Goal: Information Seeking & Learning: Learn about a topic

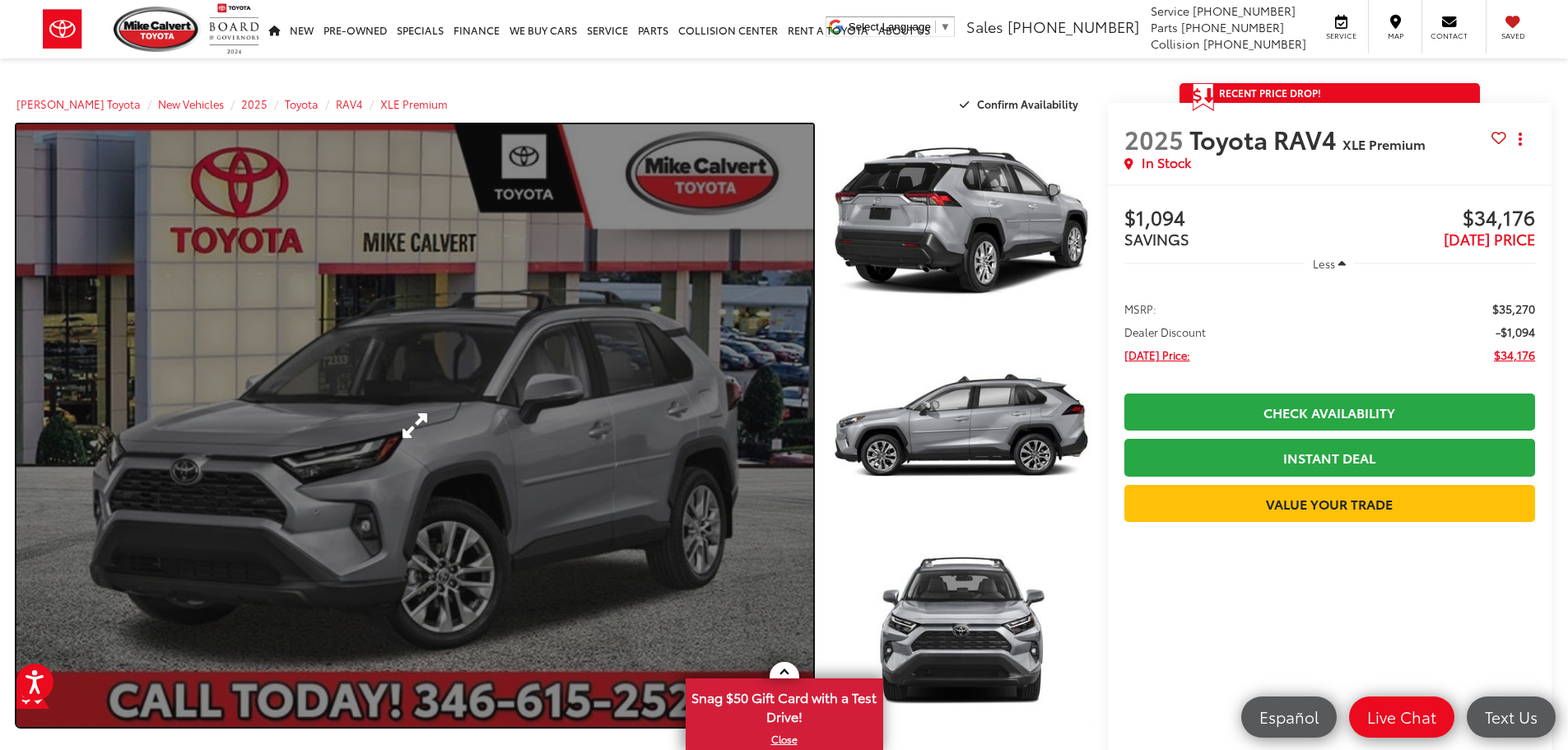
click at [501, 398] on link "Expand Photo 0" at bounding box center [415, 426] width 797 height 602
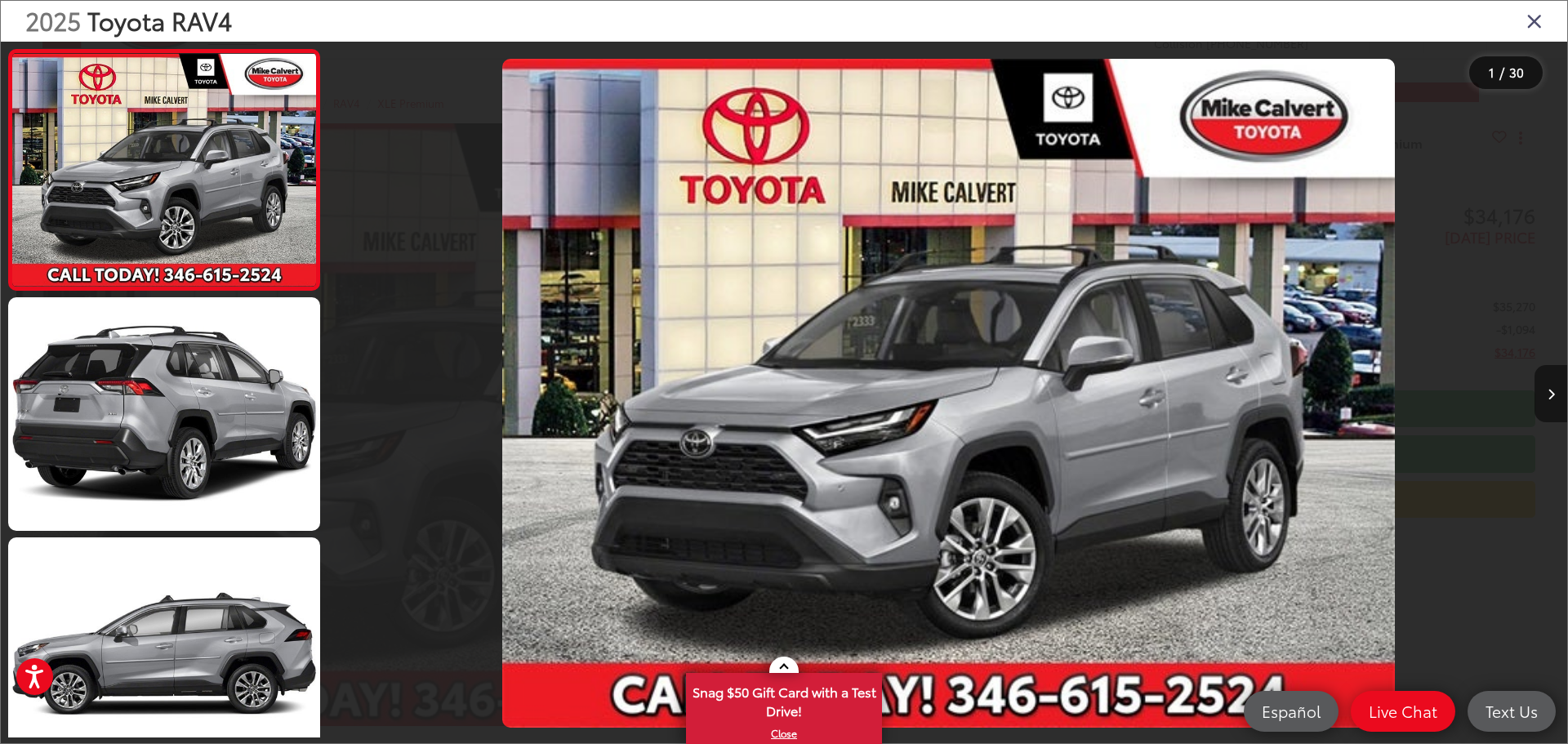
click at [1551, 395] on icon "Next image" at bounding box center [1551, 395] width 7 height 12
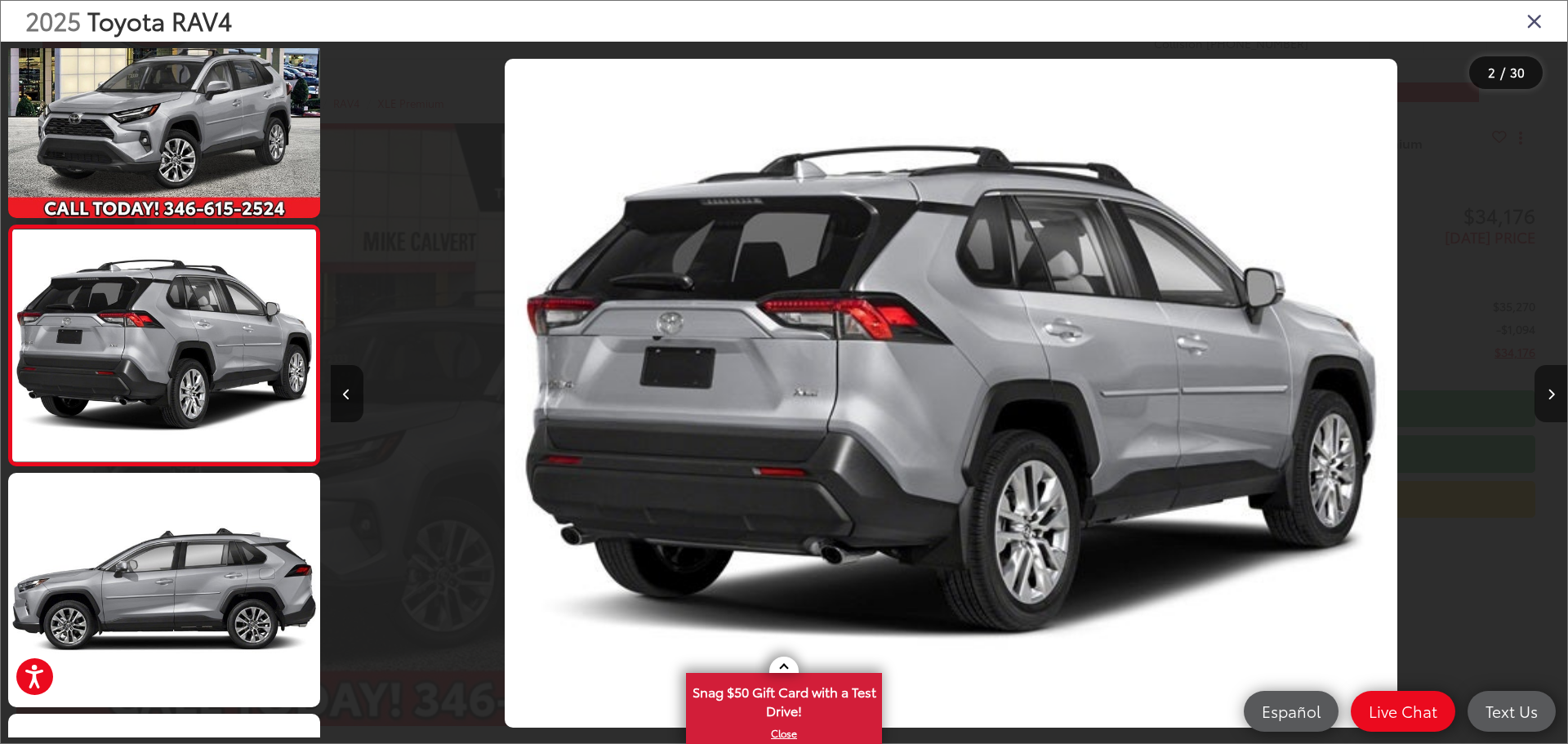
scroll to position [0, 1236]
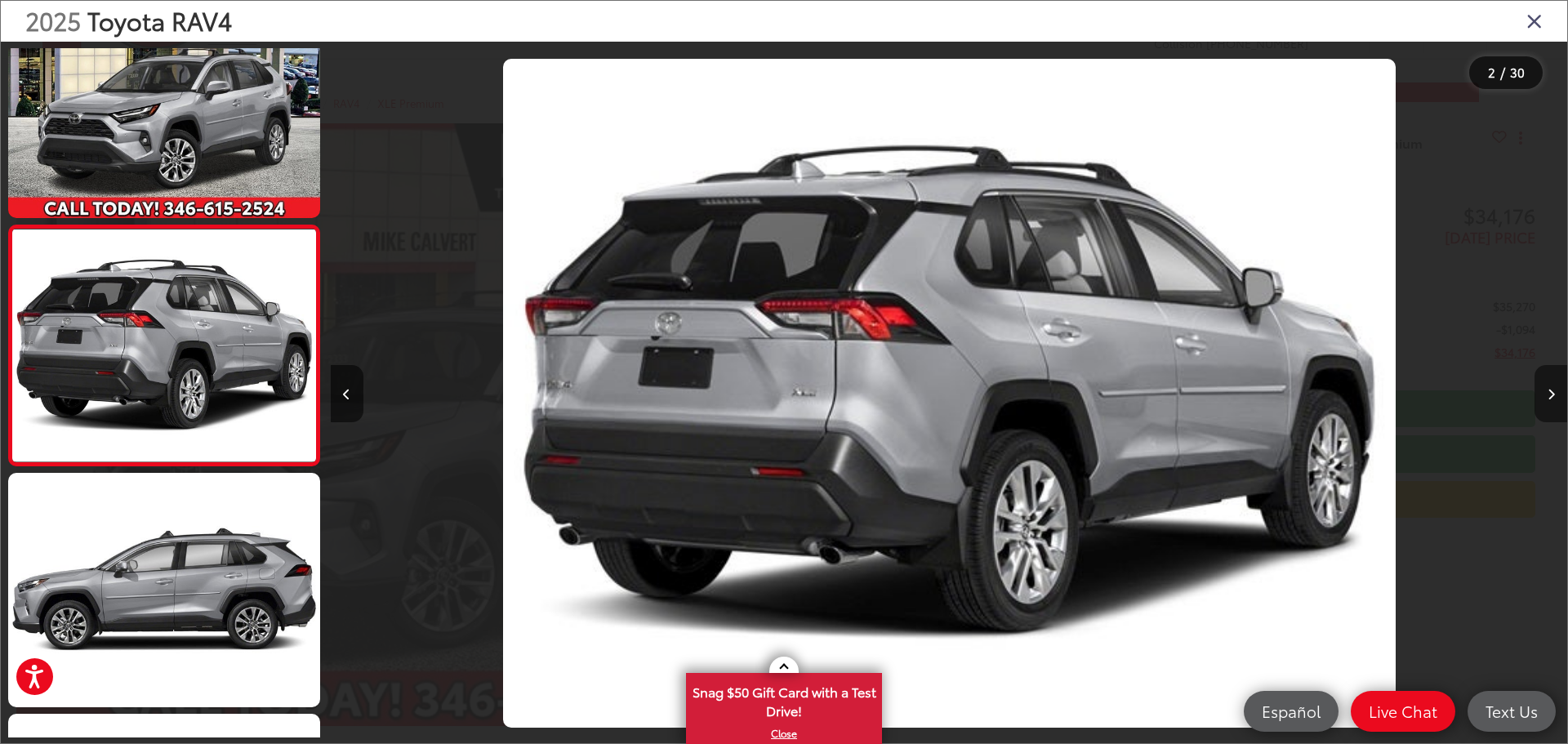
click at [1555, 389] on button "Next image" at bounding box center [1551, 394] width 33 height 57
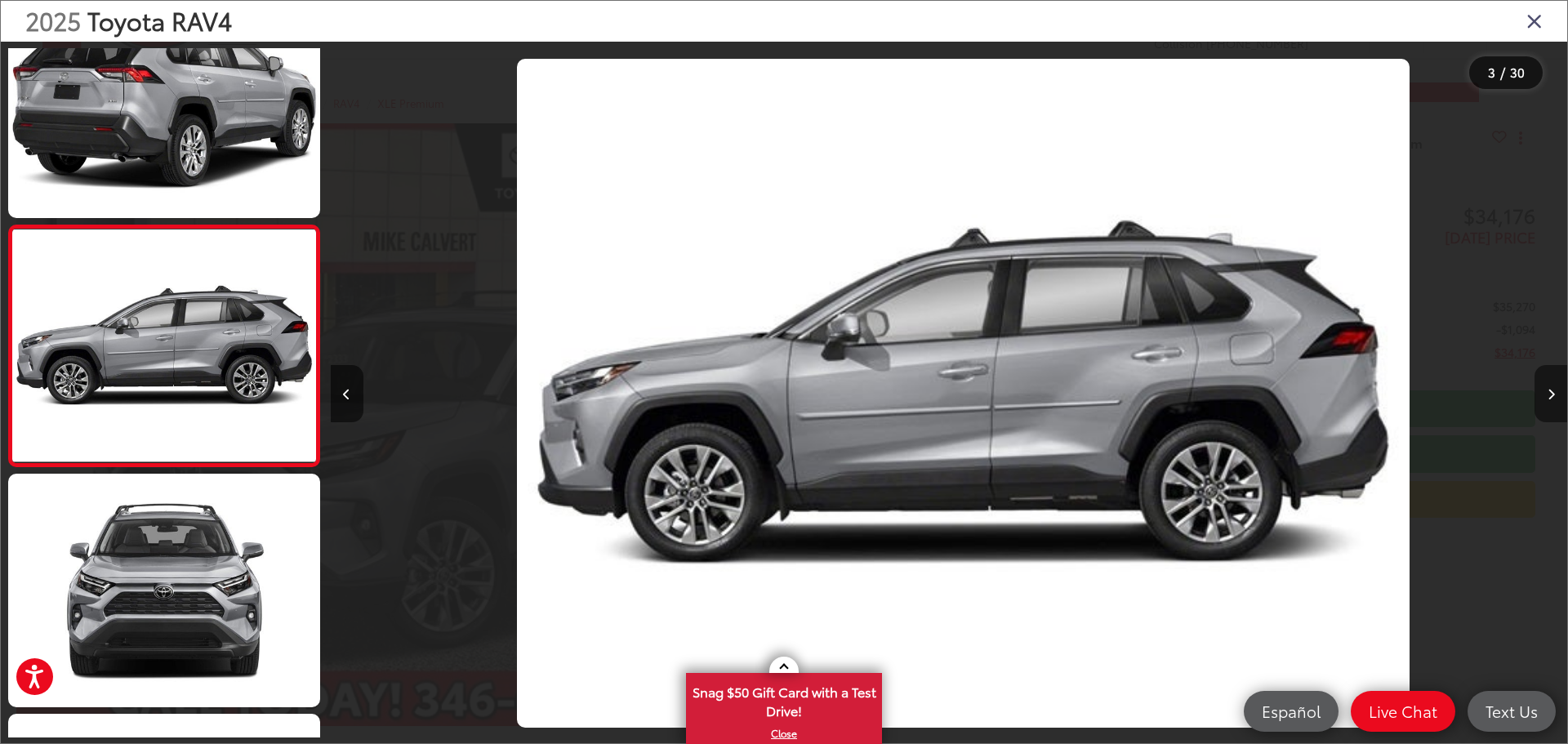
scroll to position [0, 2475]
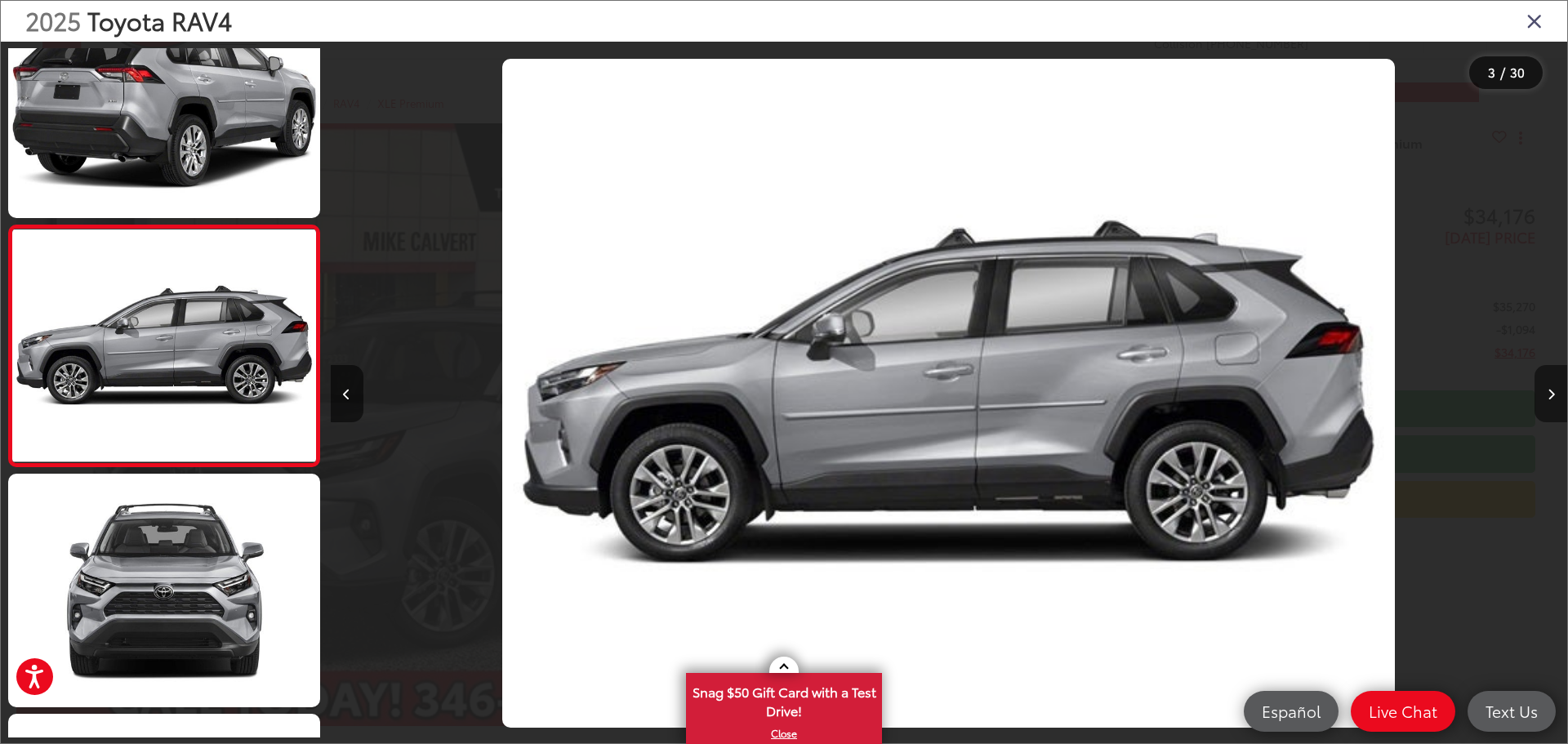
click at [1553, 389] on icon "Next image" at bounding box center [1551, 395] width 7 height 12
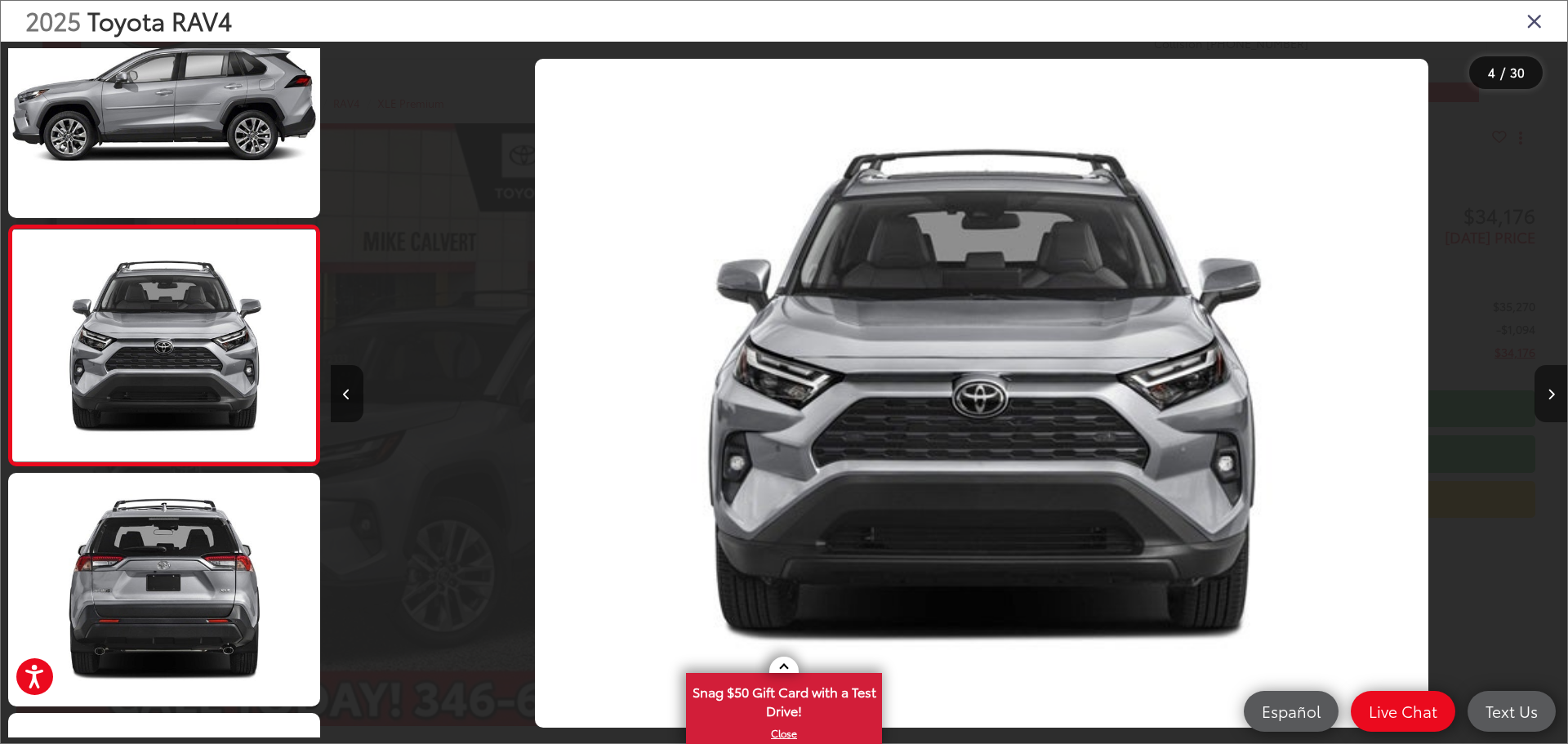
scroll to position [0, 3711]
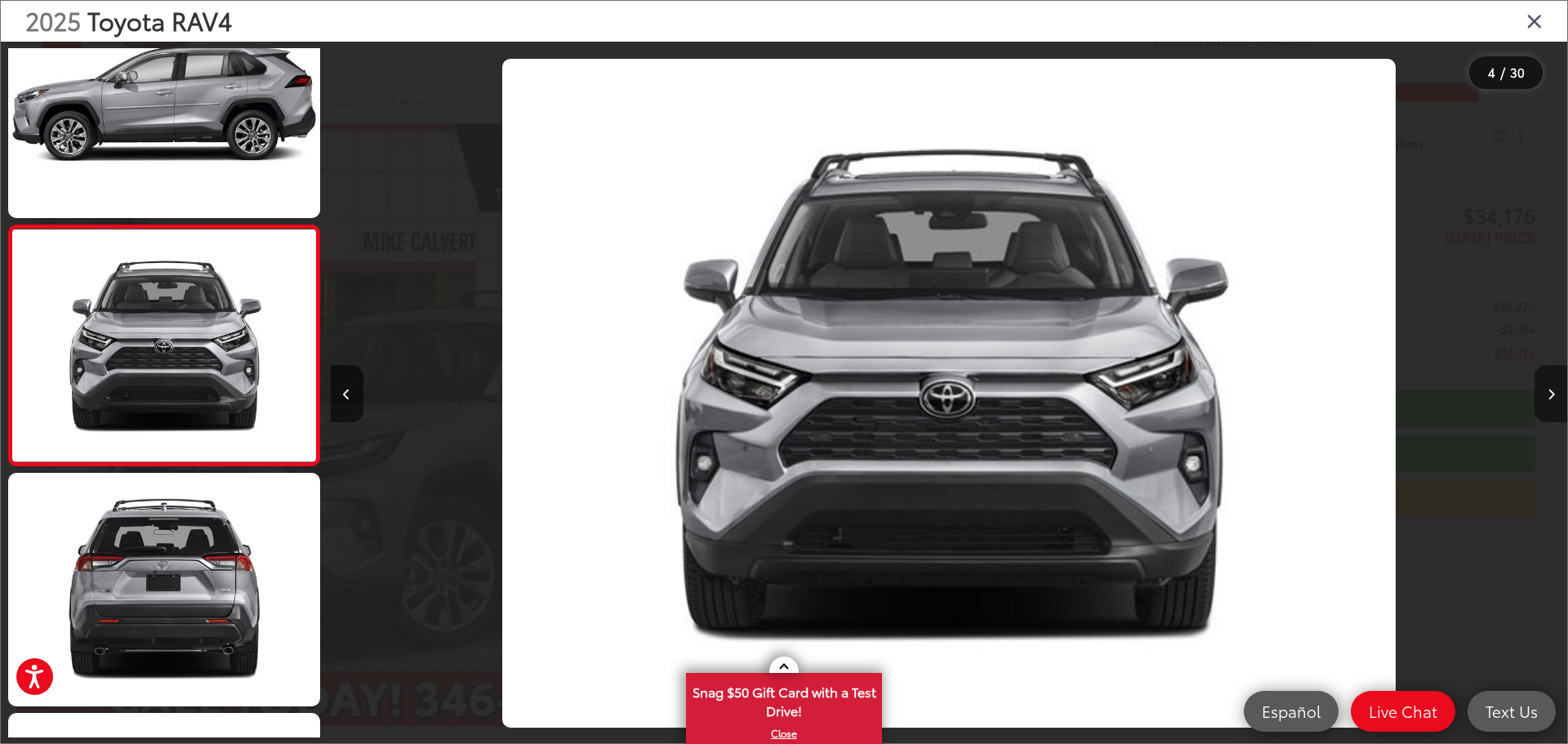
click at [1553, 389] on icon "Next image" at bounding box center [1551, 395] width 7 height 12
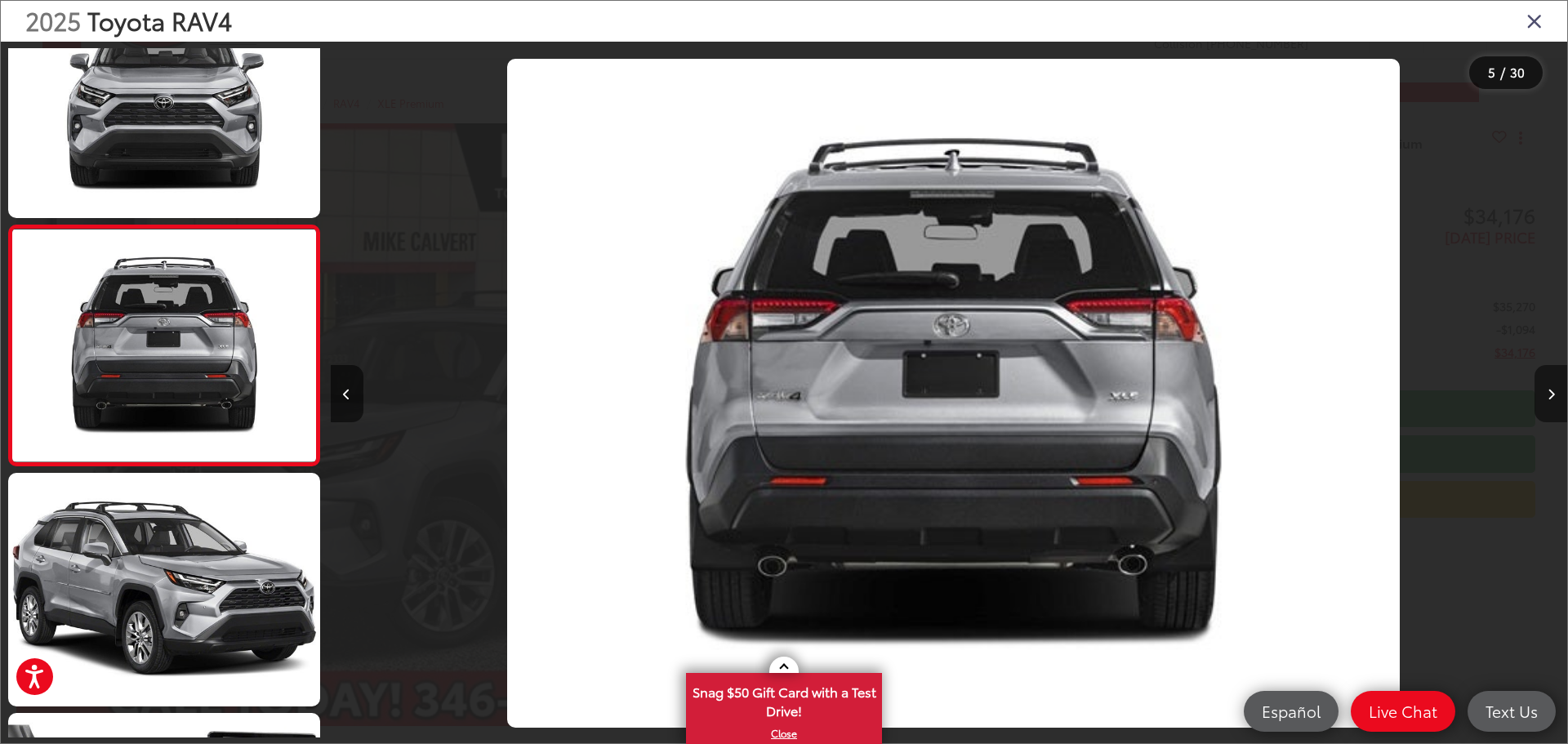
scroll to position [0, 4949]
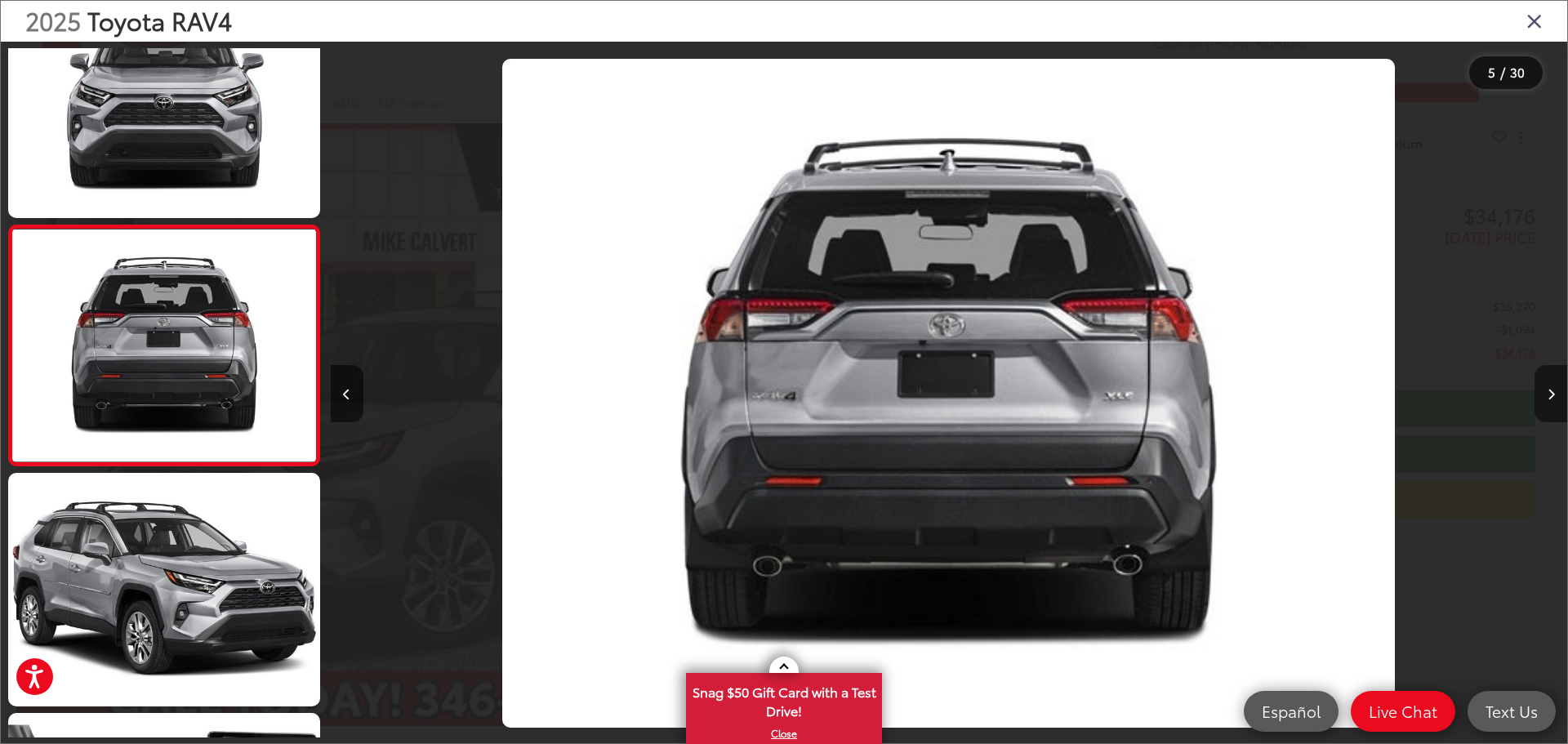
click at [1553, 389] on icon "Next image" at bounding box center [1551, 395] width 7 height 12
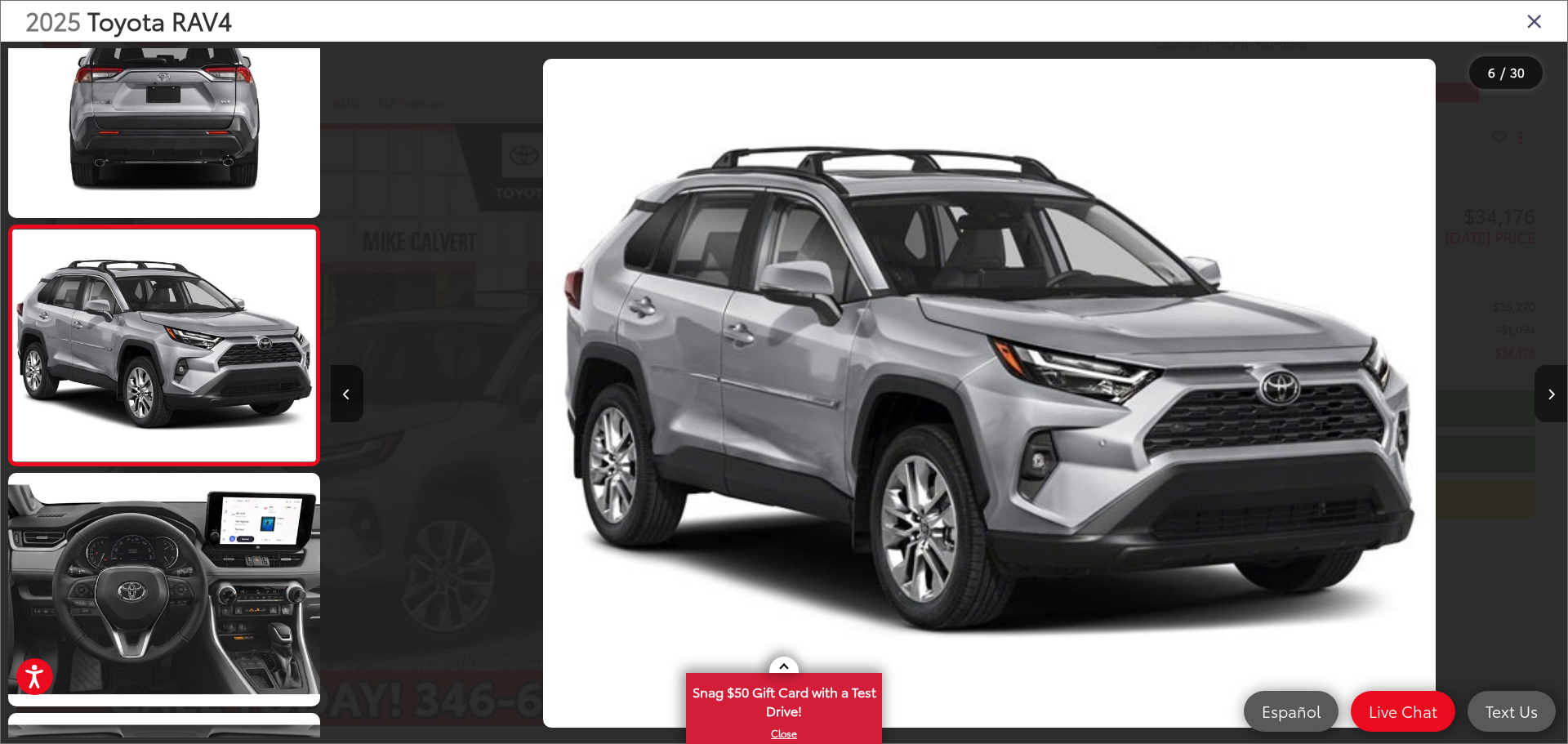
scroll to position [0, 6186]
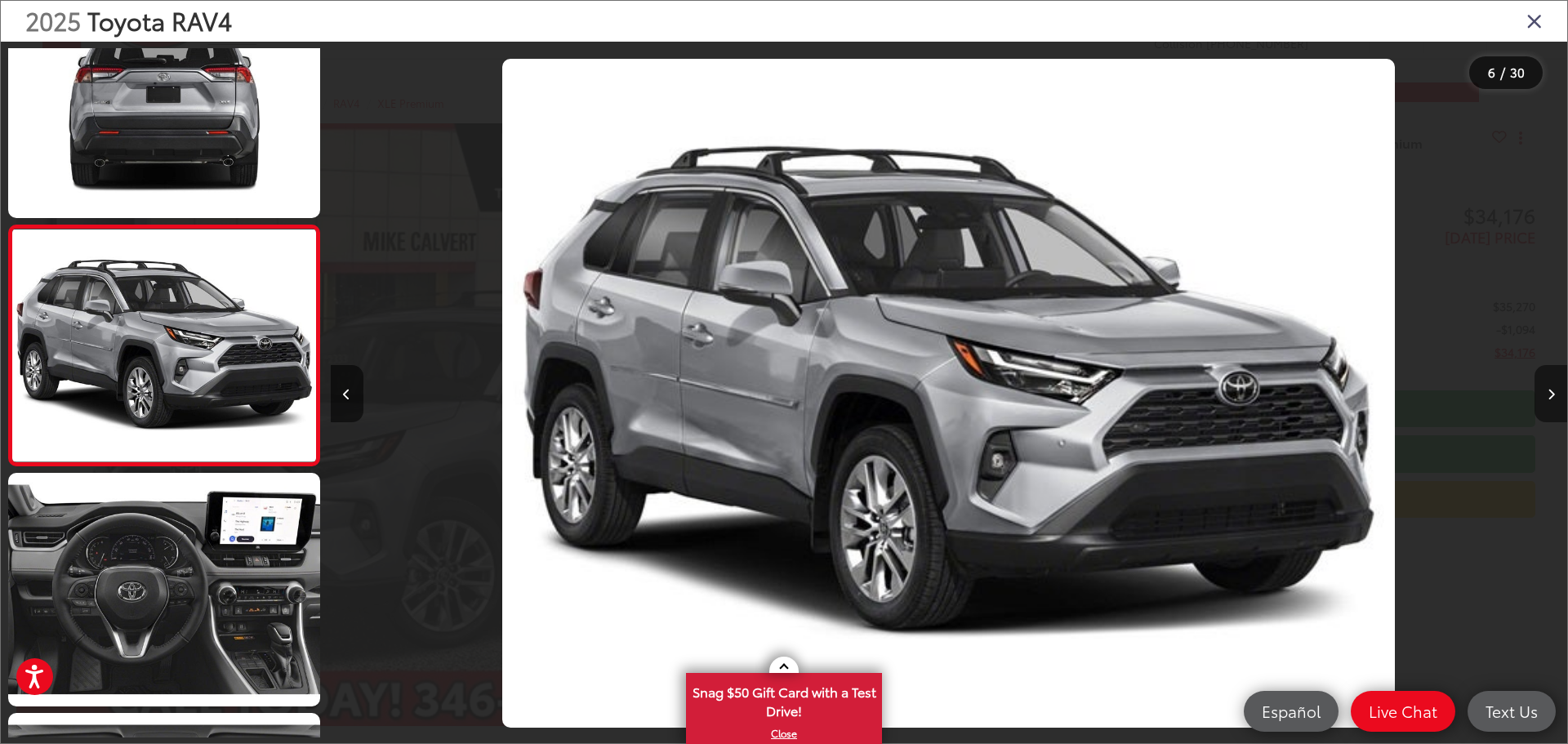
click at [1553, 389] on icon "Next image" at bounding box center [1551, 395] width 7 height 12
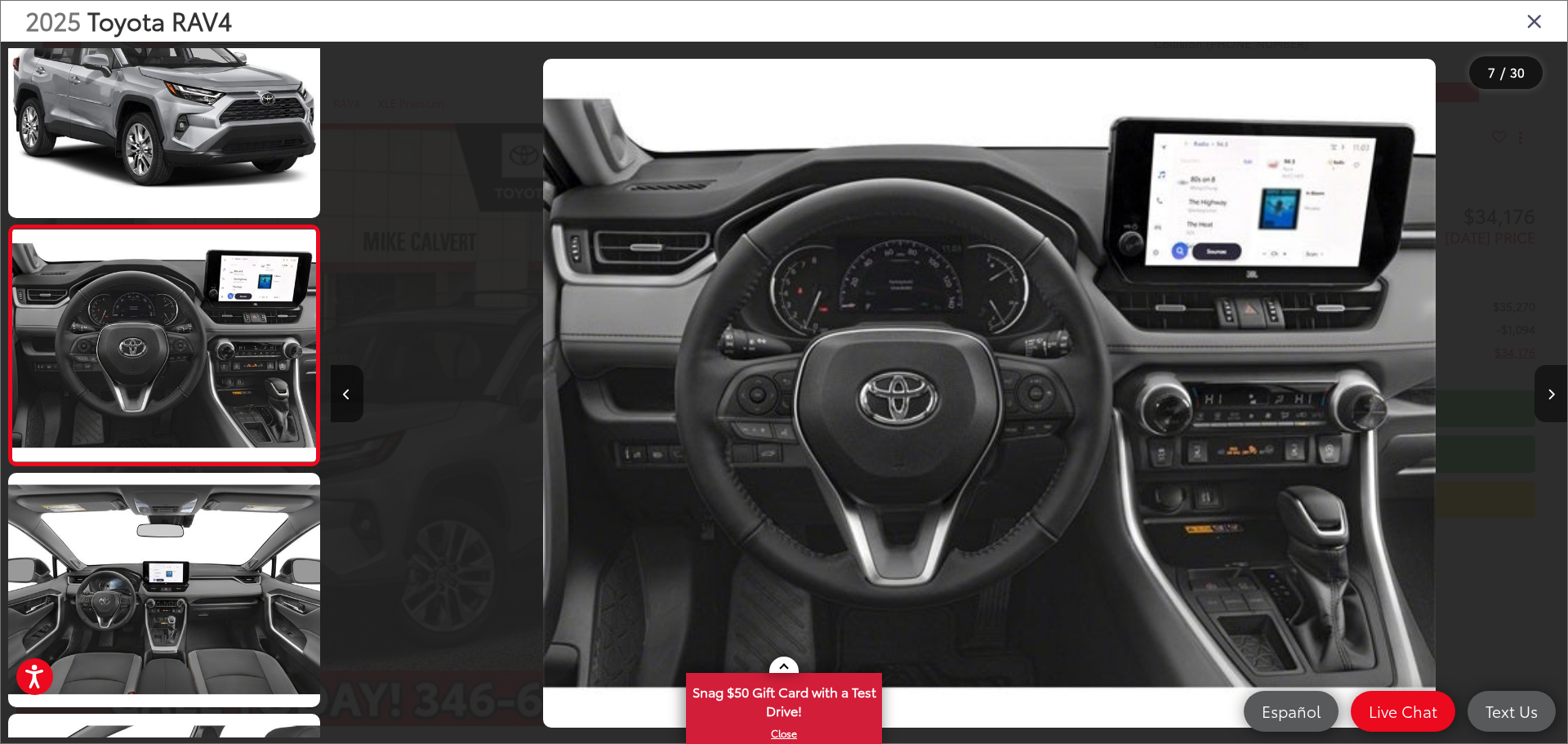
scroll to position [0, 7422]
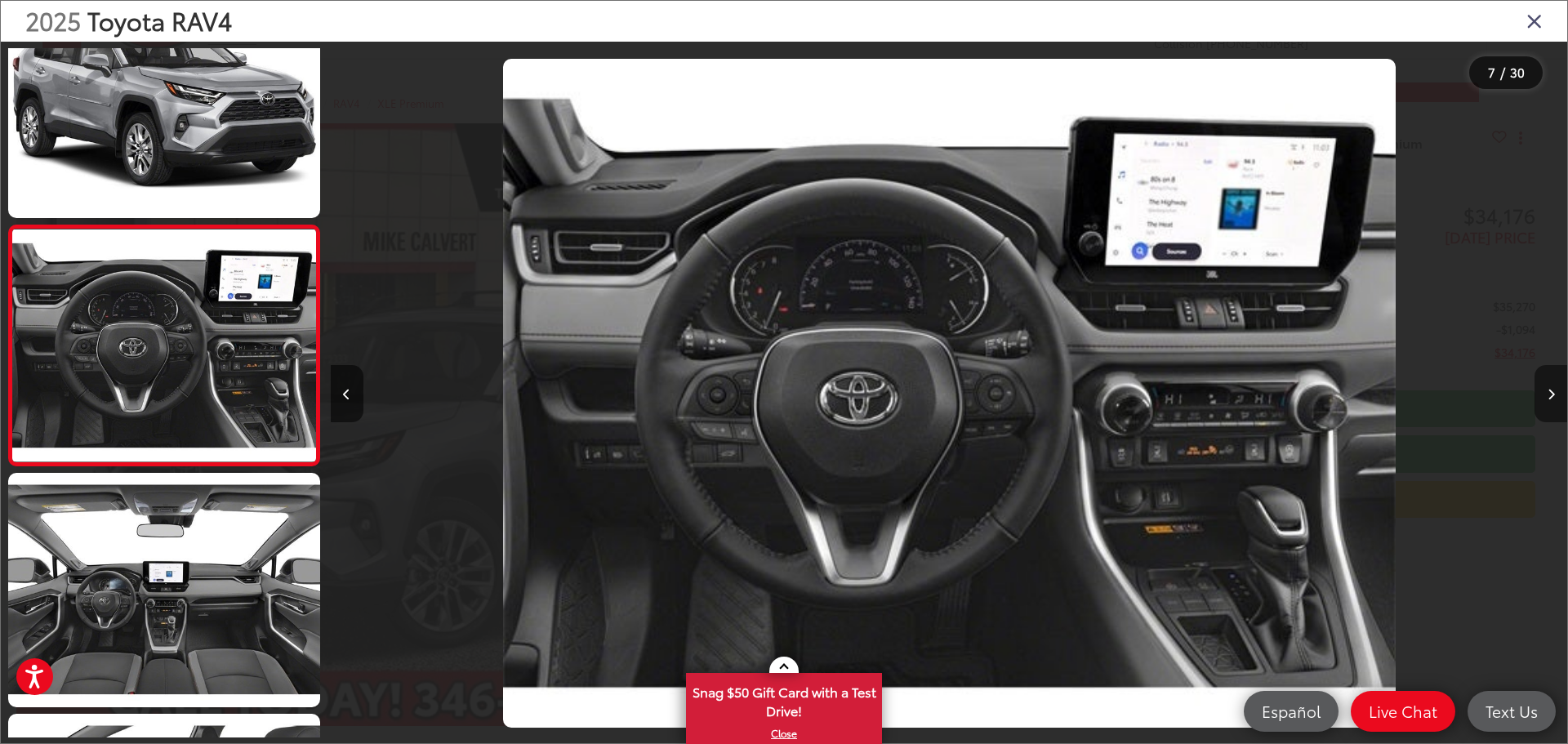
click at [1553, 389] on icon "Next image" at bounding box center [1551, 395] width 7 height 12
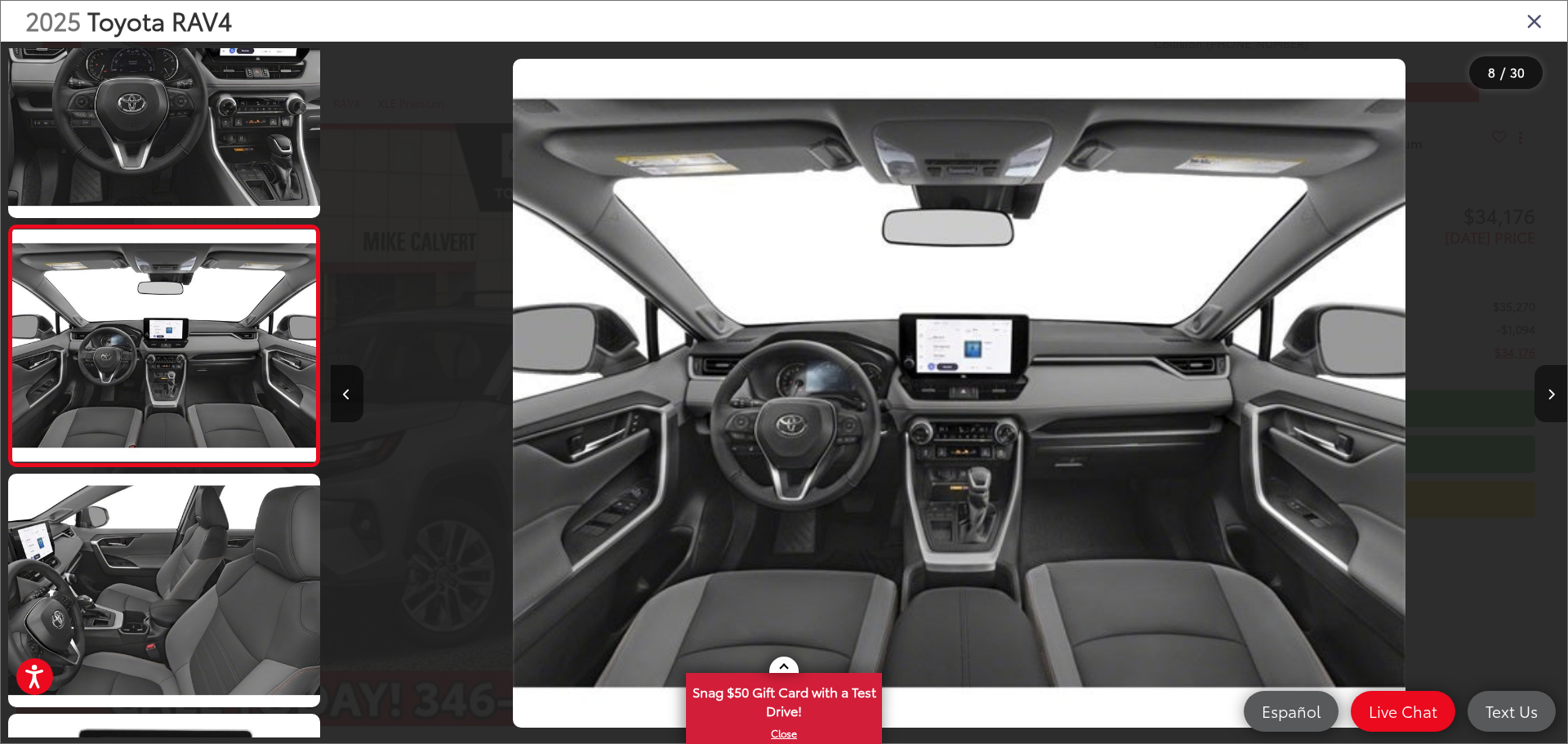
scroll to position [0, 8660]
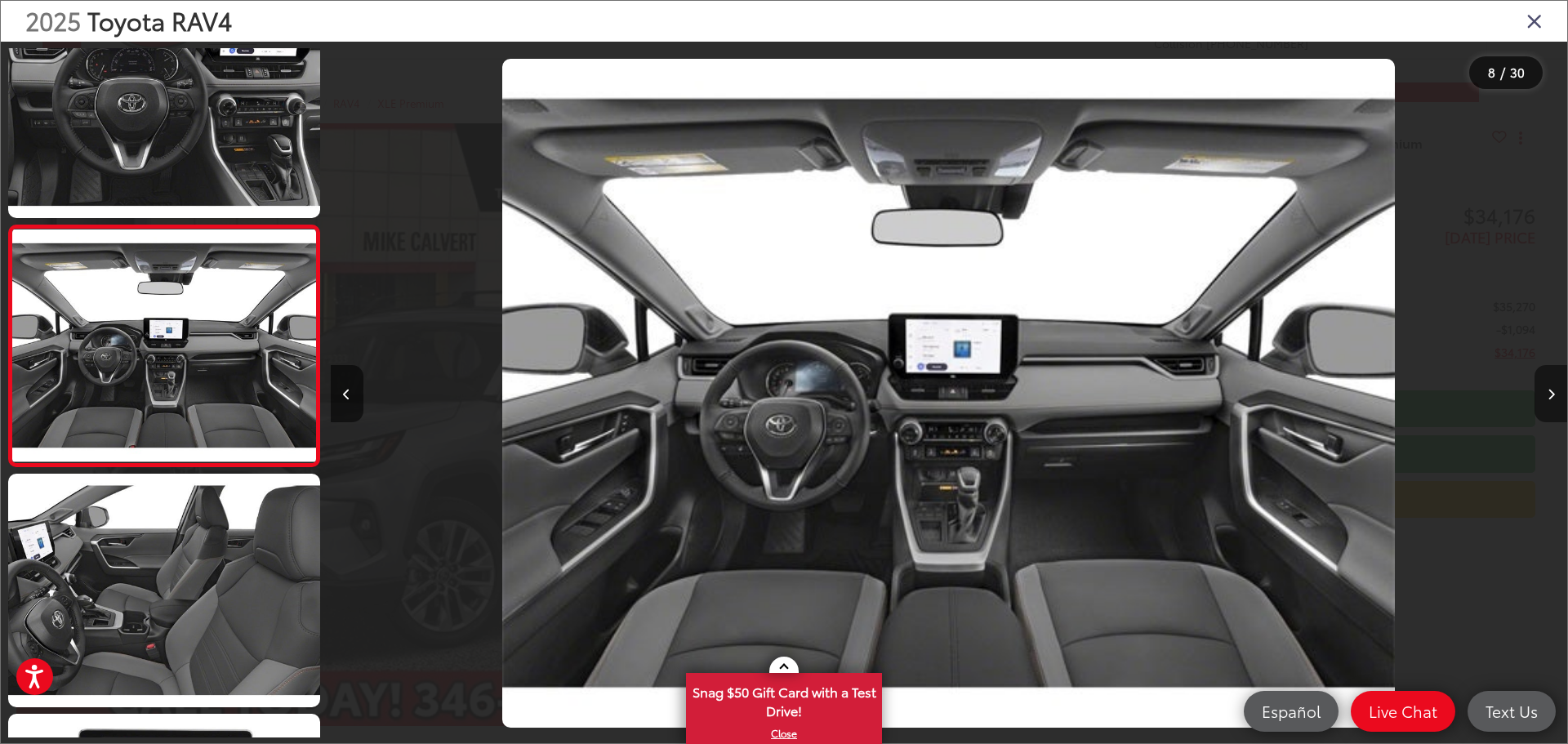
click at [1553, 389] on icon "Next image" at bounding box center [1551, 395] width 7 height 12
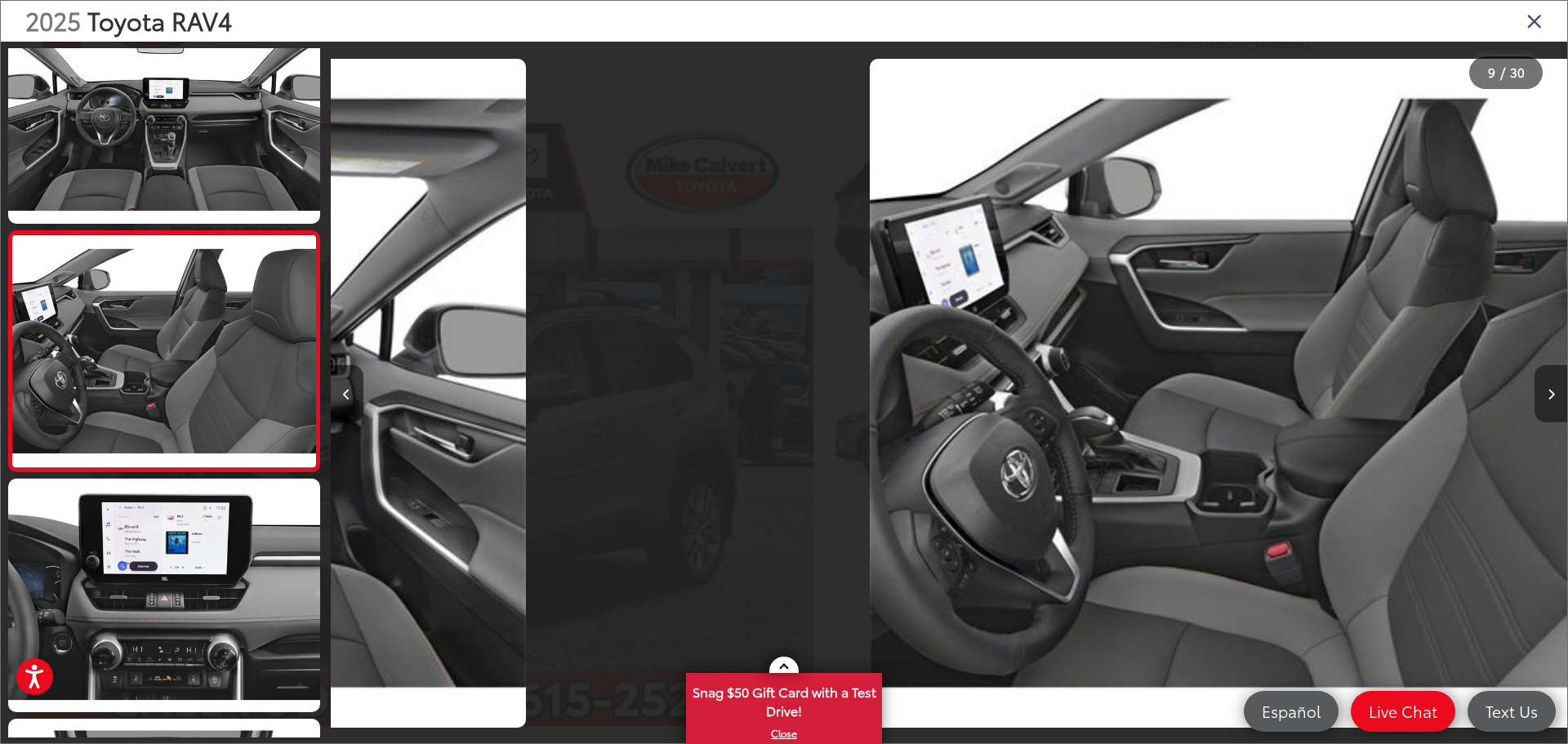
scroll to position [0, 0]
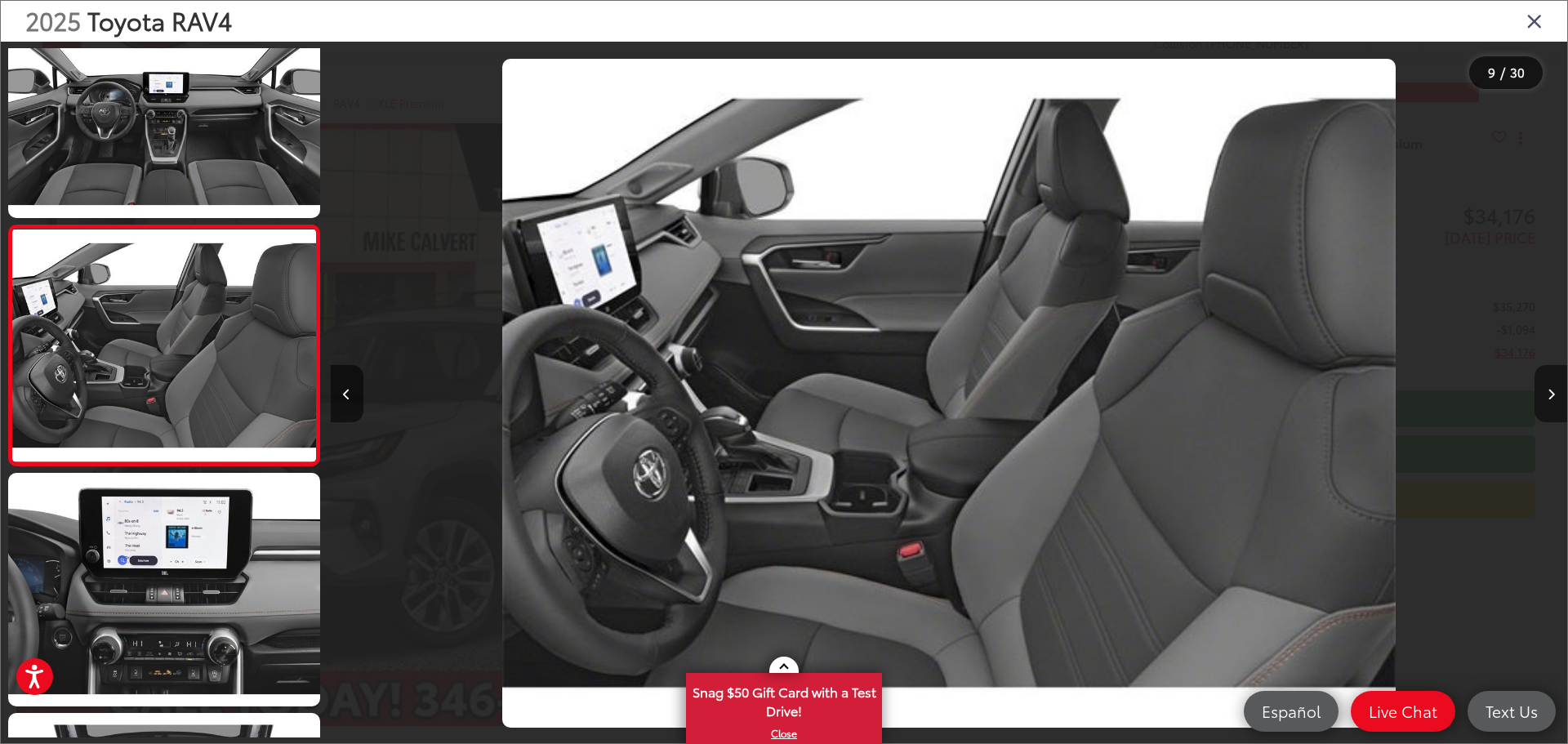
click at [1553, 389] on icon "Next image" at bounding box center [1551, 395] width 7 height 12
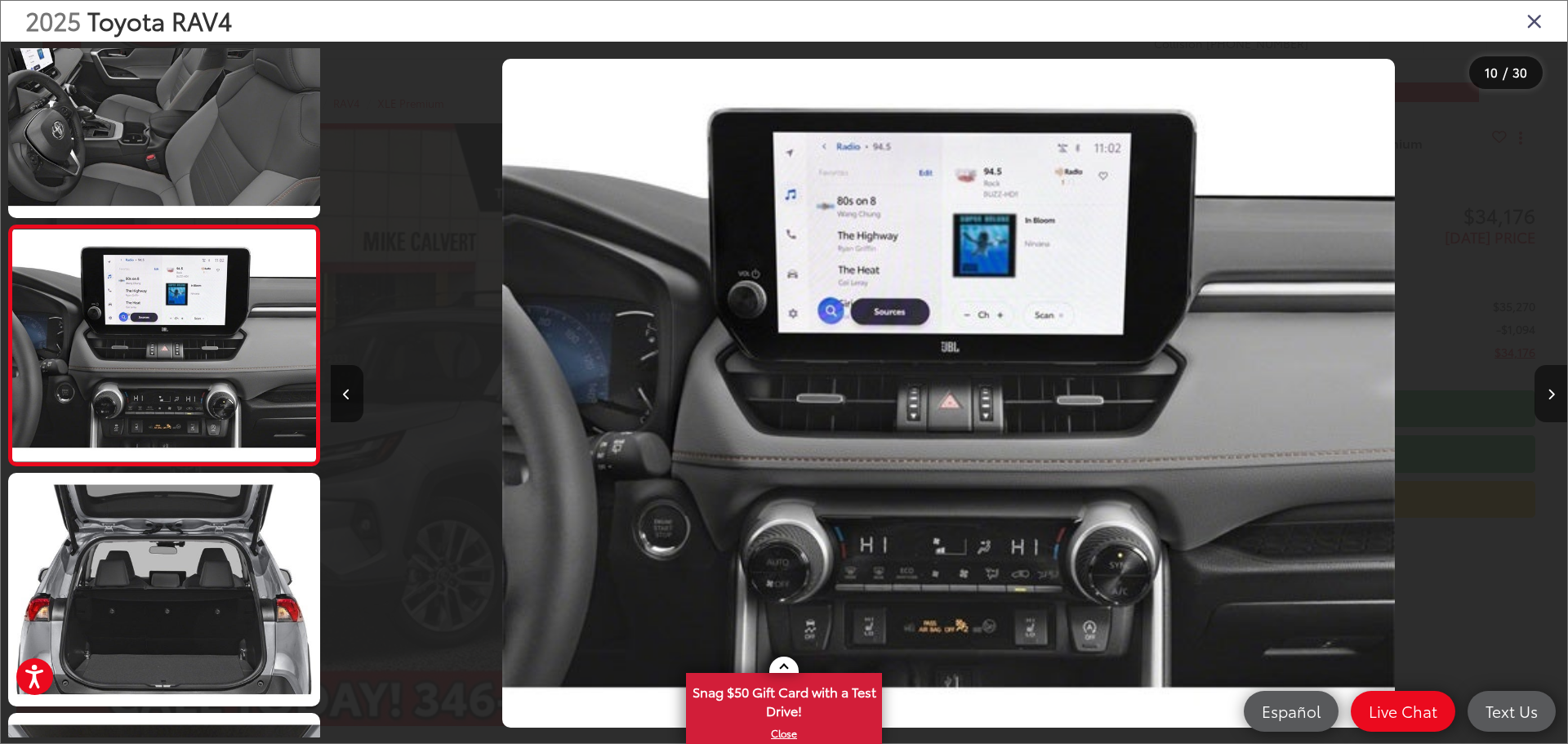
click at [1553, 389] on icon "Next image" at bounding box center [1551, 395] width 7 height 12
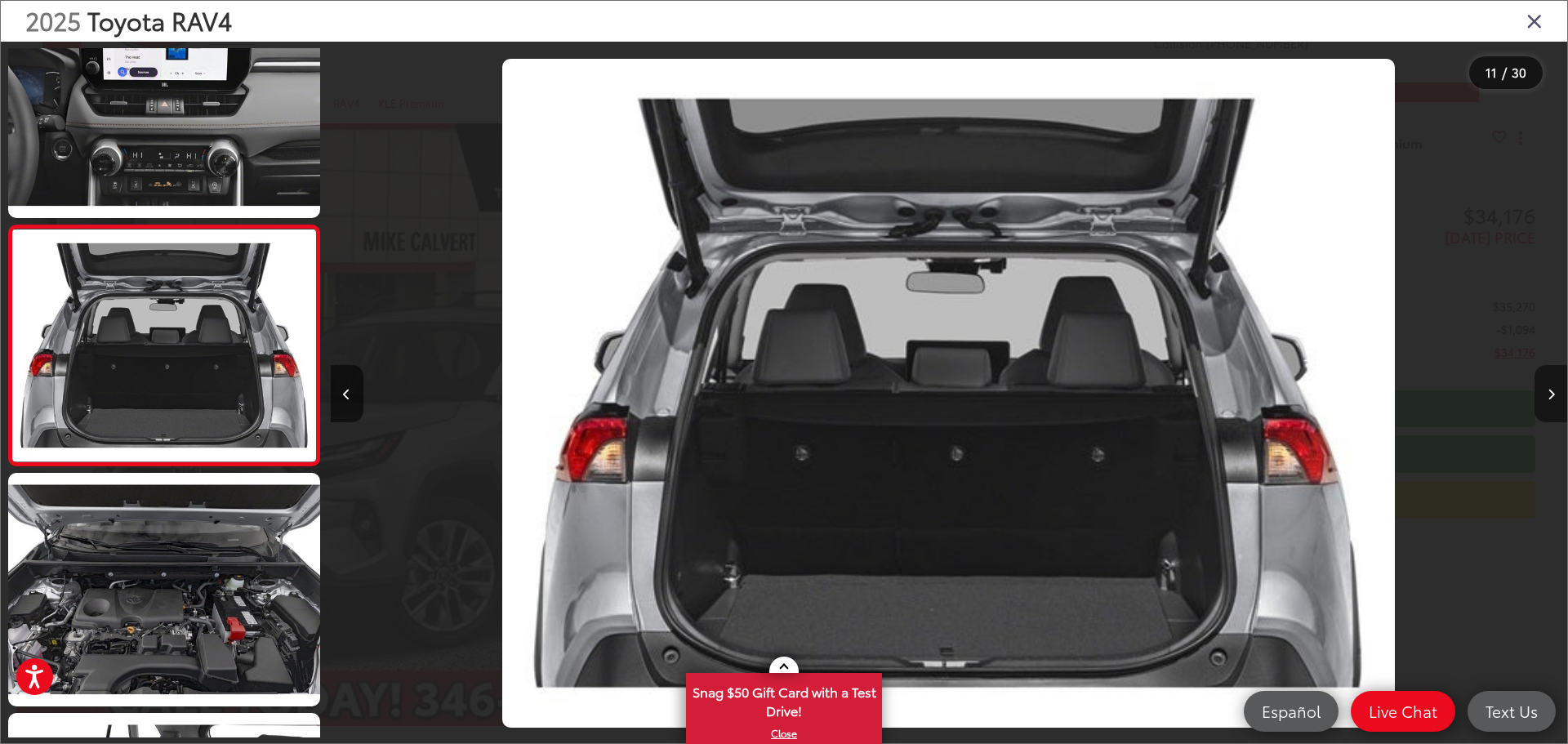
click at [1553, 389] on icon "Next image" at bounding box center [1551, 395] width 7 height 12
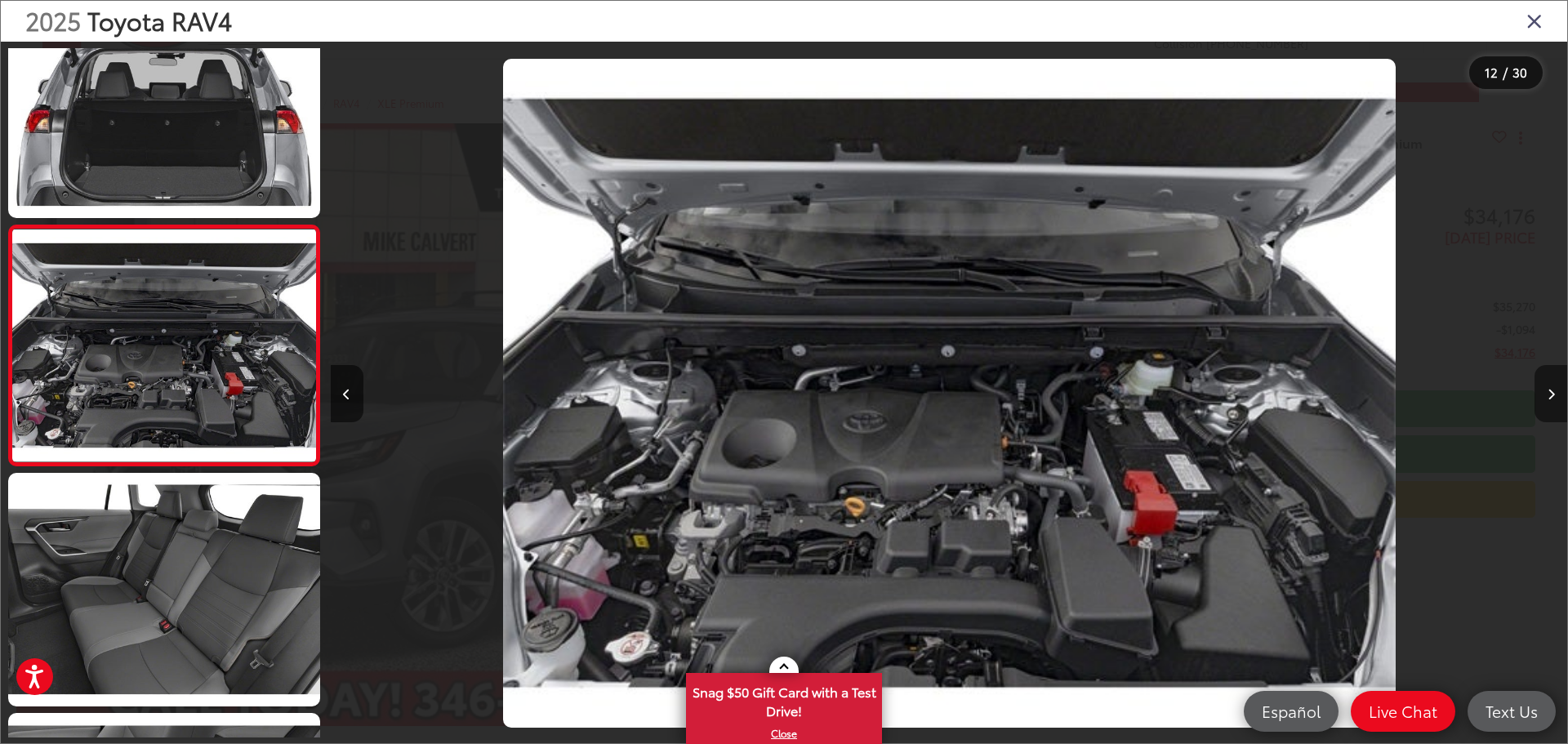
click at [1553, 389] on icon "Next image" at bounding box center [1551, 395] width 7 height 12
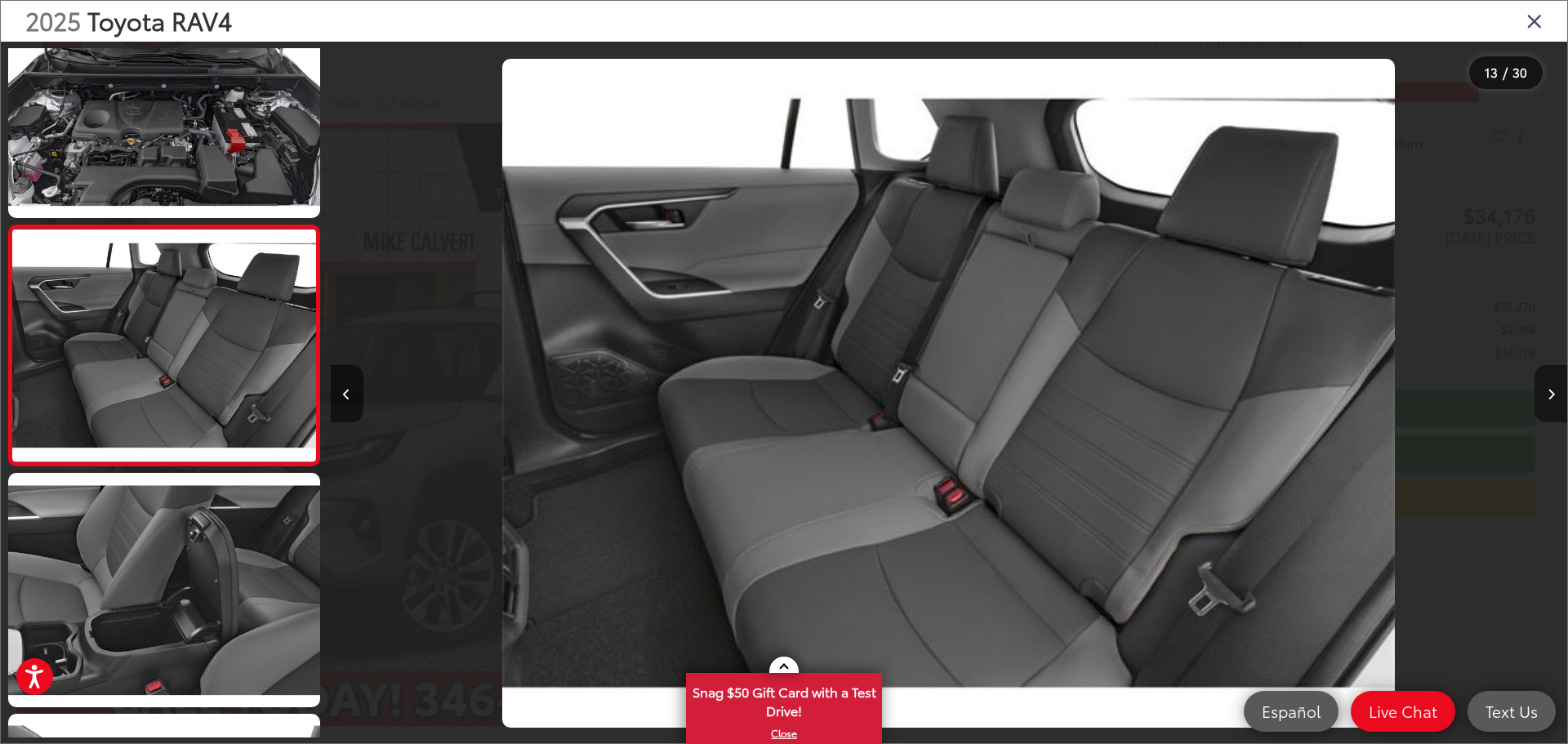
click at [1553, 389] on icon "Next image" at bounding box center [1551, 395] width 7 height 12
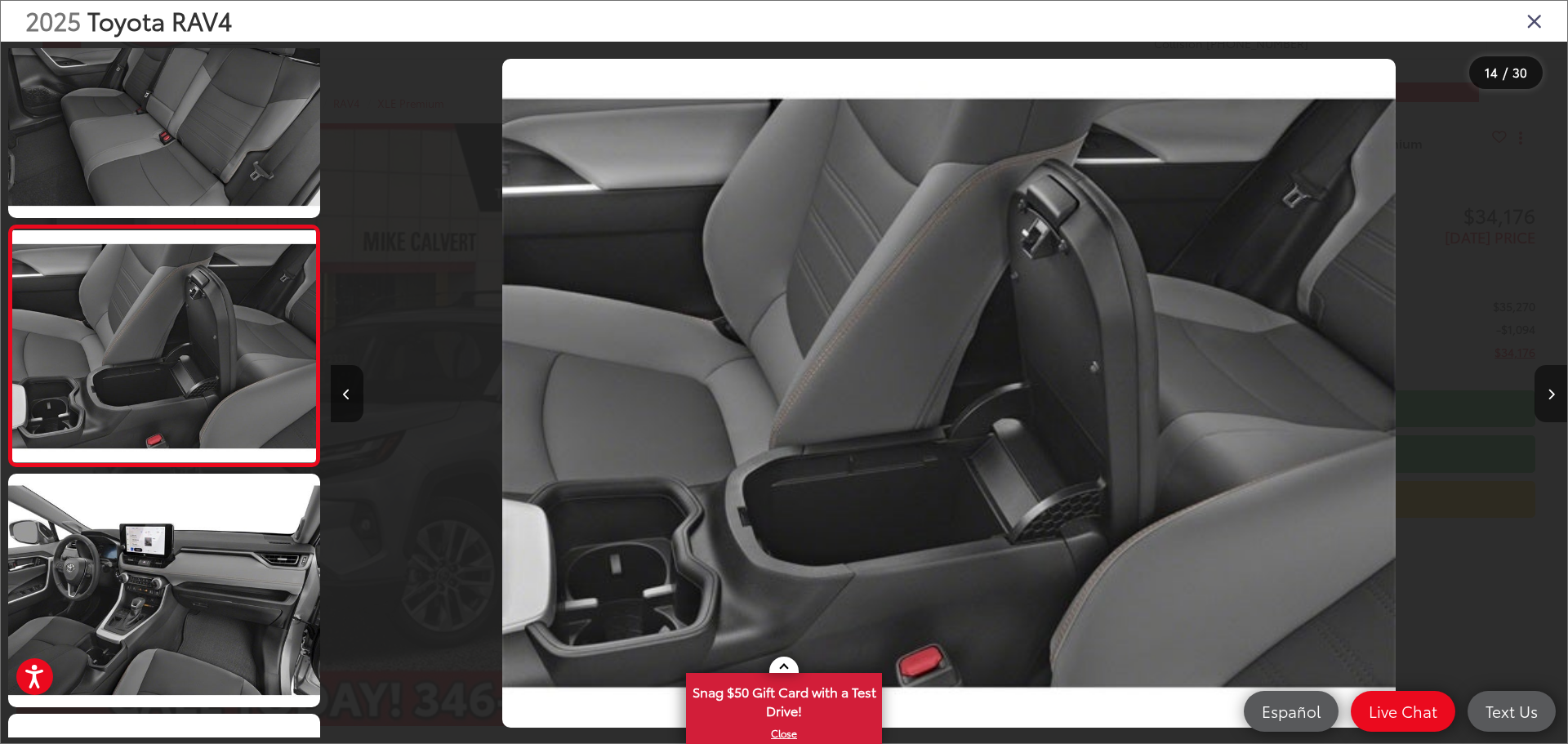
click at [1553, 389] on icon "Next image" at bounding box center [1551, 395] width 7 height 12
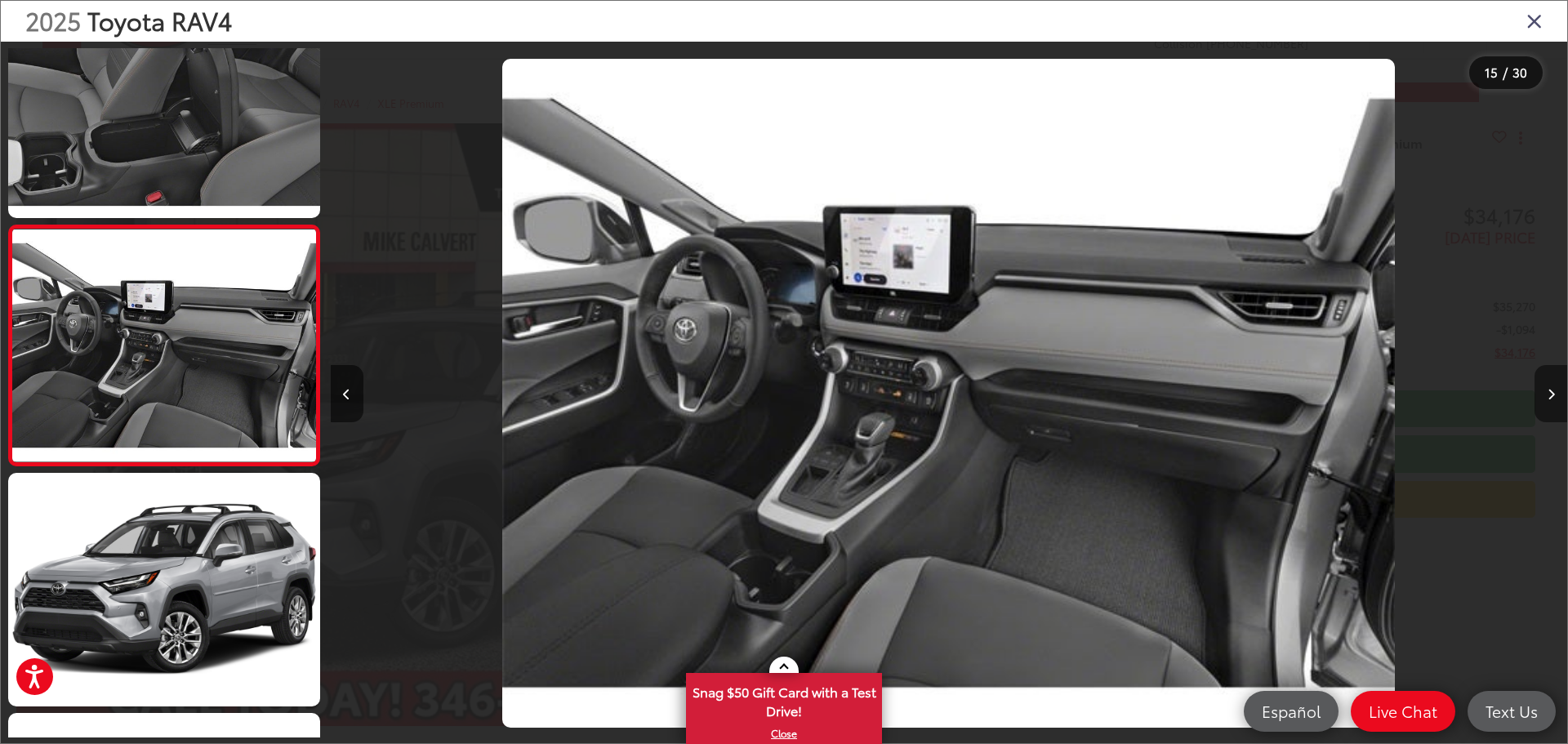
click at [1553, 389] on icon "Next image" at bounding box center [1551, 395] width 7 height 12
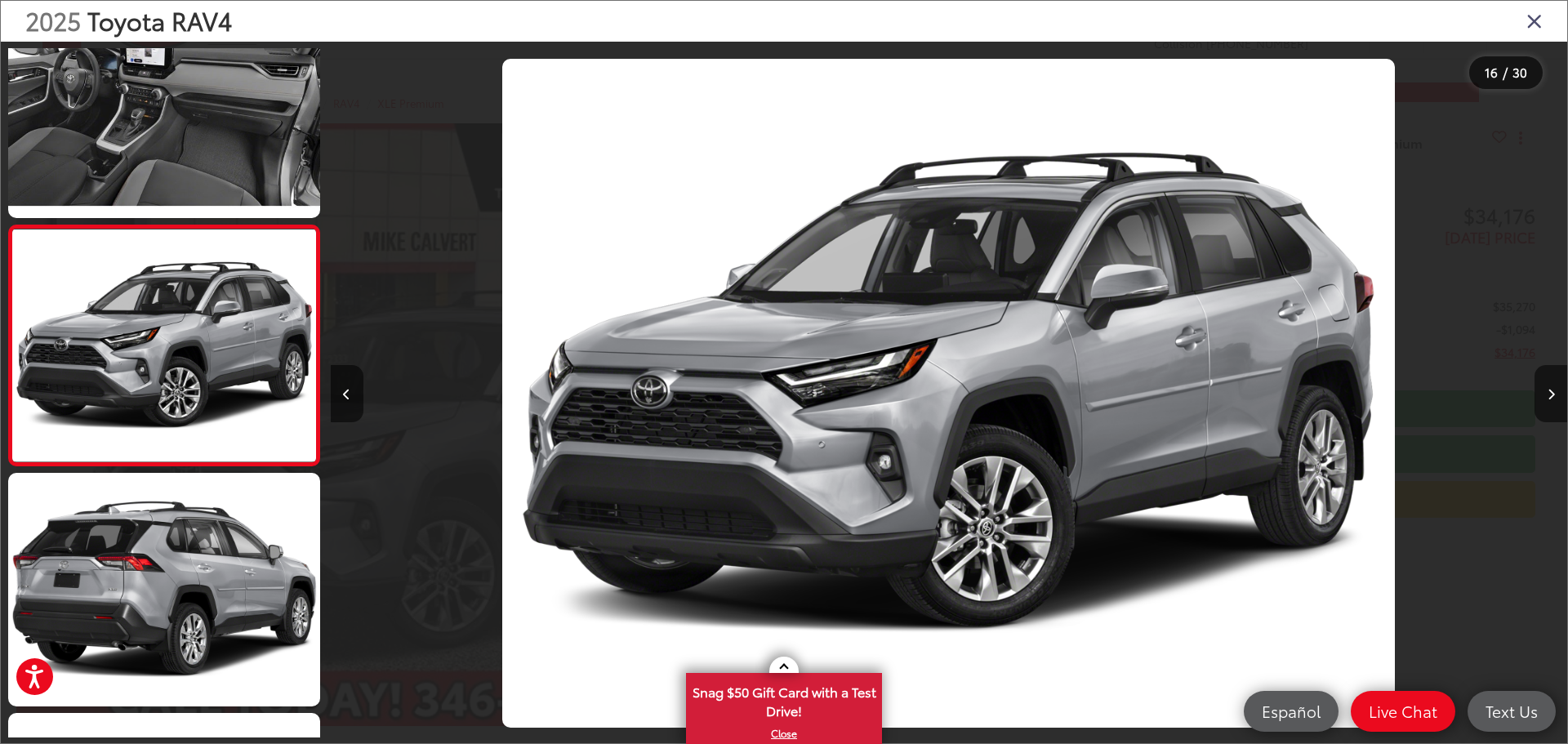
click at [1531, 17] on icon "Close gallery" at bounding box center [1534, 20] width 17 height 21
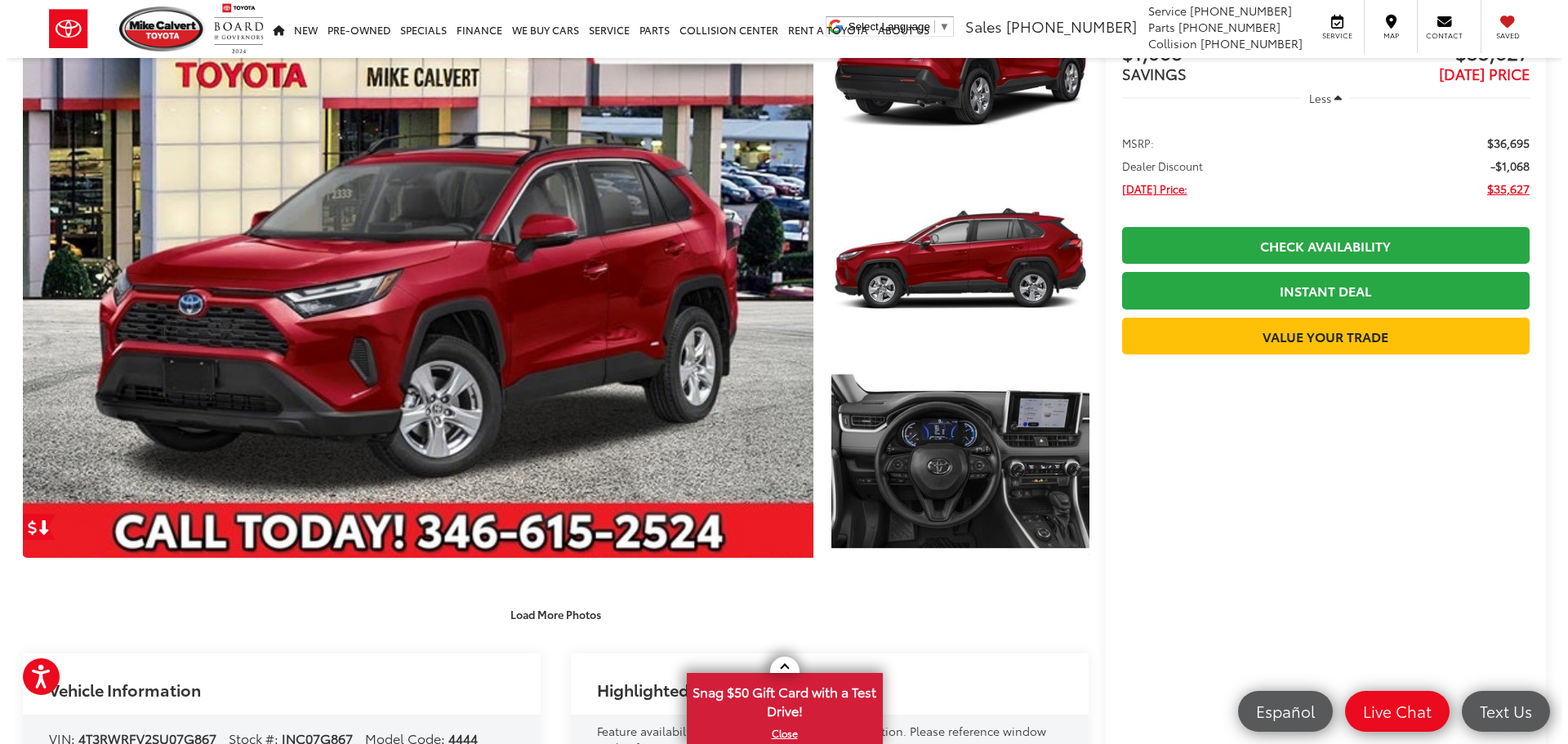
scroll to position [82, 0]
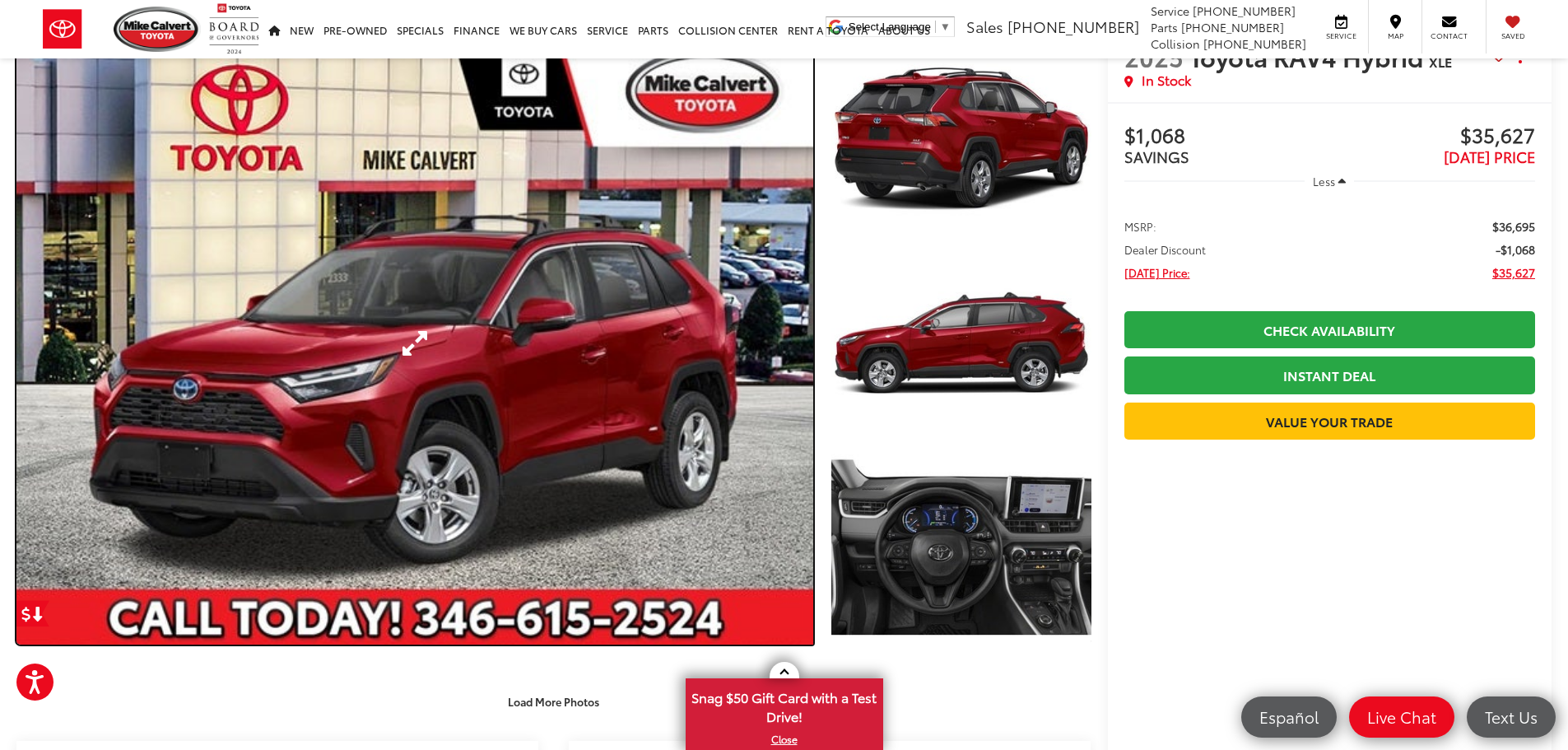
click at [527, 299] on link "Expand Photo 0" at bounding box center [415, 343] width 797 height 602
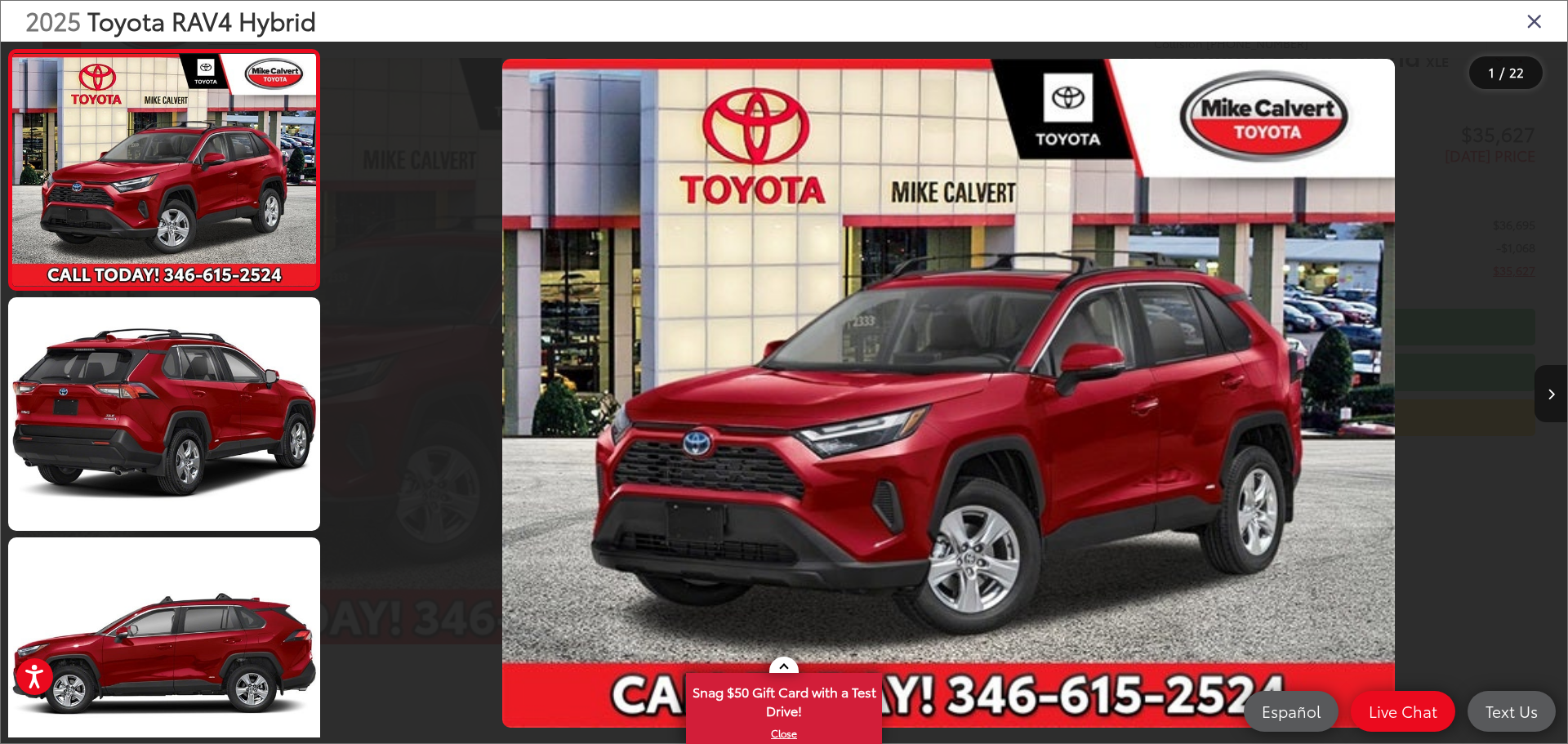
click at [1549, 389] on icon "Next image" at bounding box center [1551, 395] width 7 height 12
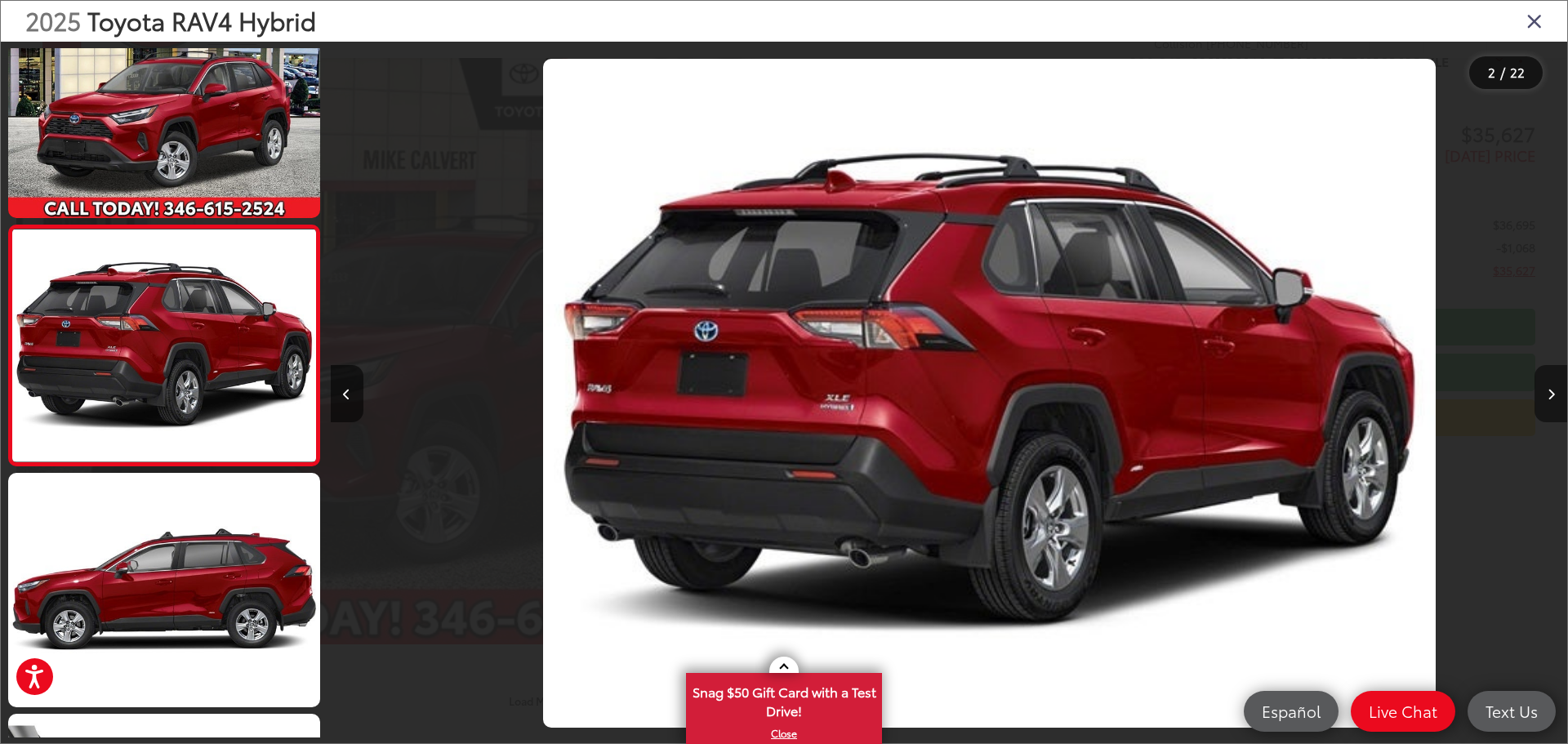
scroll to position [0, 1236]
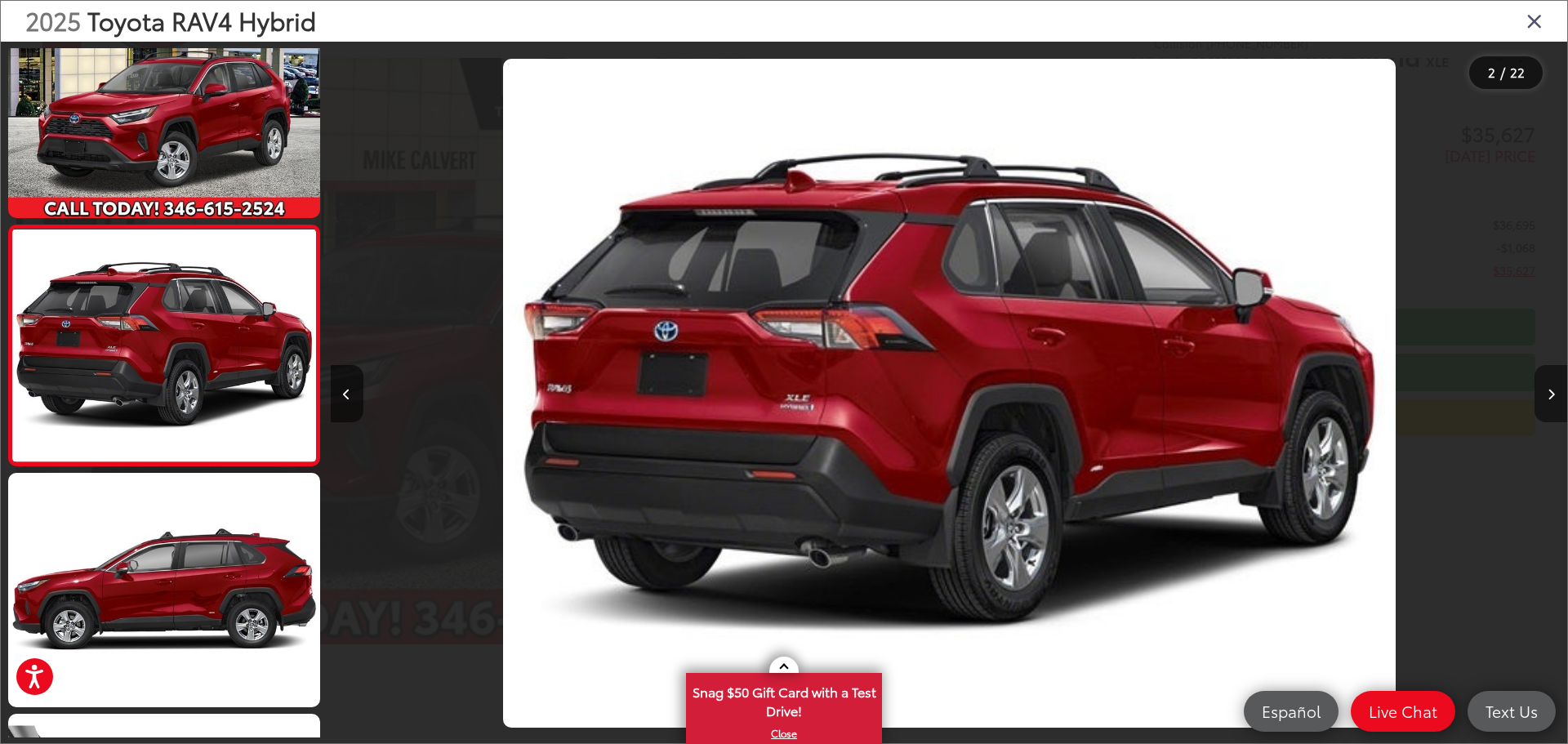
click at [1549, 389] on icon "Next image" at bounding box center [1551, 395] width 7 height 12
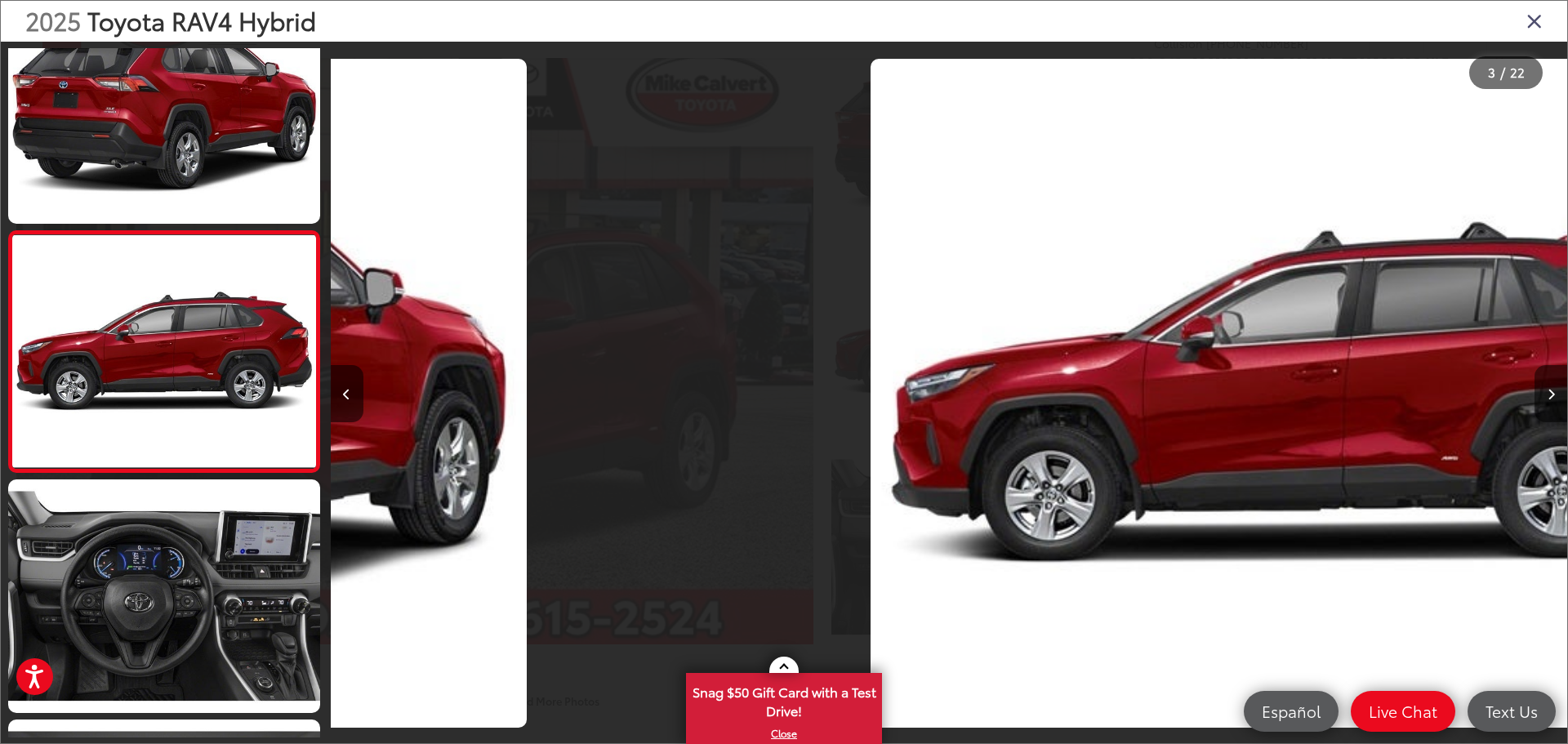
scroll to position [305, 0]
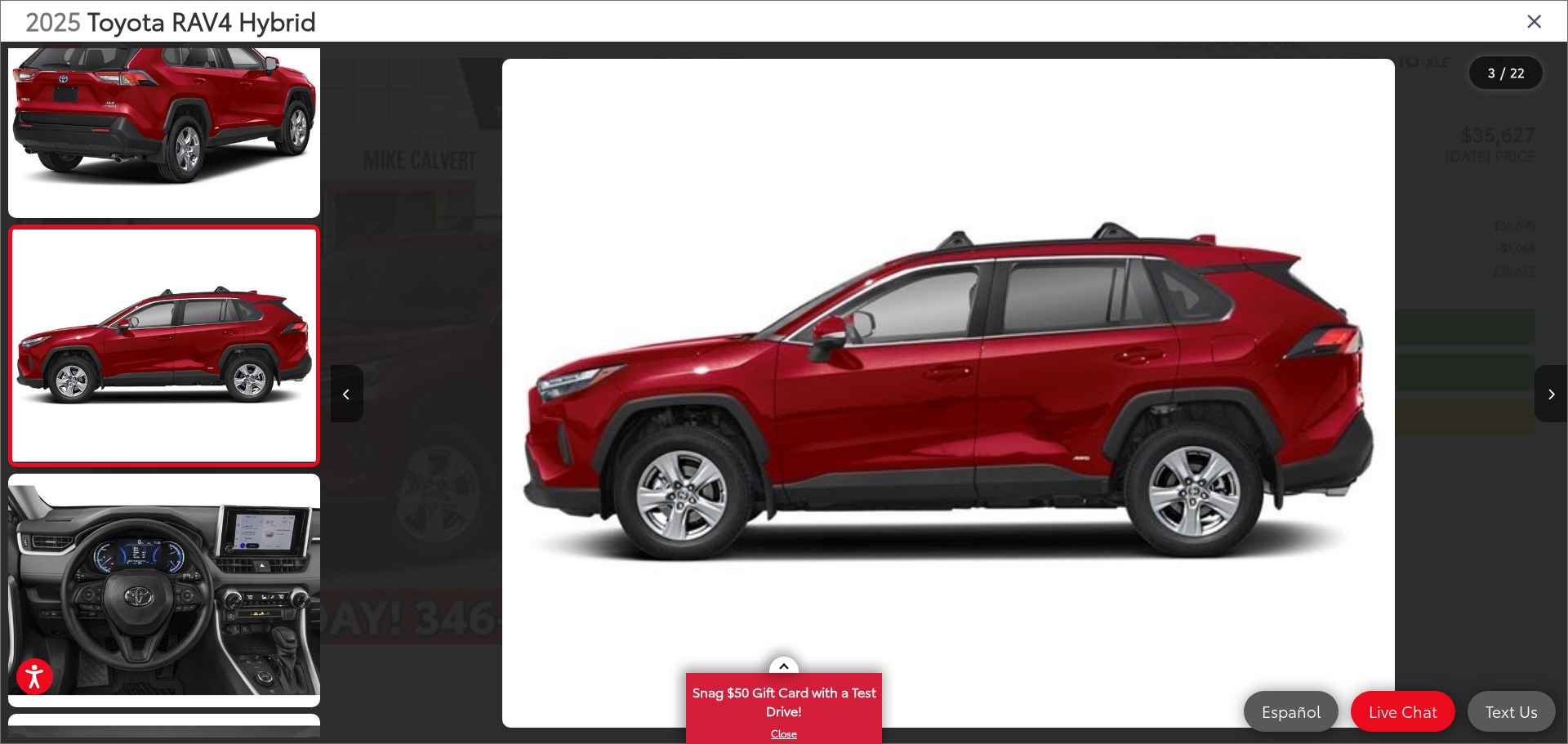
click at [1549, 389] on icon "Next image" at bounding box center [1551, 395] width 7 height 12
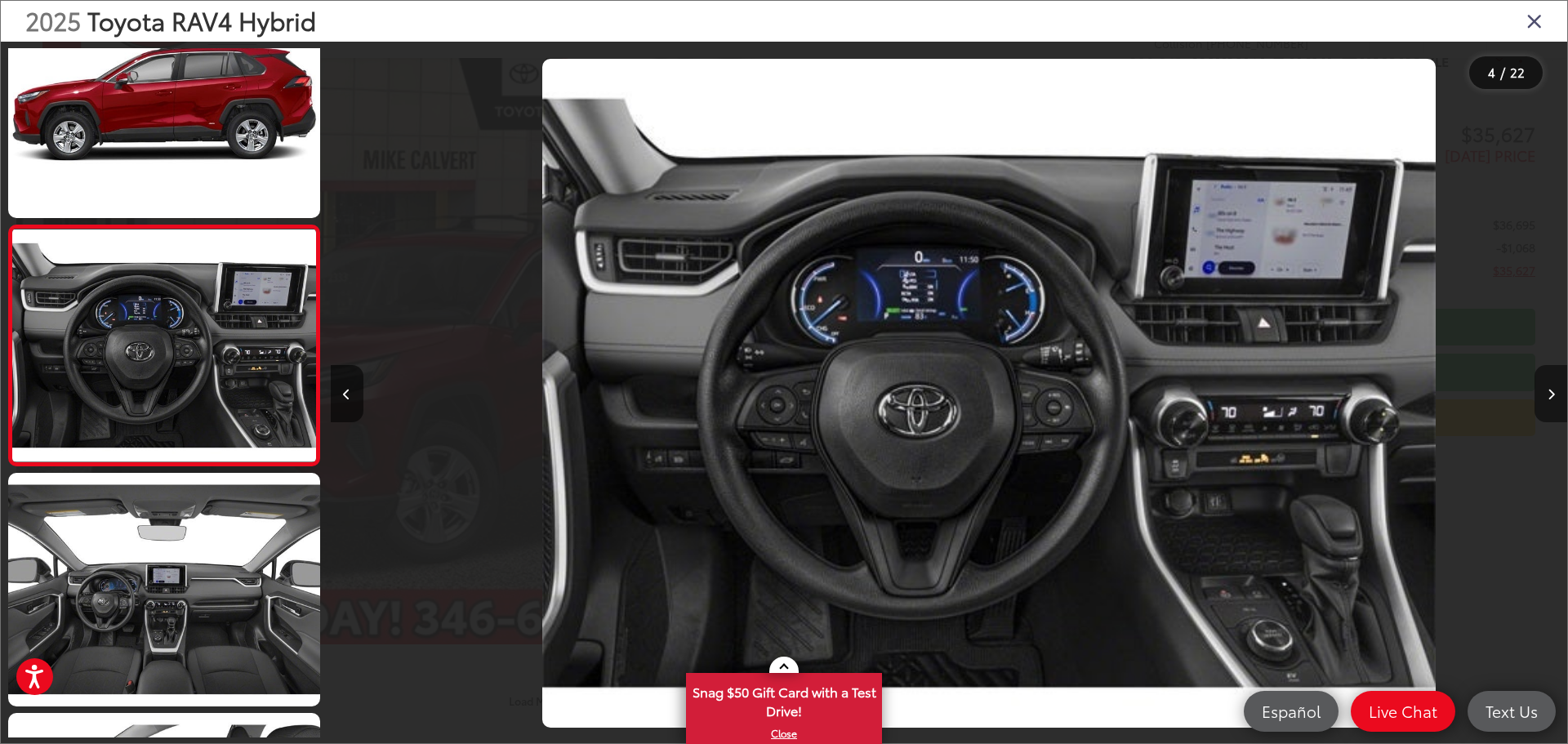
scroll to position [0, 3711]
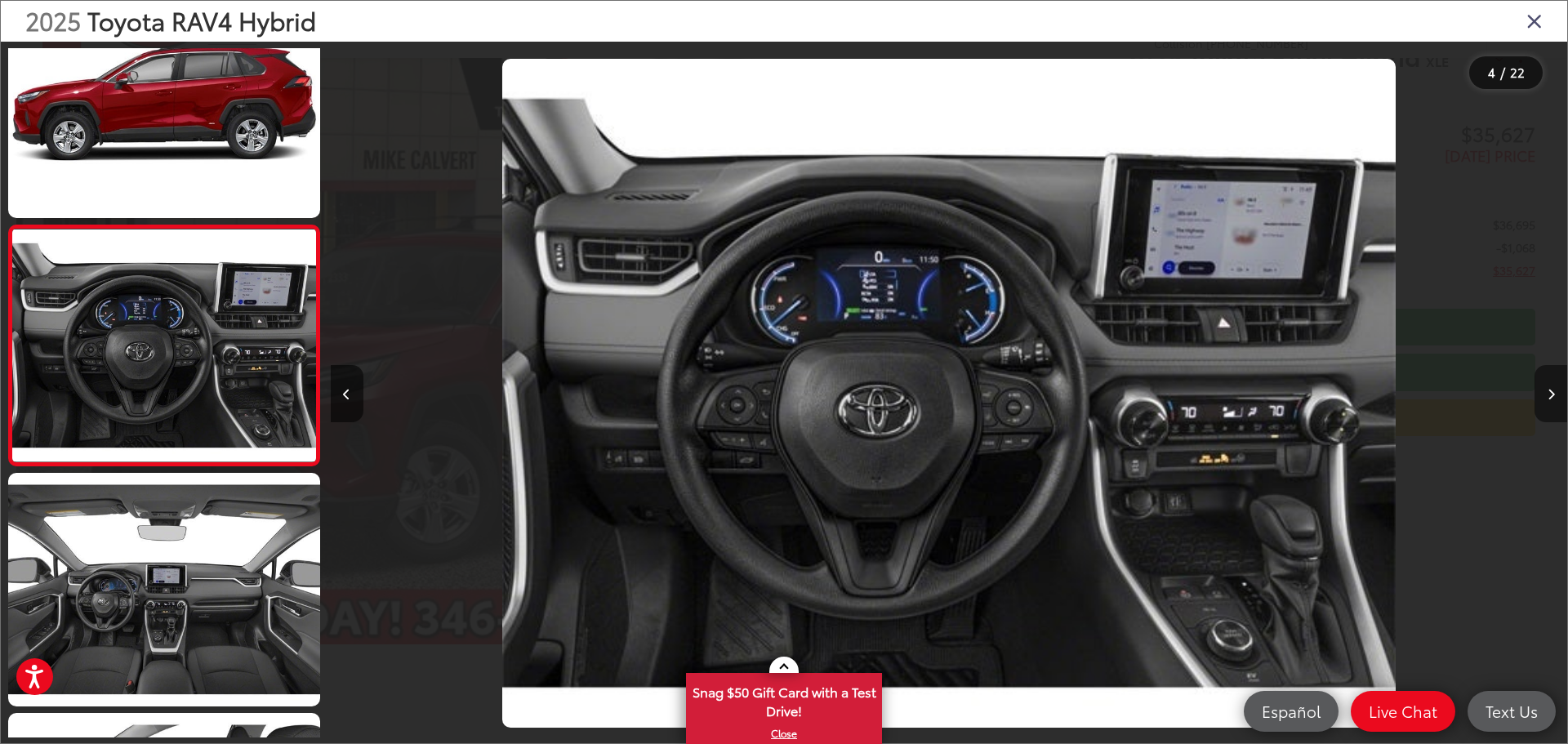
click at [1549, 389] on icon "Next image" at bounding box center [1551, 395] width 7 height 12
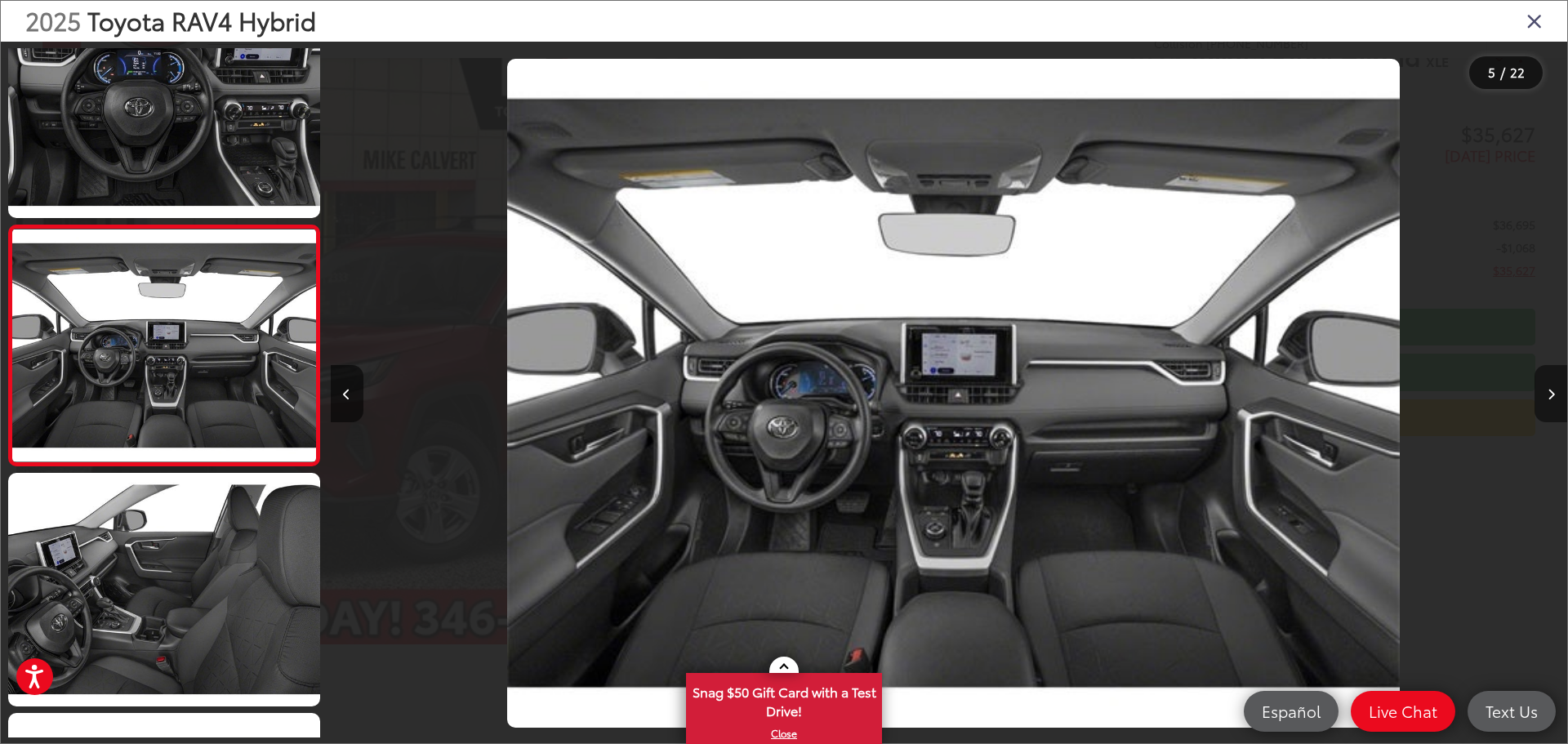
scroll to position [0, 4949]
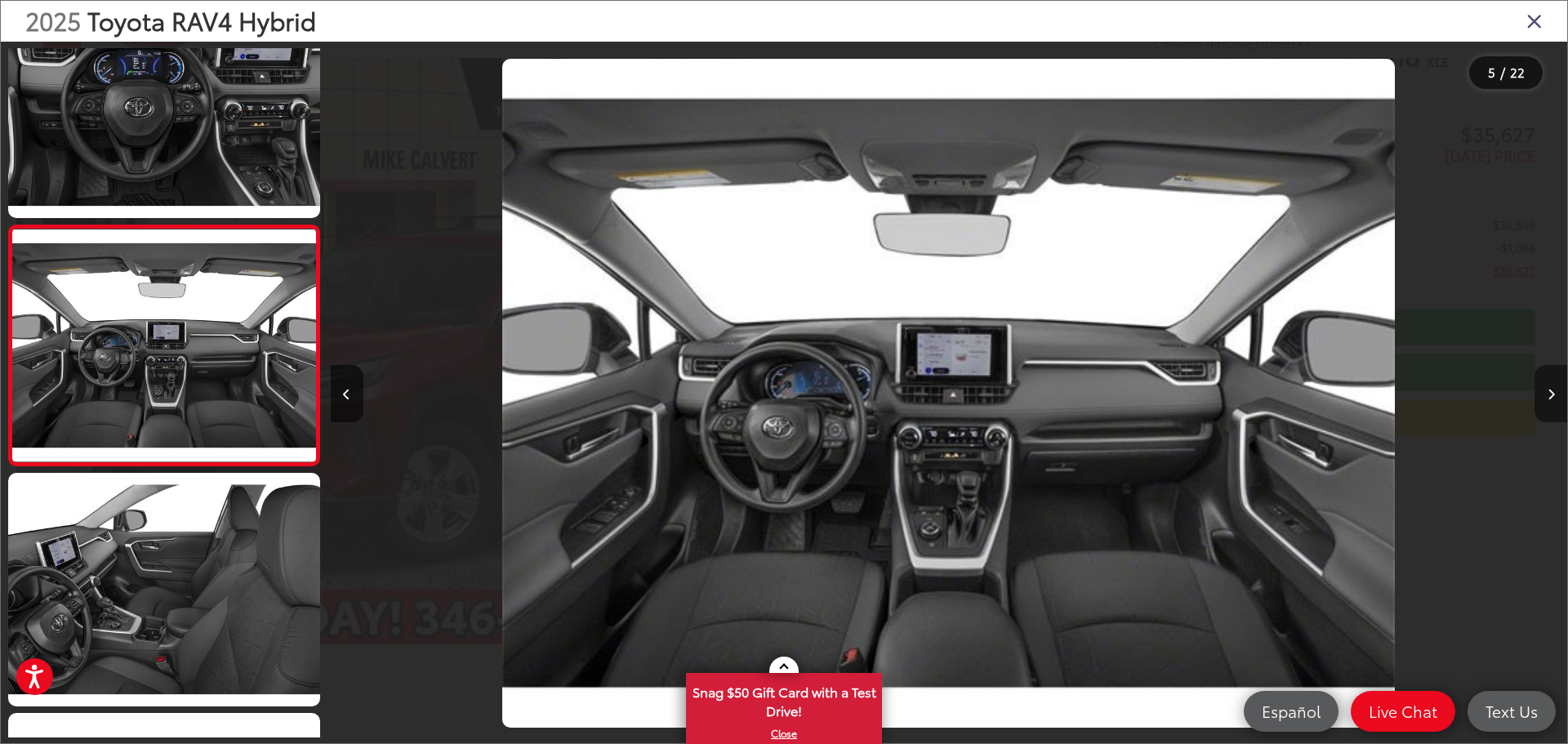
click at [1549, 389] on icon "Next image" at bounding box center [1551, 395] width 7 height 12
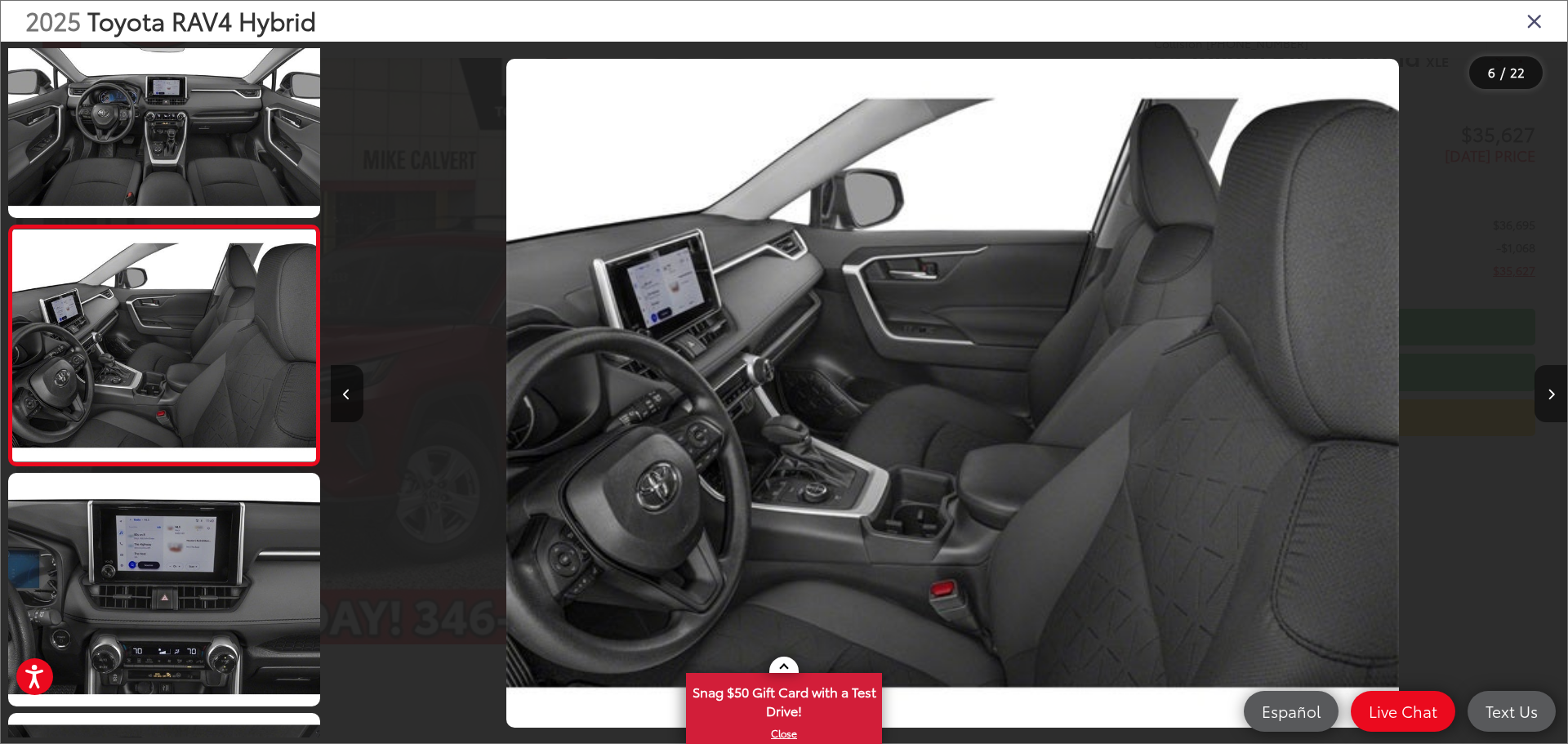
scroll to position [0, 6186]
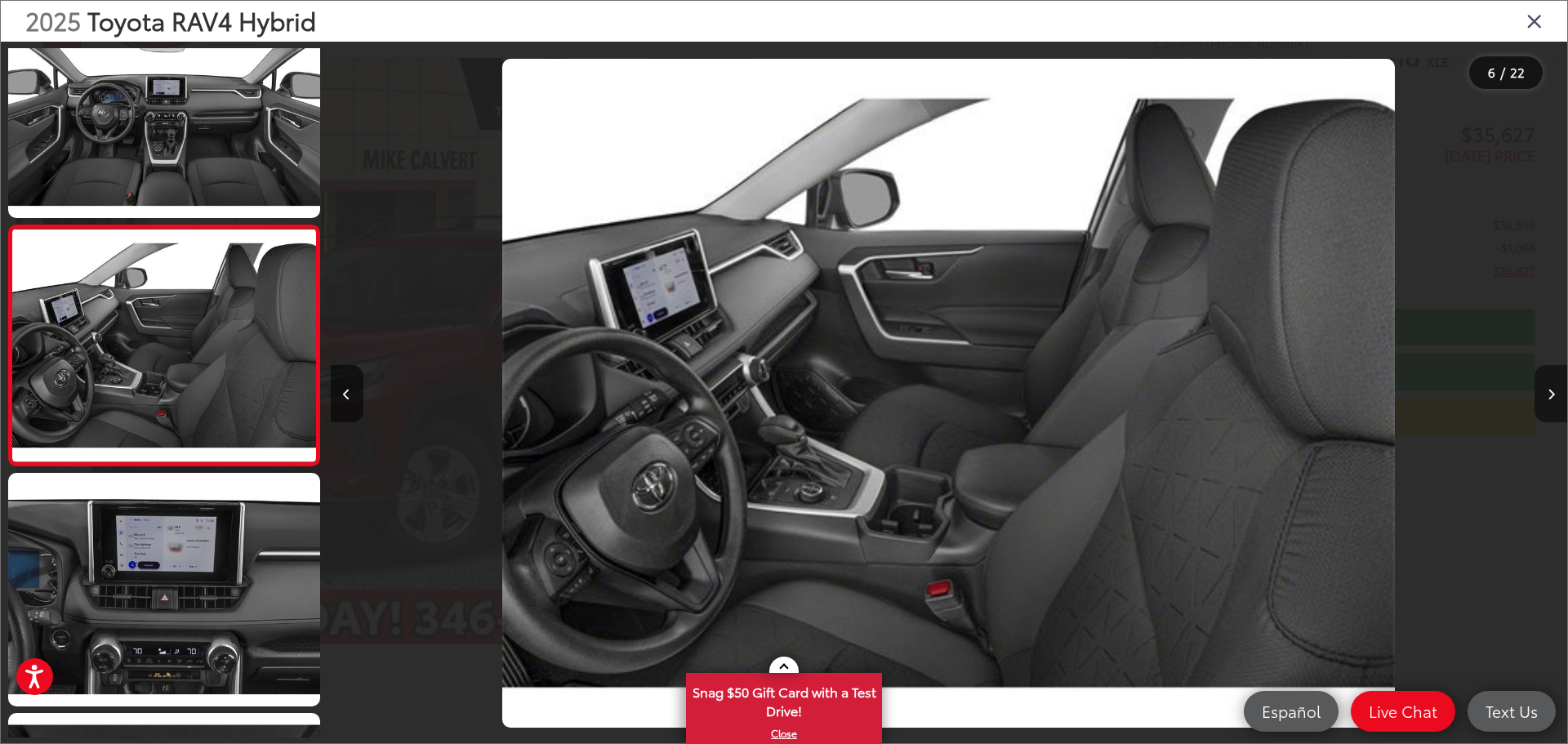
click at [1549, 389] on icon "Next image" at bounding box center [1551, 395] width 7 height 12
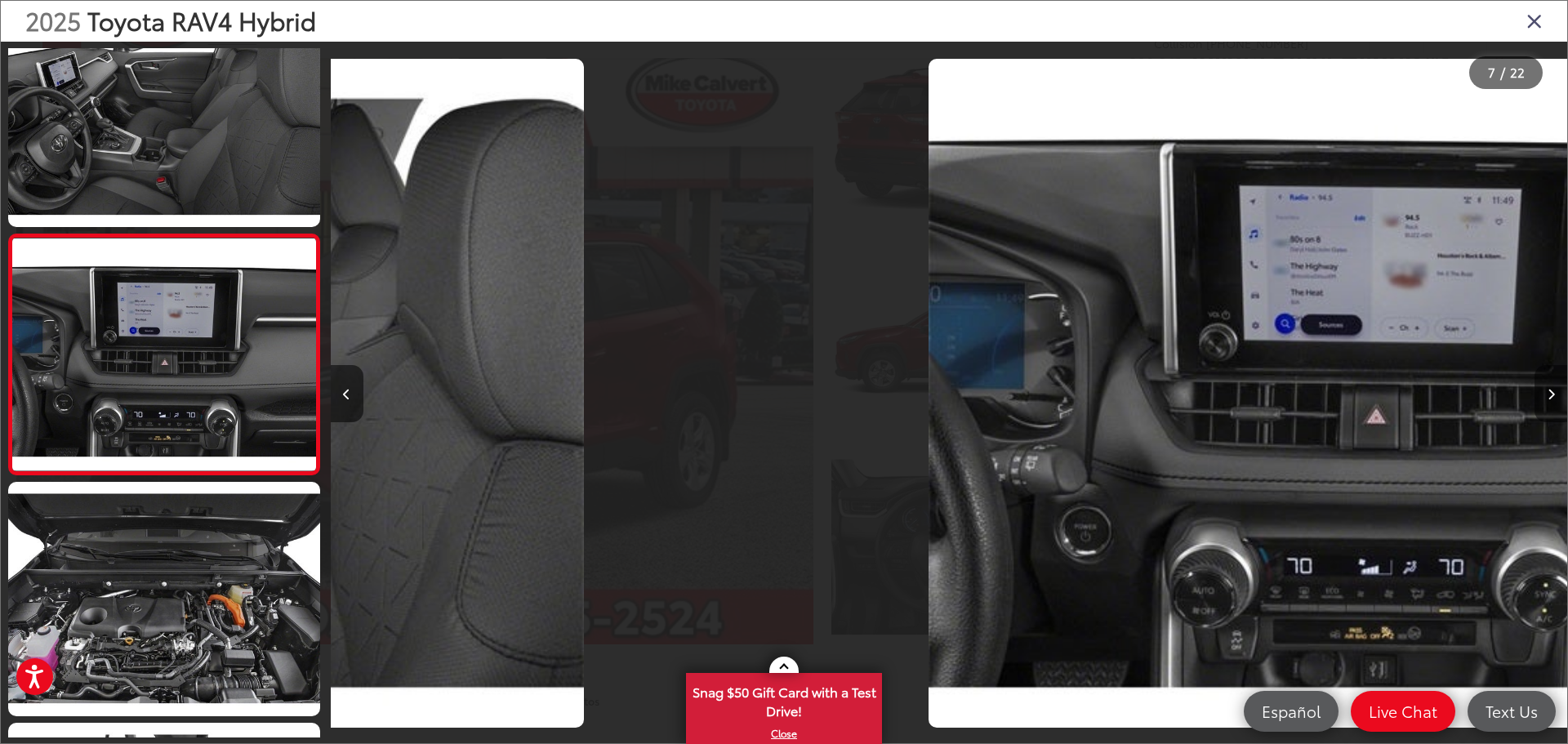
scroll to position [1265, 0]
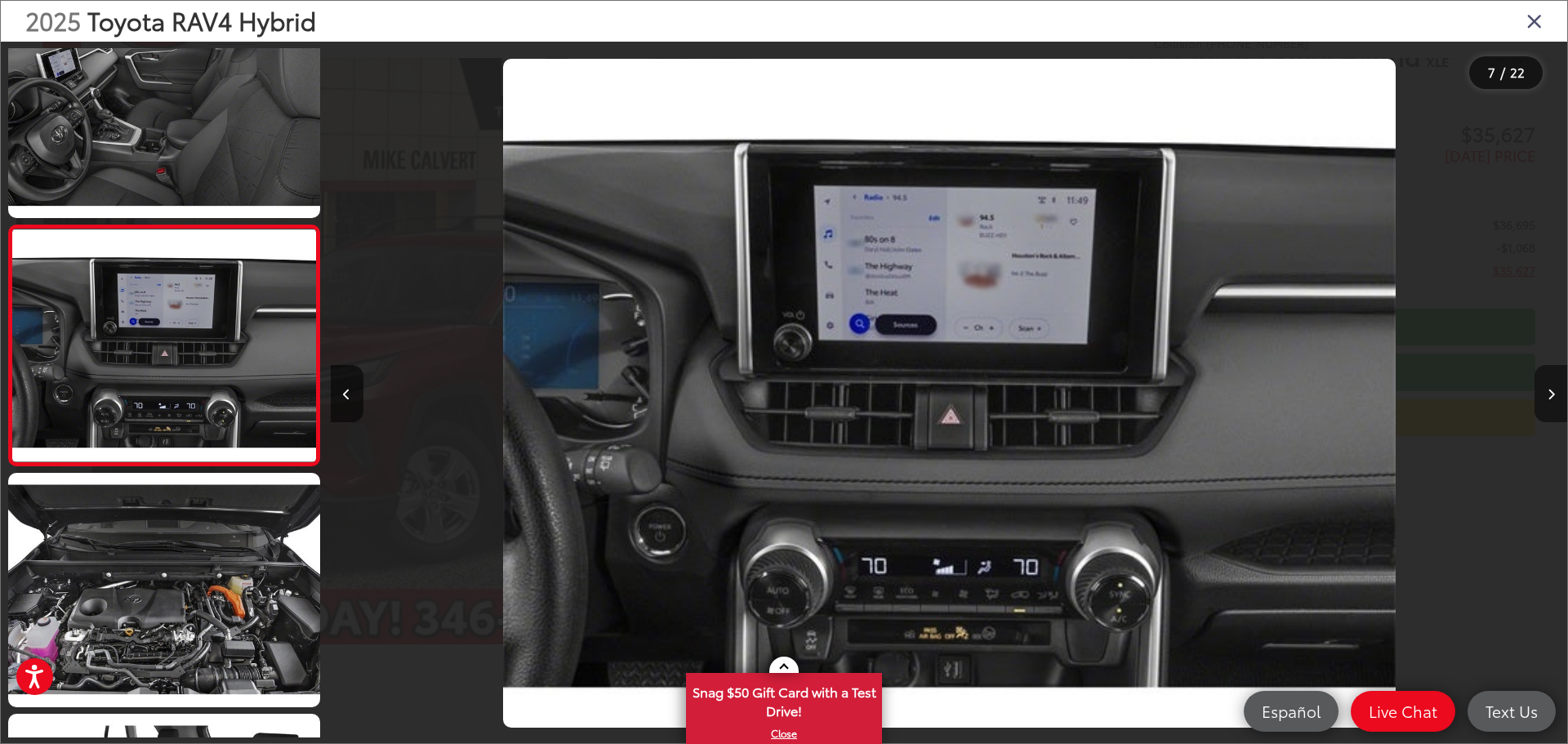
click at [1549, 389] on icon "Next image" at bounding box center [1551, 395] width 7 height 12
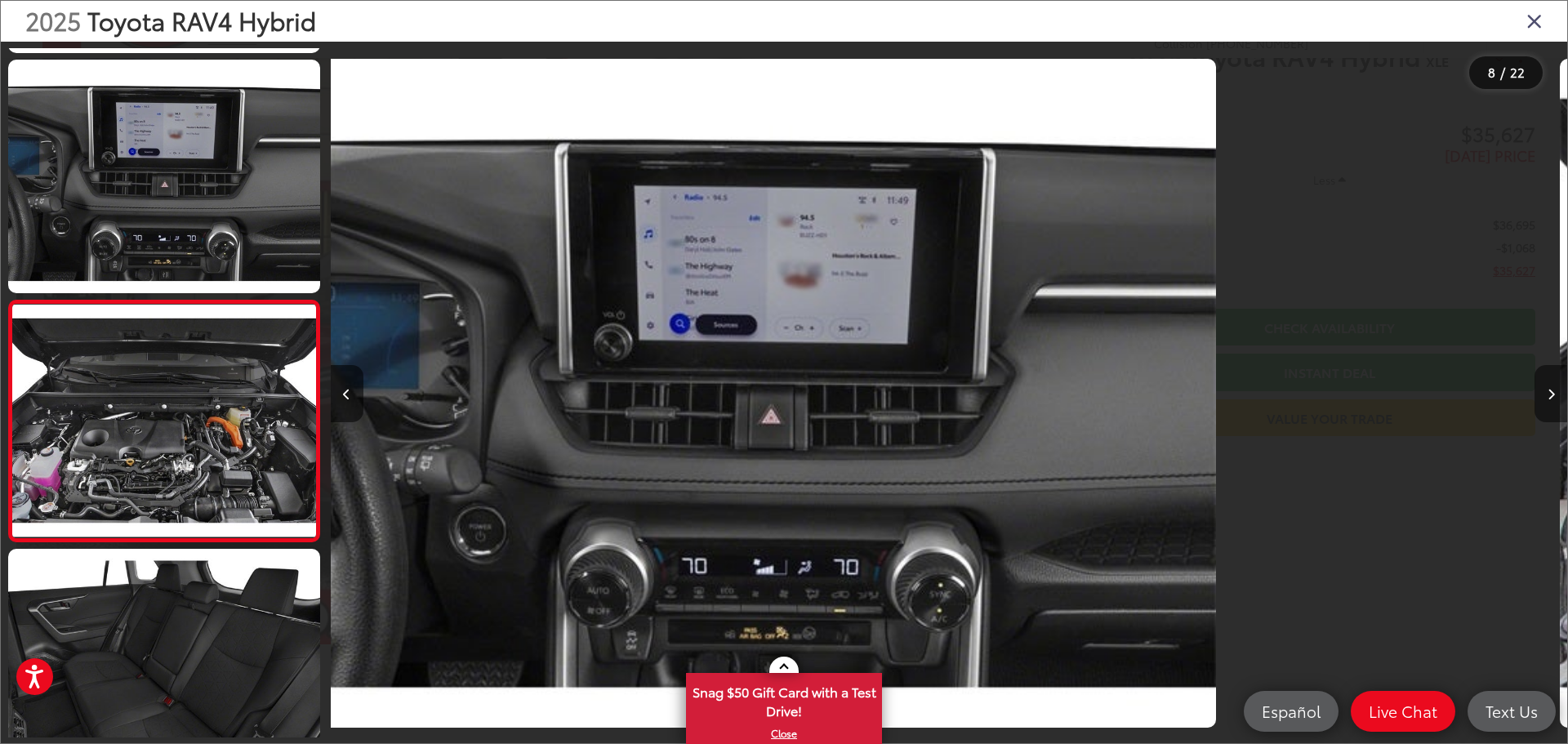
scroll to position [0, 0]
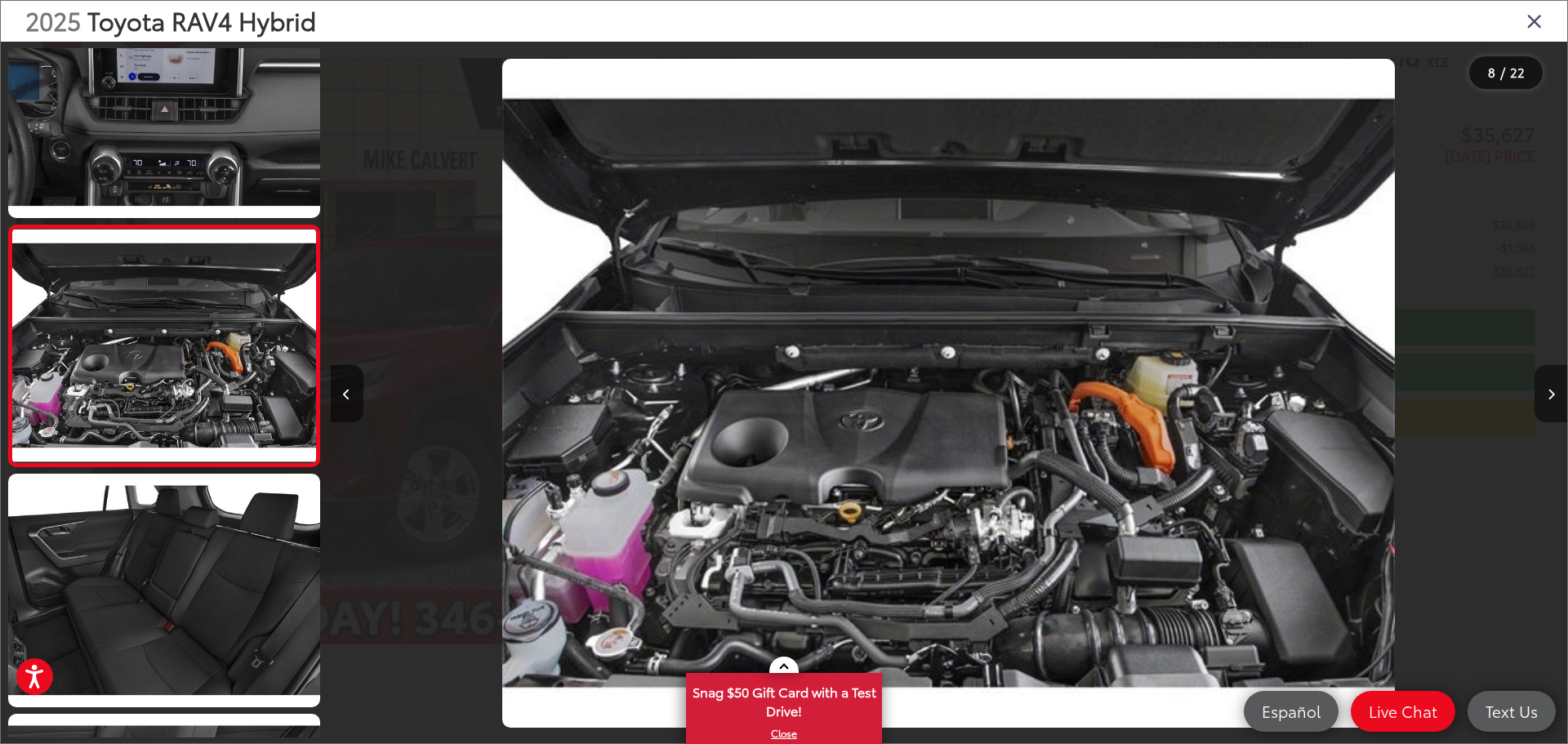
click at [1549, 389] on icon "Next image" at bounding box center [1551, 395] width 7 height 12
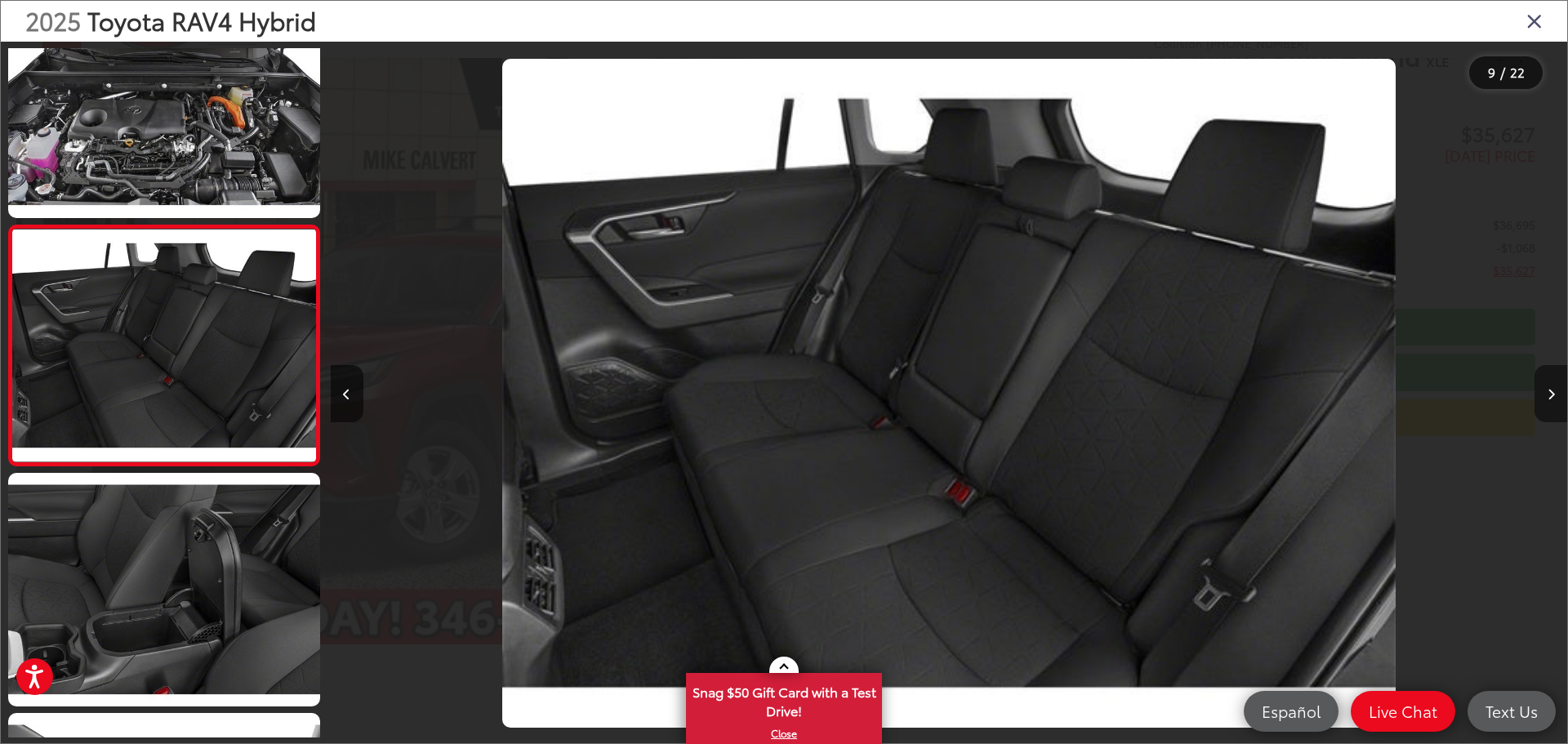
click at [1549, 389] on icon "Next image" at bounding box center [1551, 395] width 7 height 12
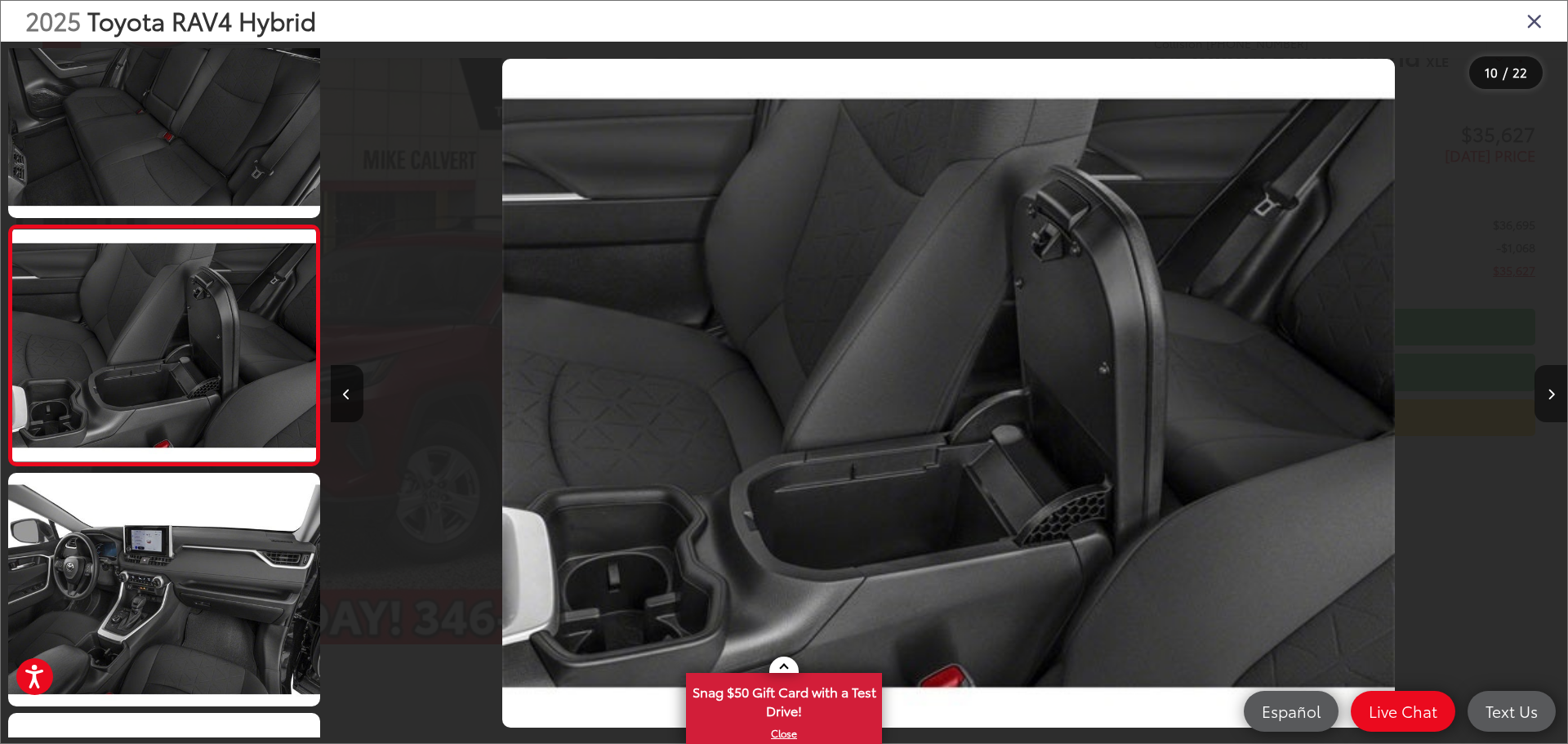
click at [1549, 389] on icon "Next image" at bounding box center [1551, 395] width 7 height 12
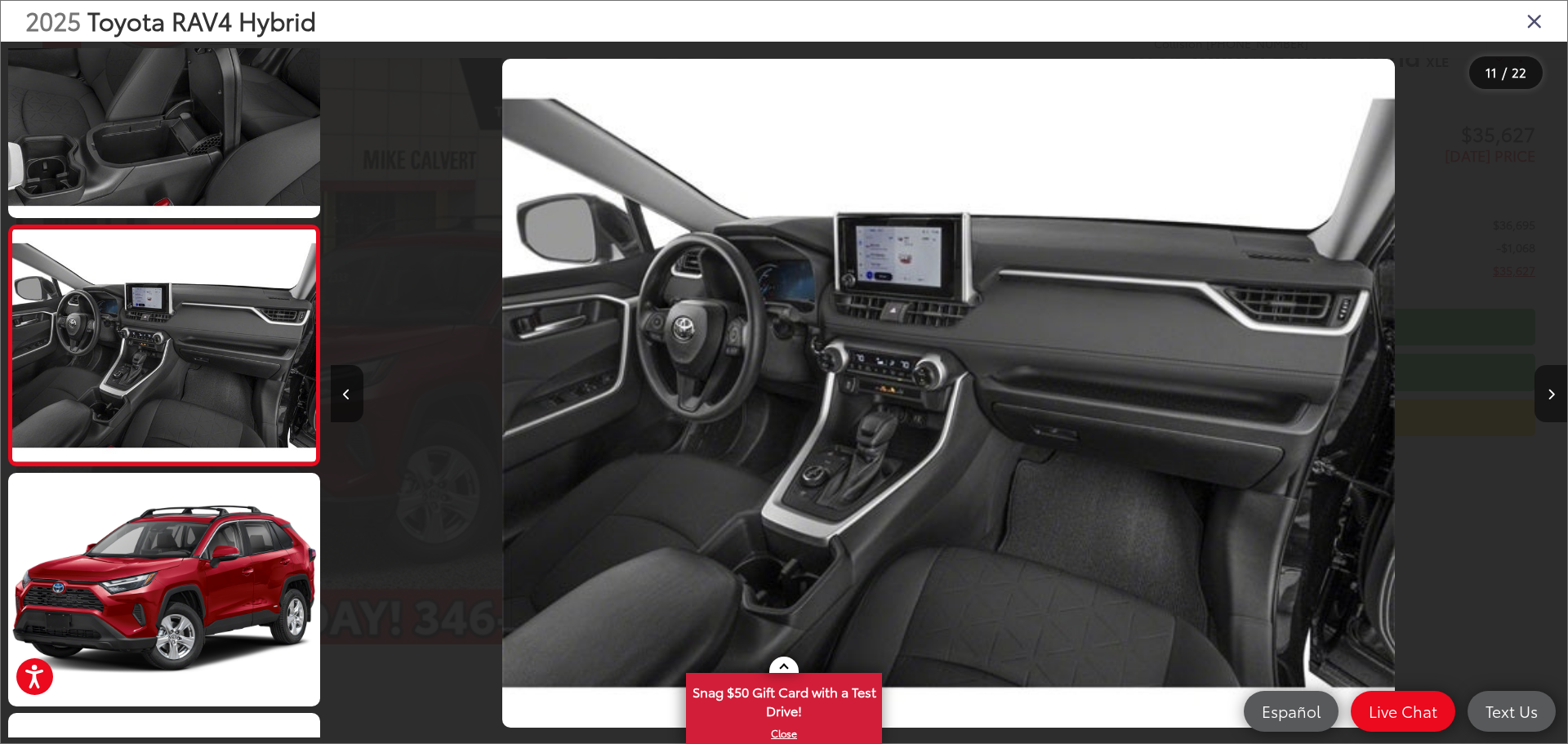
click at [1549, 389] on icon "Next image" at bounding box center [1551, 395] width 7 height 12
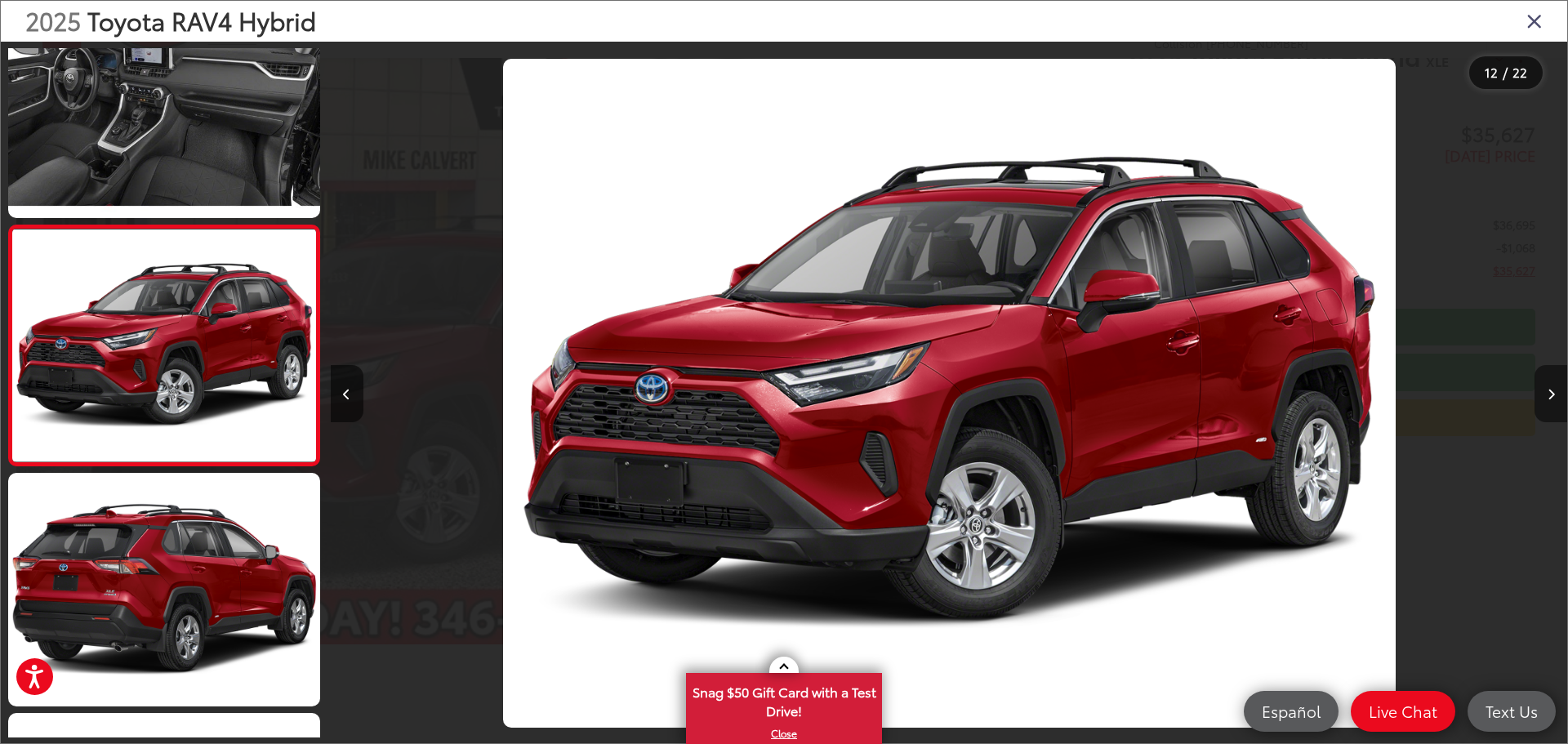
click at [1549, 389] on icon "Next image" at bounding box center [1551, 395] width 7 height 12
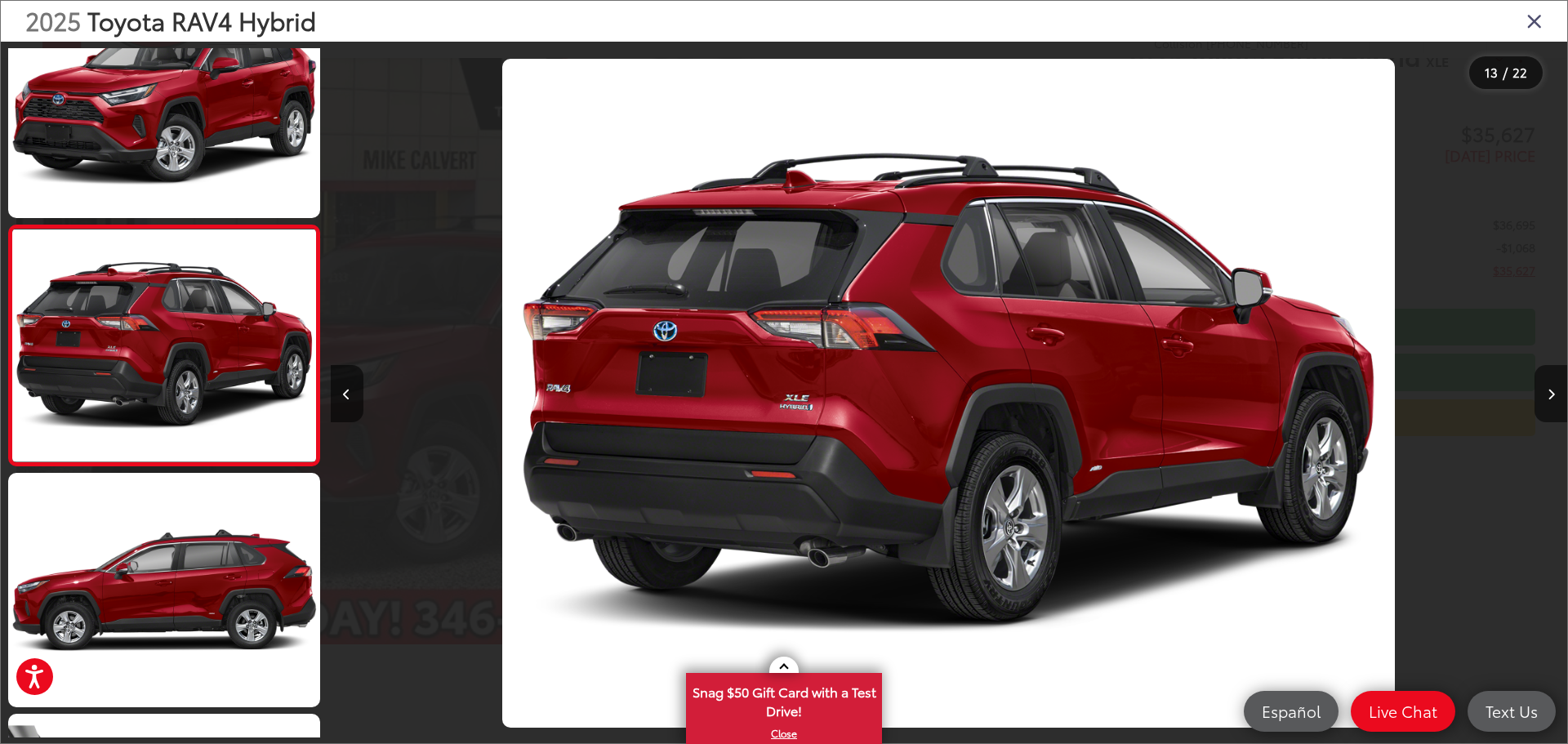
click at [1531, 18] on icon "Close gallery" at bounding box center [1534, 20] width 17 height 21
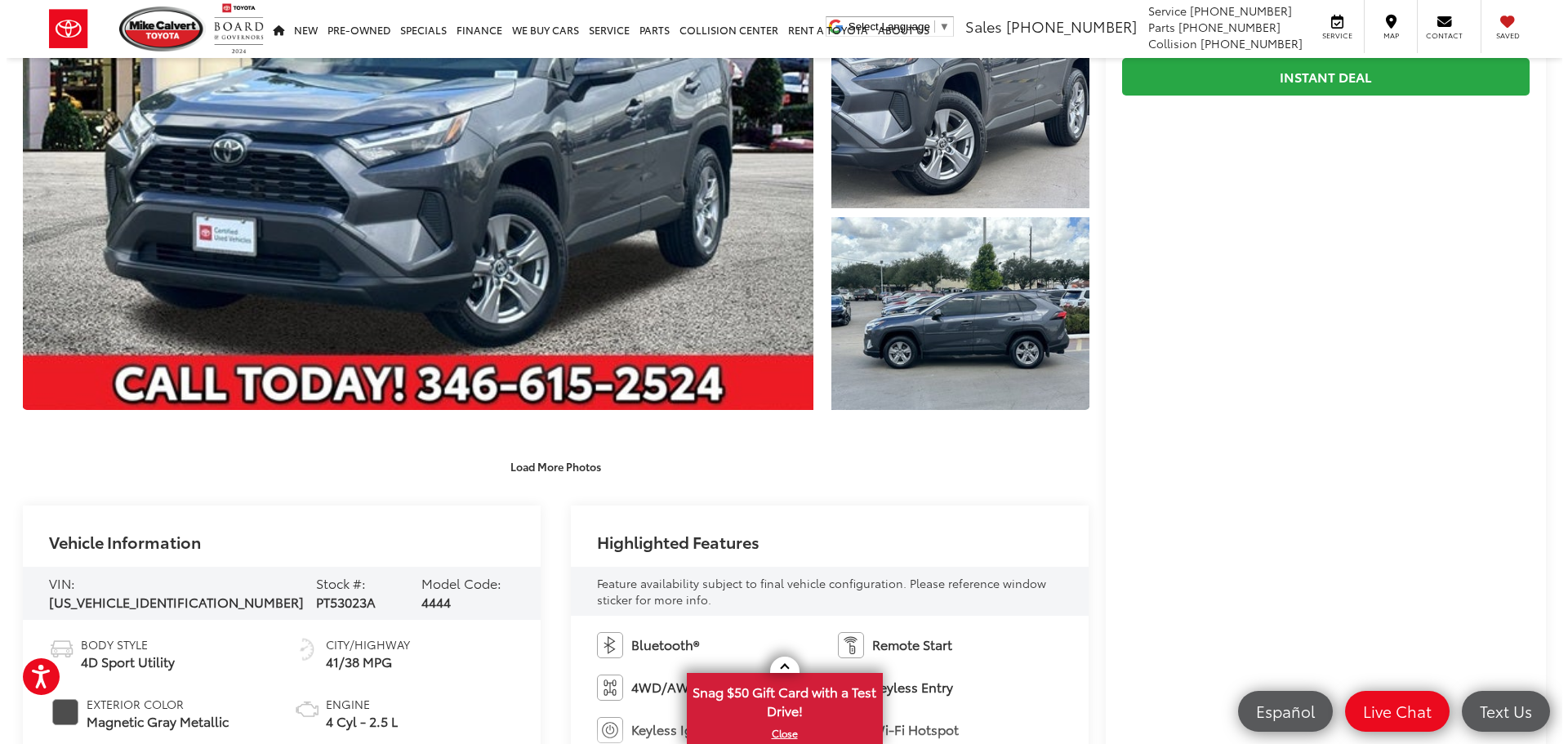
scroll to position [163, 0]
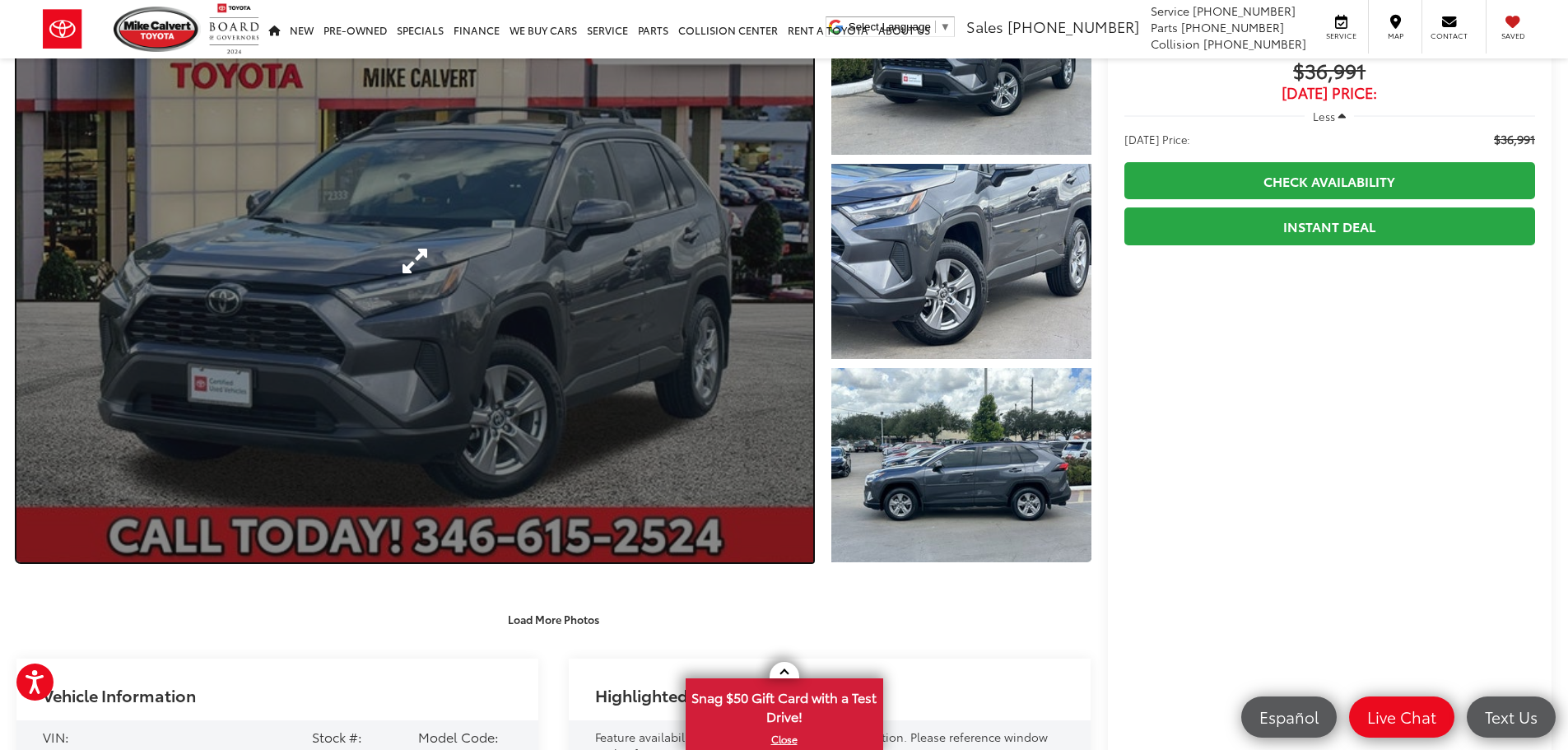
click at [448, 269] on link "Expand Photo 0" at bounding box center [415, 261] width 797 height 602
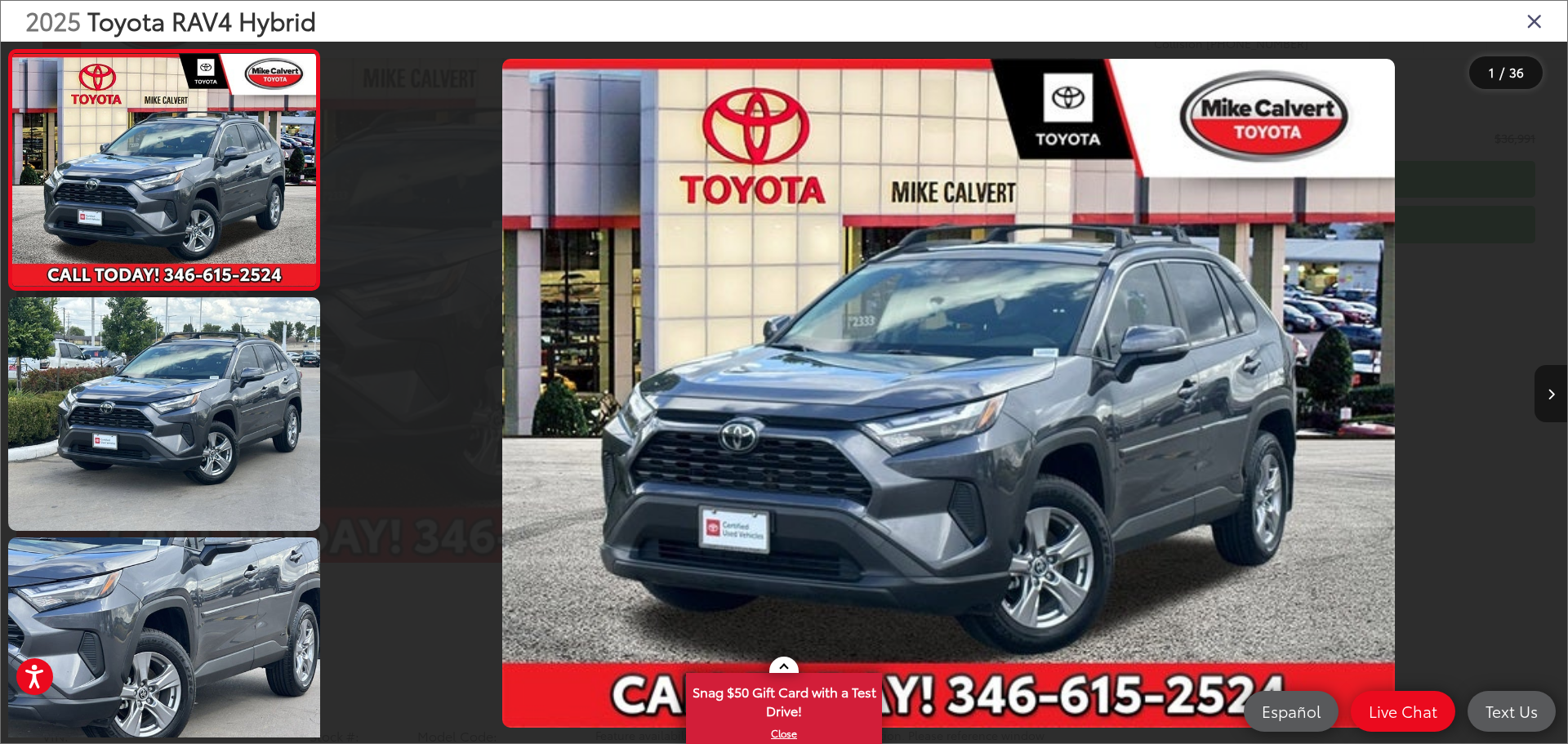
click at [1546, 385] on button "Next image" at bounding box center [1551, 394] width 33 height 57
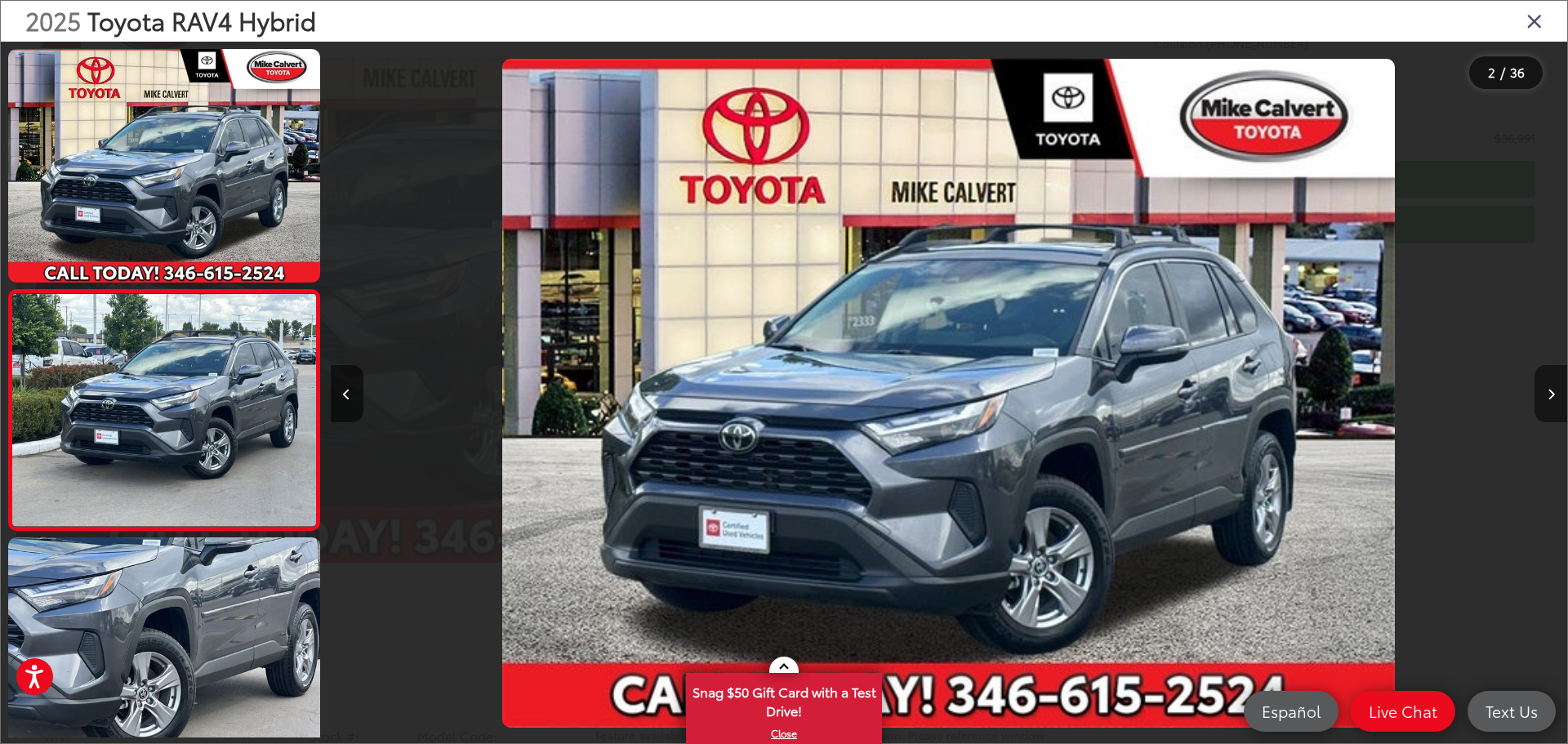
scroll to position [64, 0]
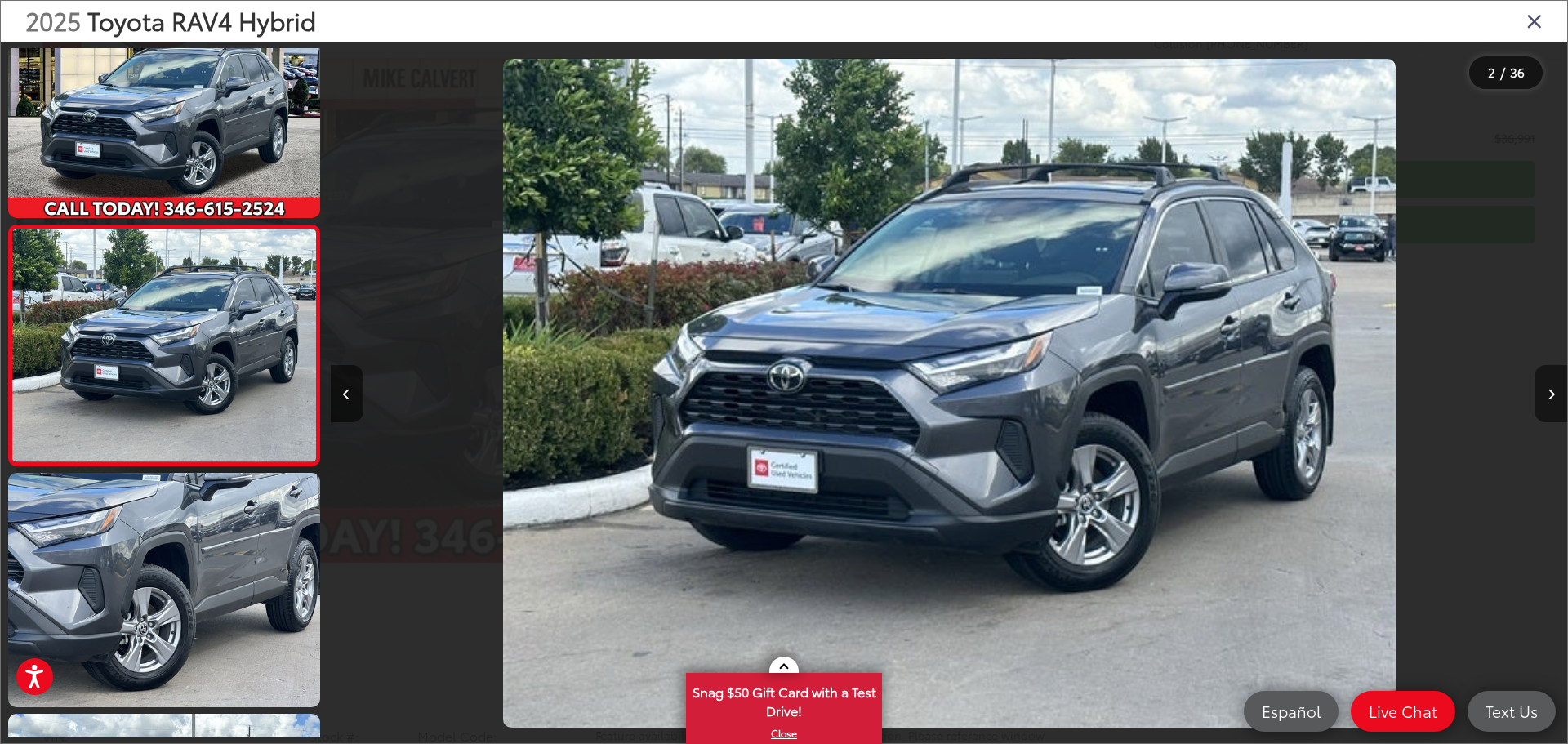
click at [1546, 385] on button "Next image" at bounding box center [1551, 394] width 33 height 57
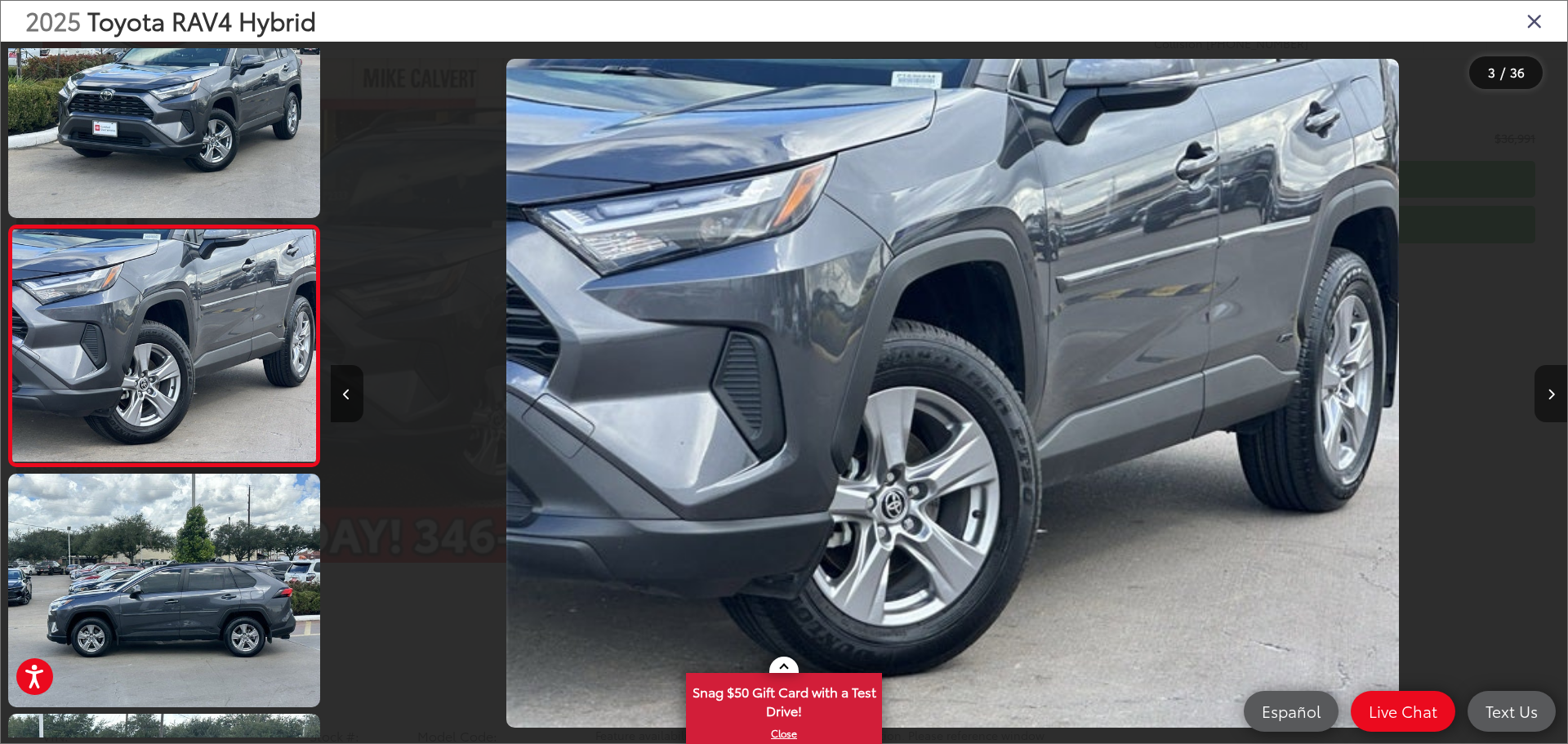
scroll to position [0, 2475]
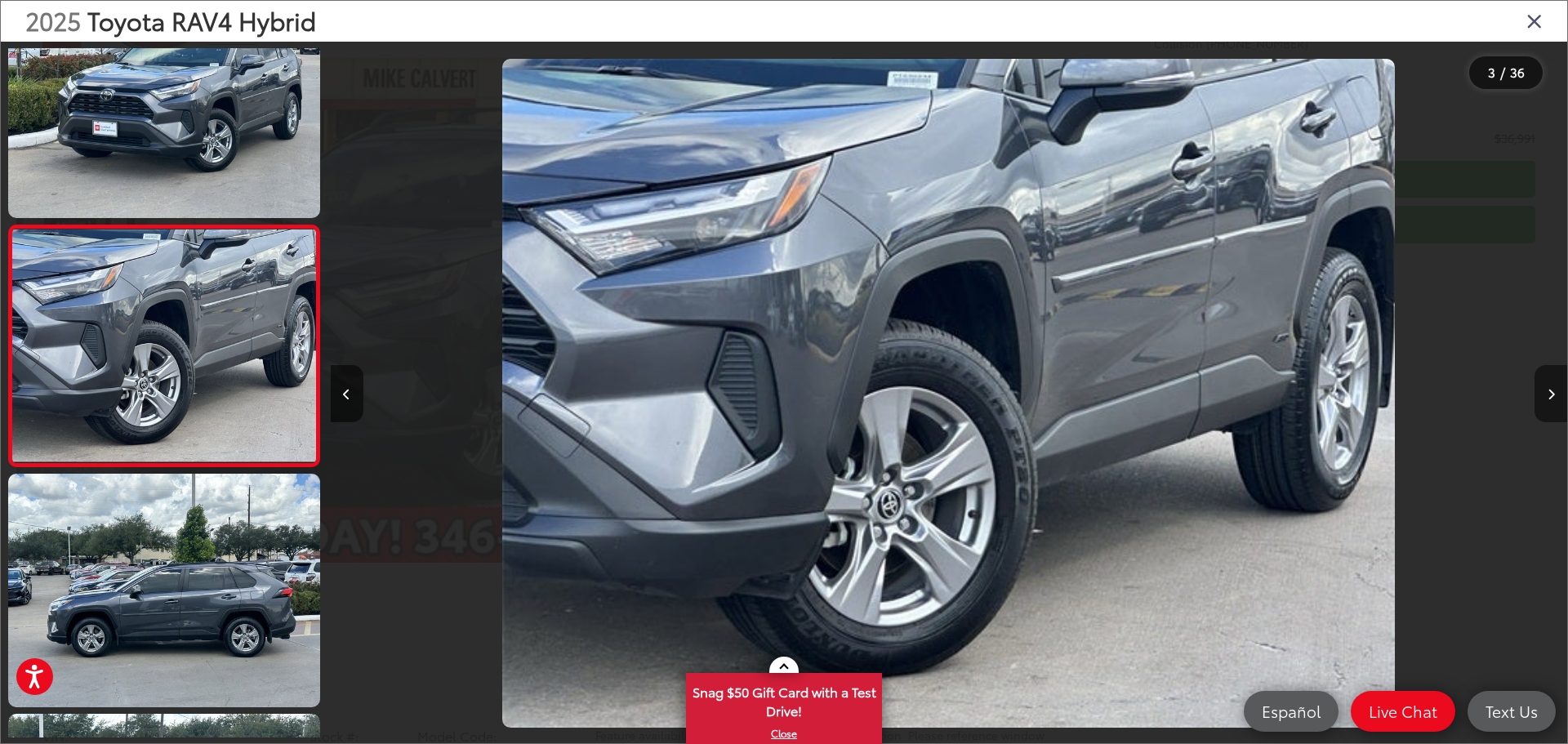
click at [1546, 385] on button "Next image" at bounding box center [1551, 394] width 33 height 57
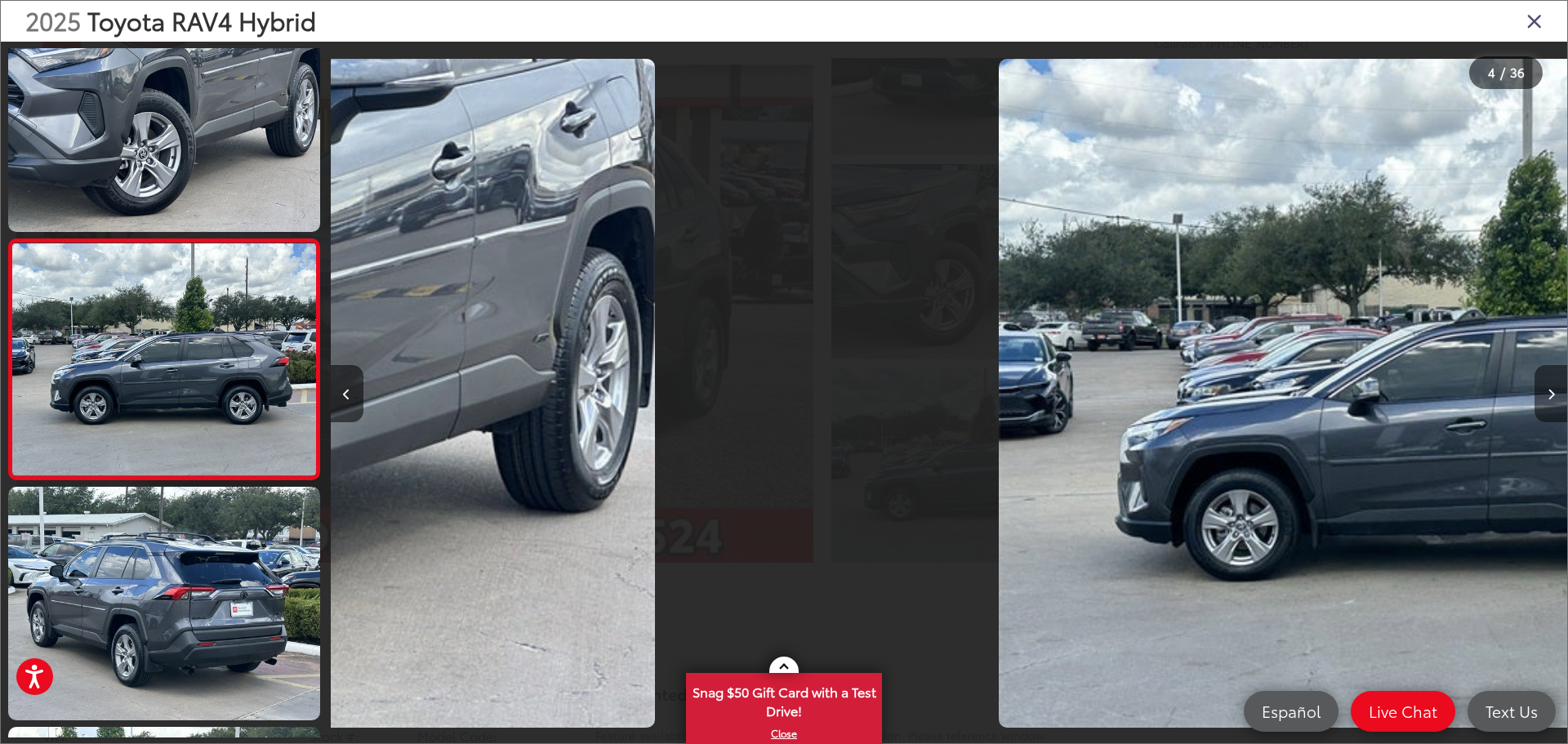
scroll to position [545, 0]
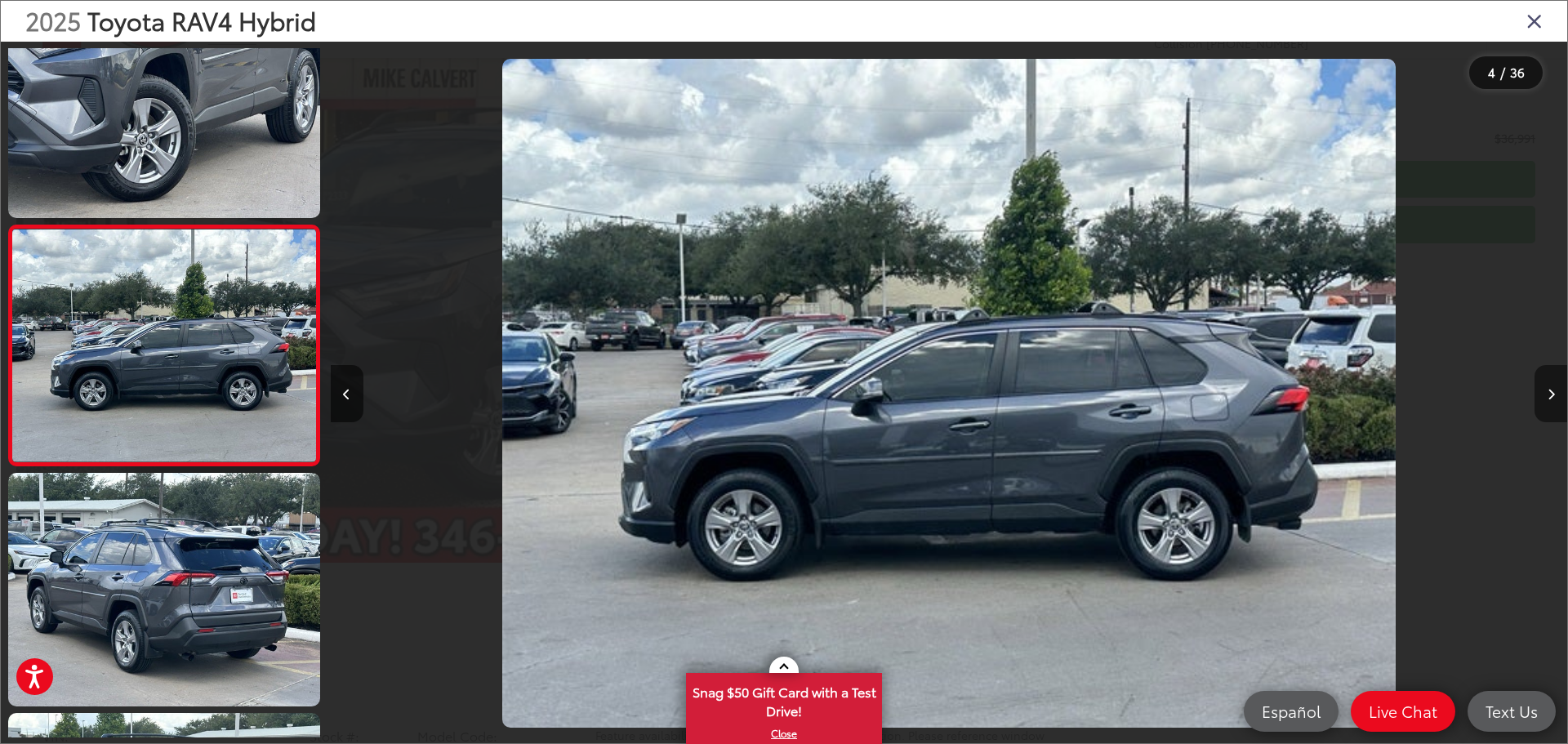
click at [1546, 385] on button "Next image" at bounding box center [1551, 394] width 33 height 57
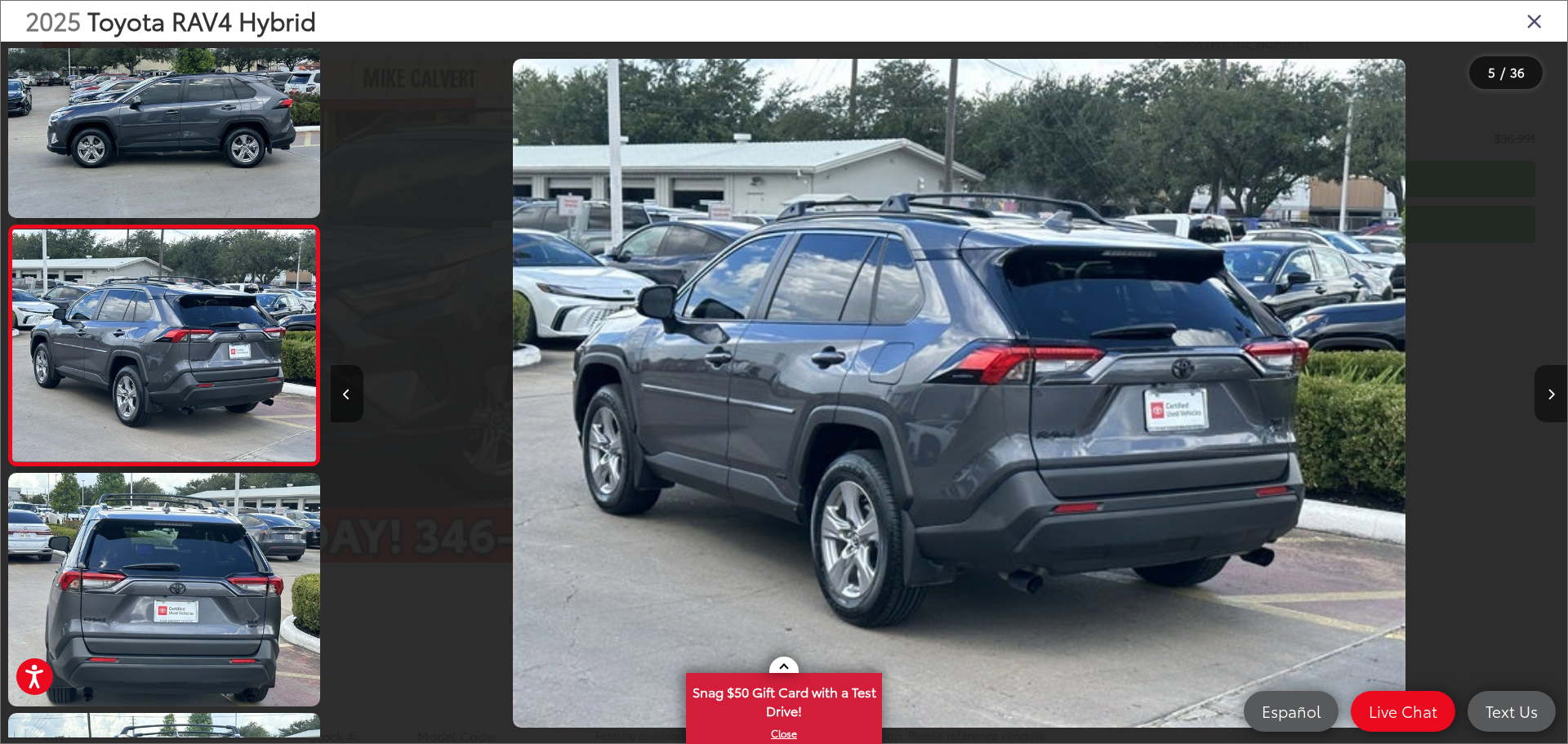
scroll to position [0, 4949]
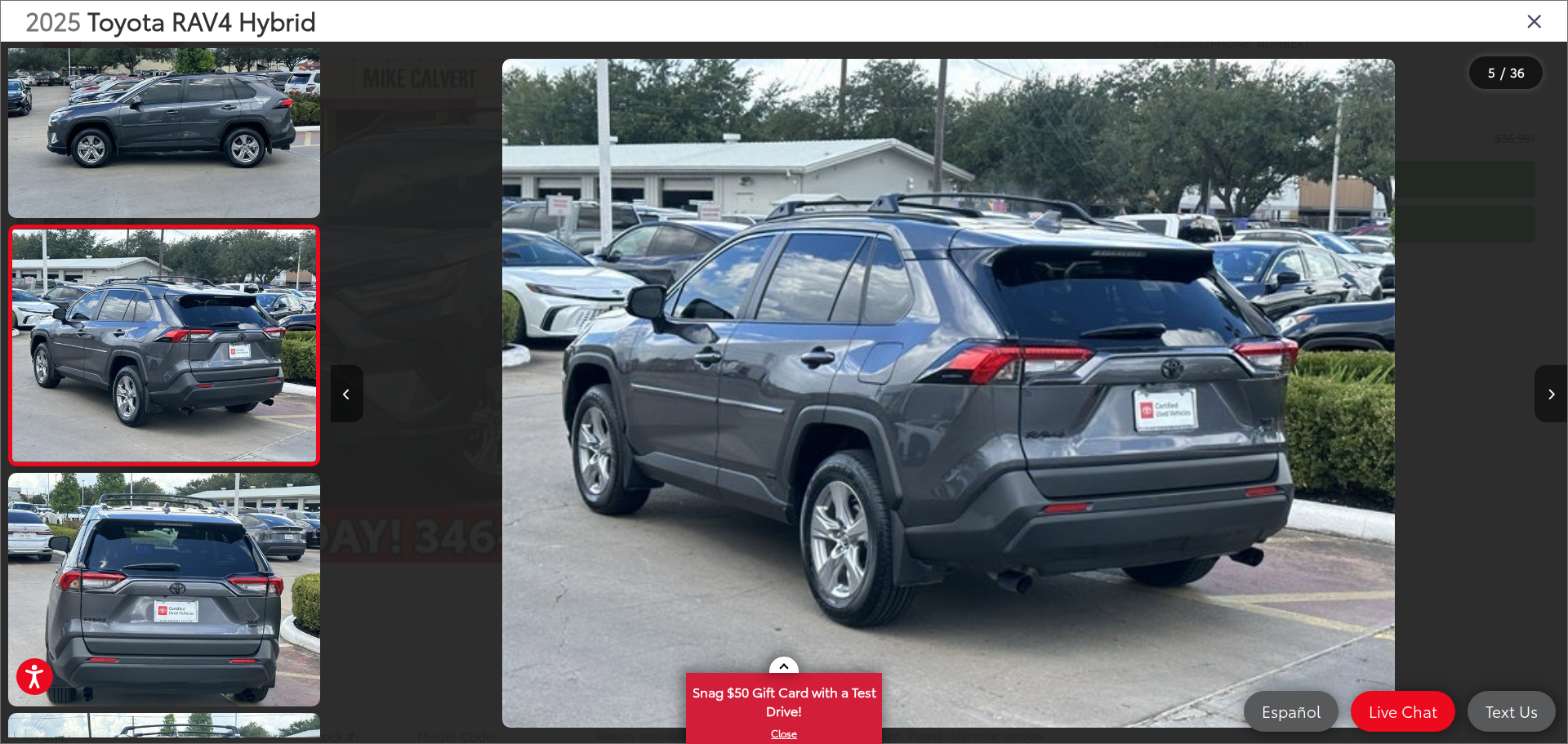
click at [1546, 385] on button "Next image" at bounding box center [1551, 394] width 33 height 57
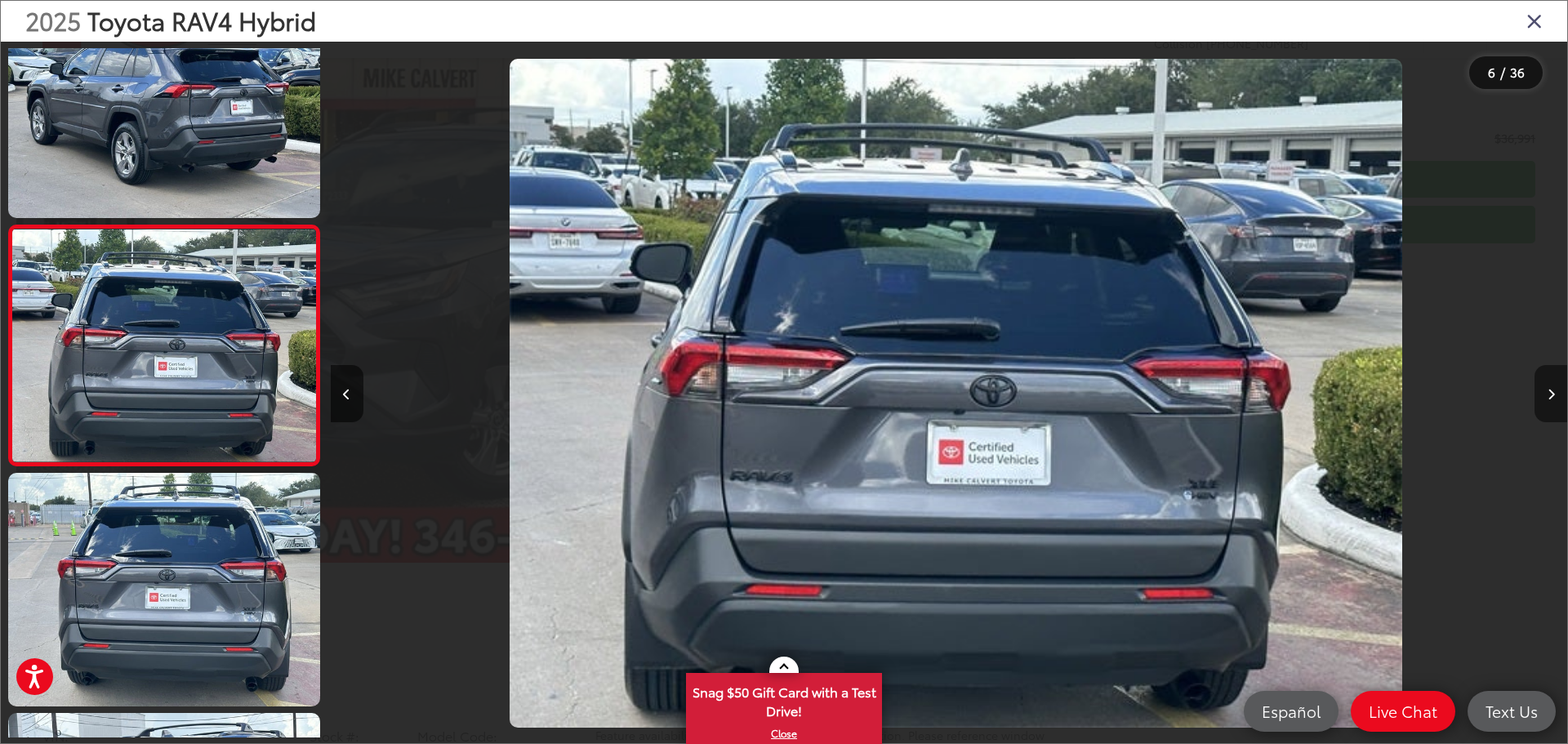
scroll to position [0, 6186]
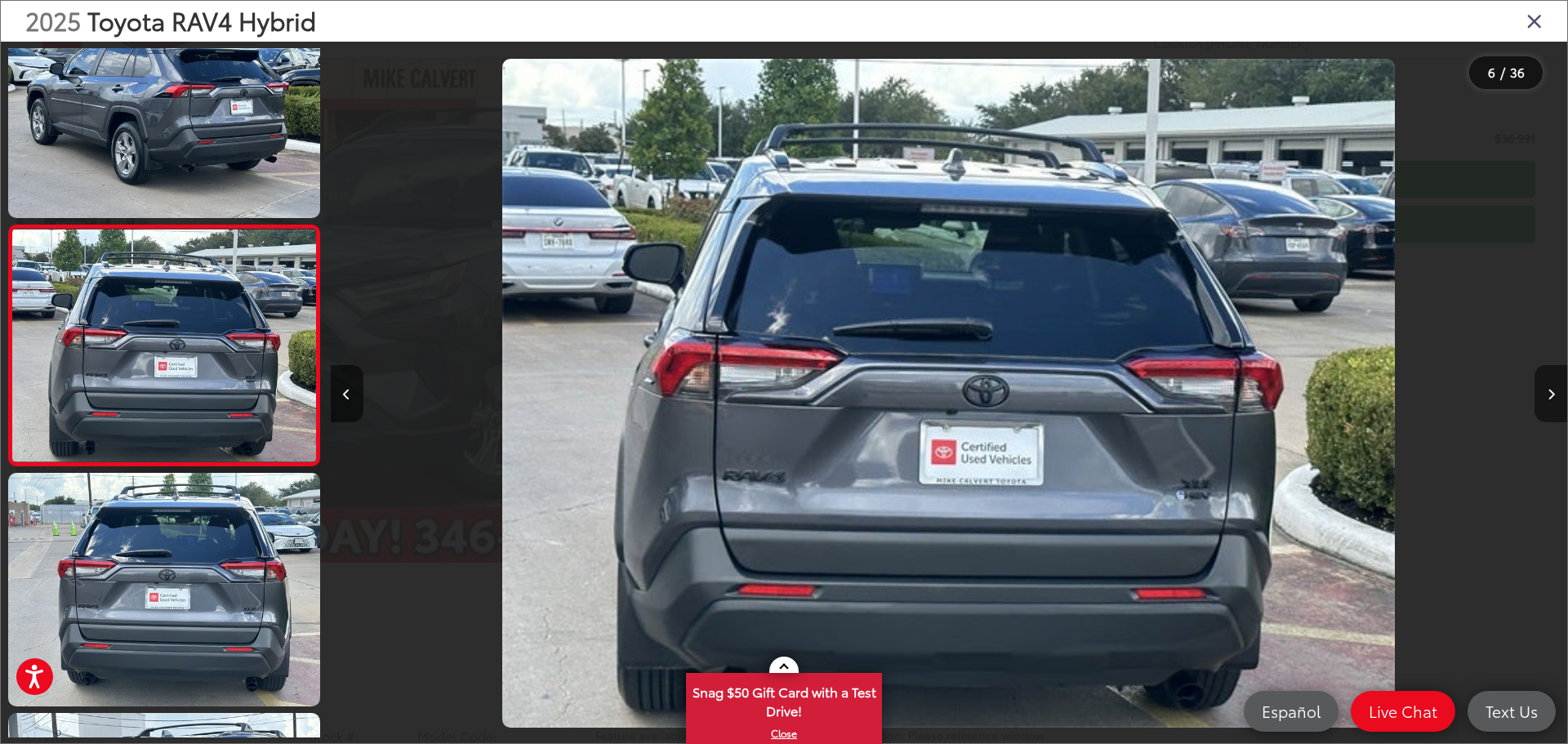
click at [1545, 393] on button "Next image" at bounding box center [1551, 394] width 33 height 57
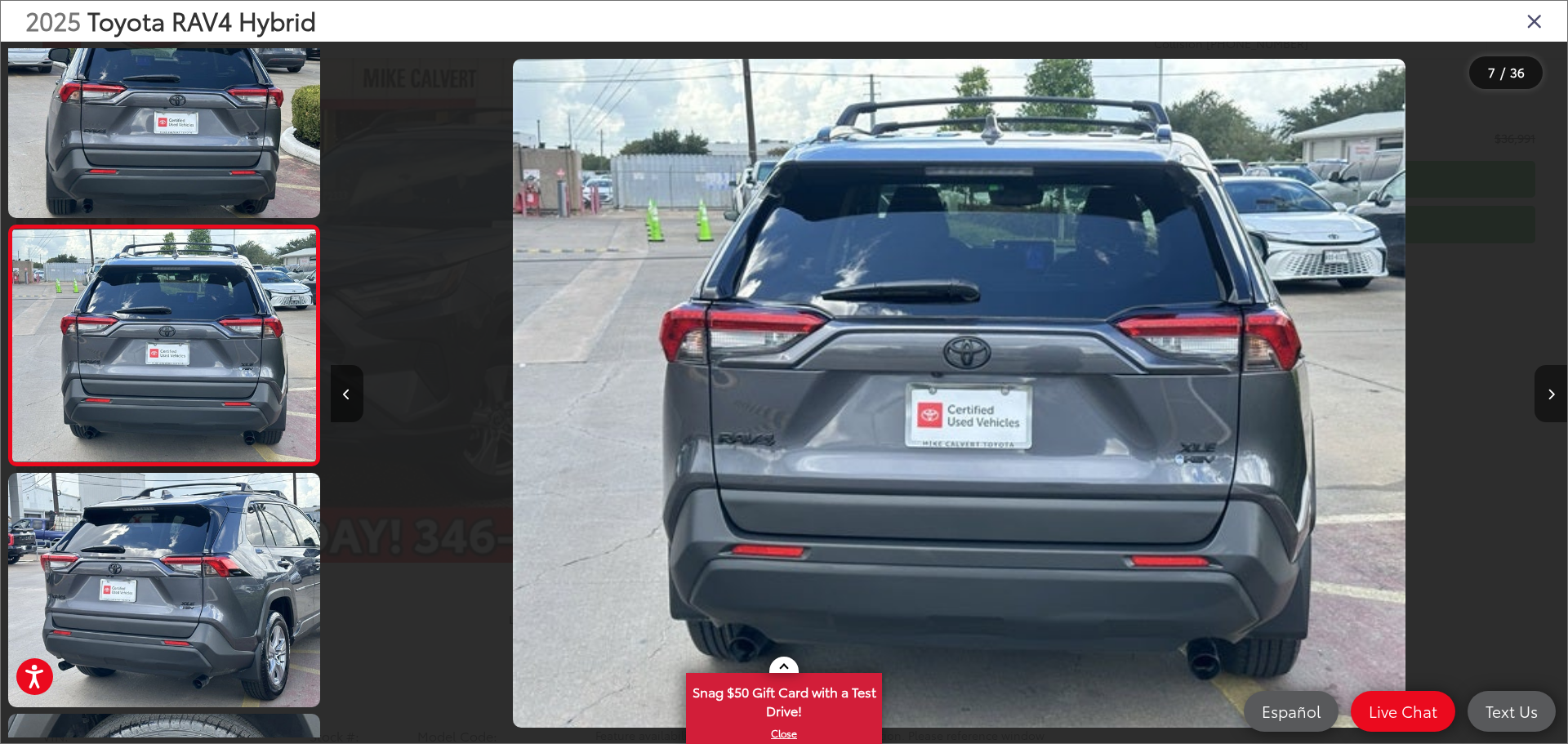
scroll to position [0, 0]
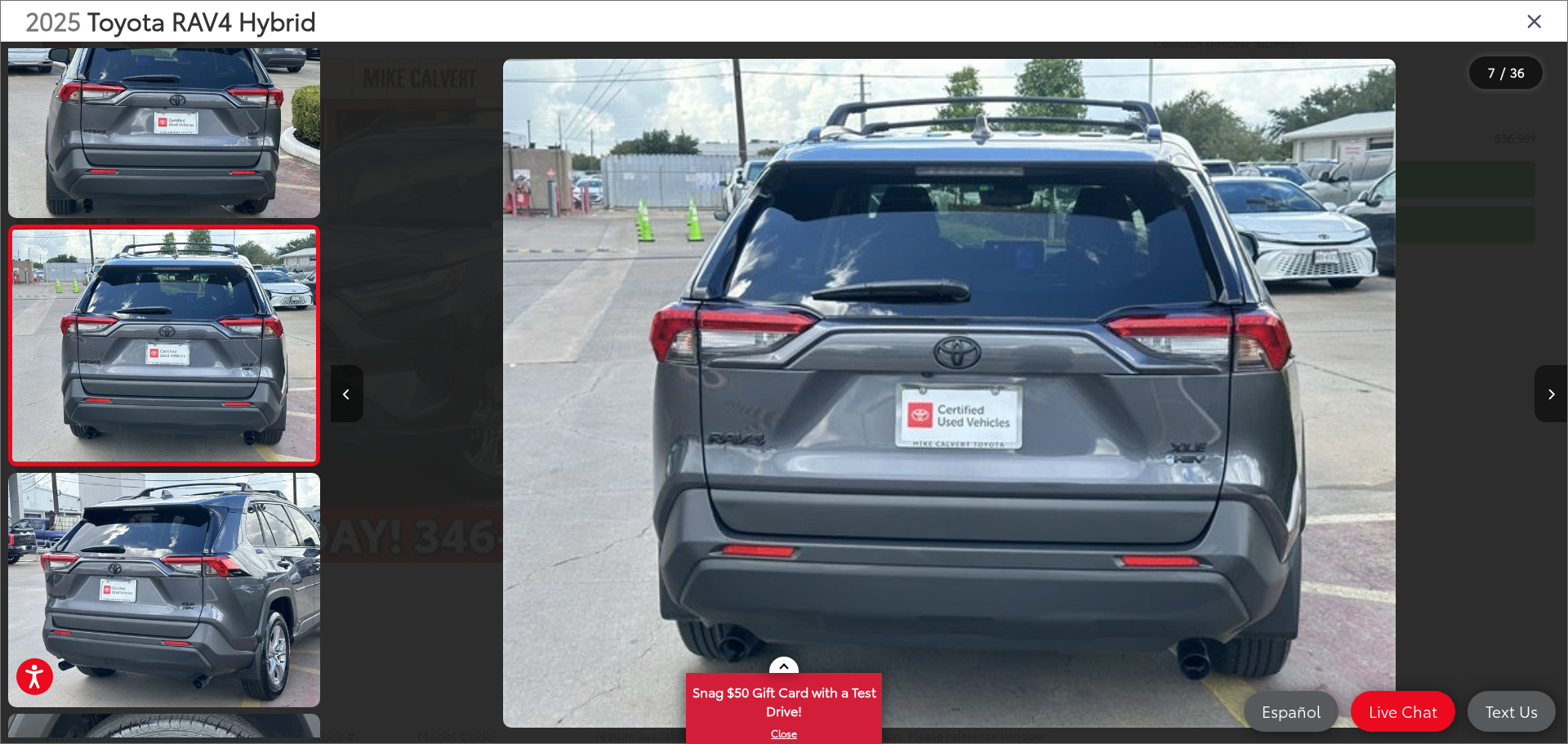
click at [1545, 393] on button "Next image" at bounding box center [1551, 394] width 33 height 57
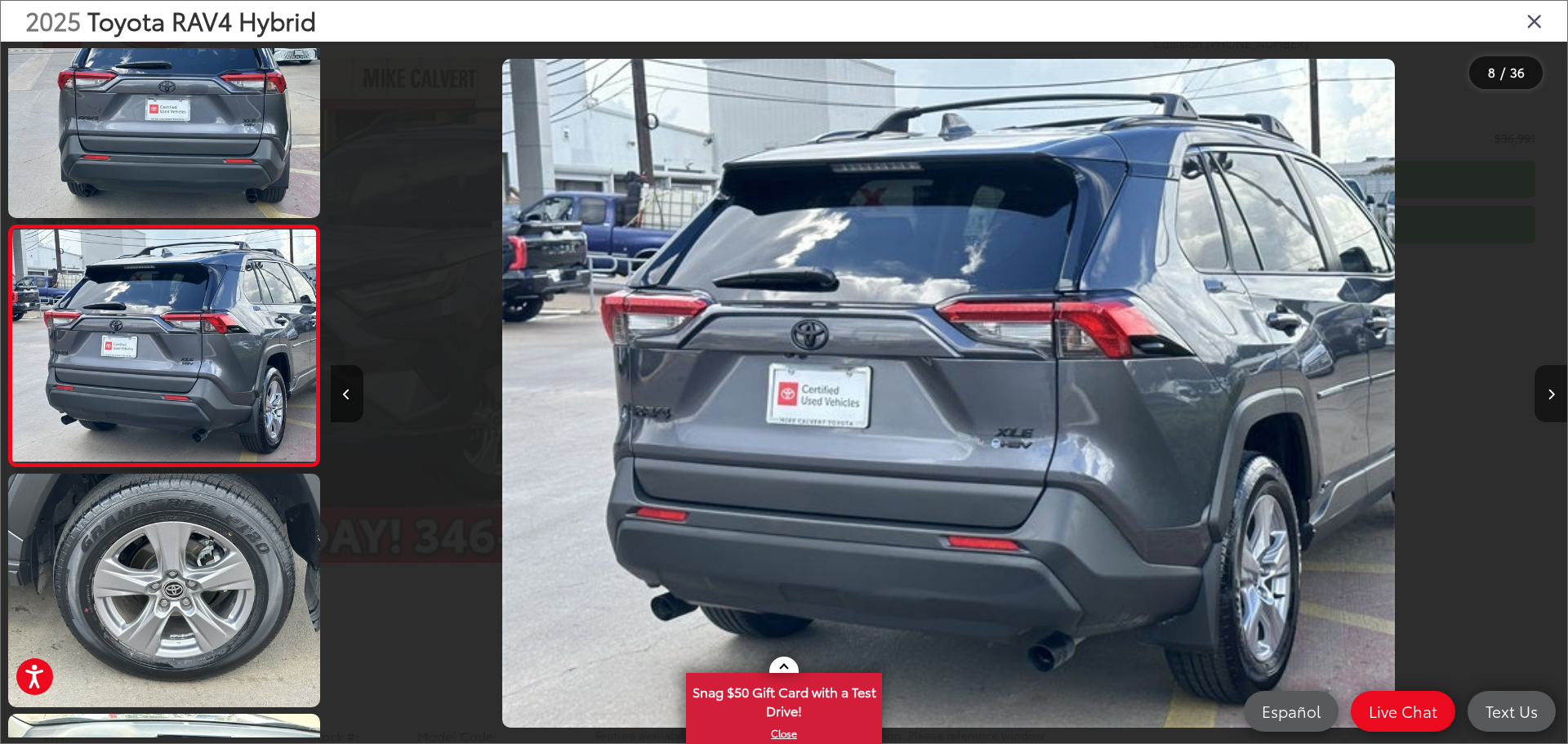
click at [1545, 393] on button "Next image" at bounding box center [1551, 394] width 33 height 57
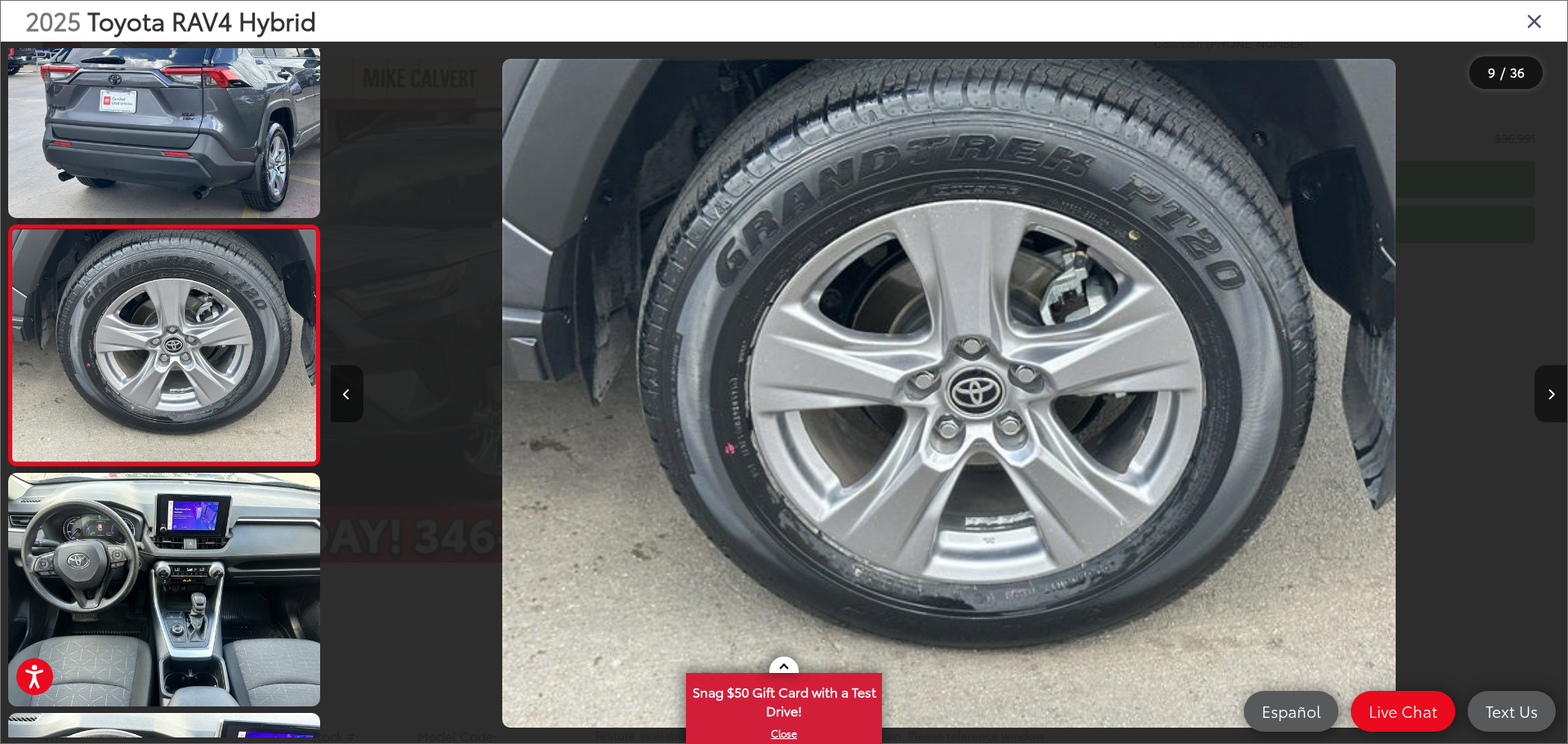
click at [1545, 393] on button "Next image" at bounding box center [1551, 394] width 33 height 57
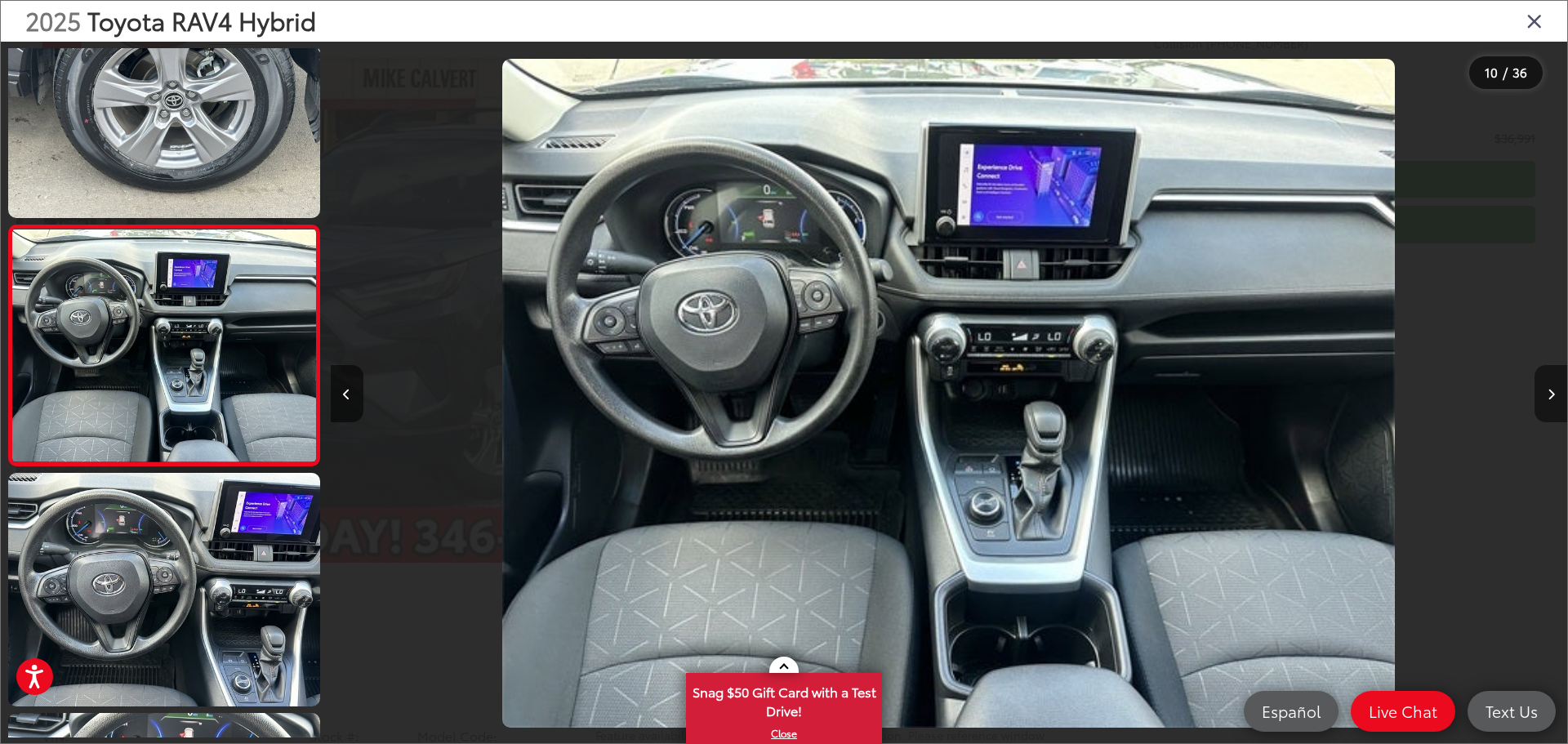
click at [1545, 393] on button "Next image" at bounding box center [1551, 394] width 33 height 57
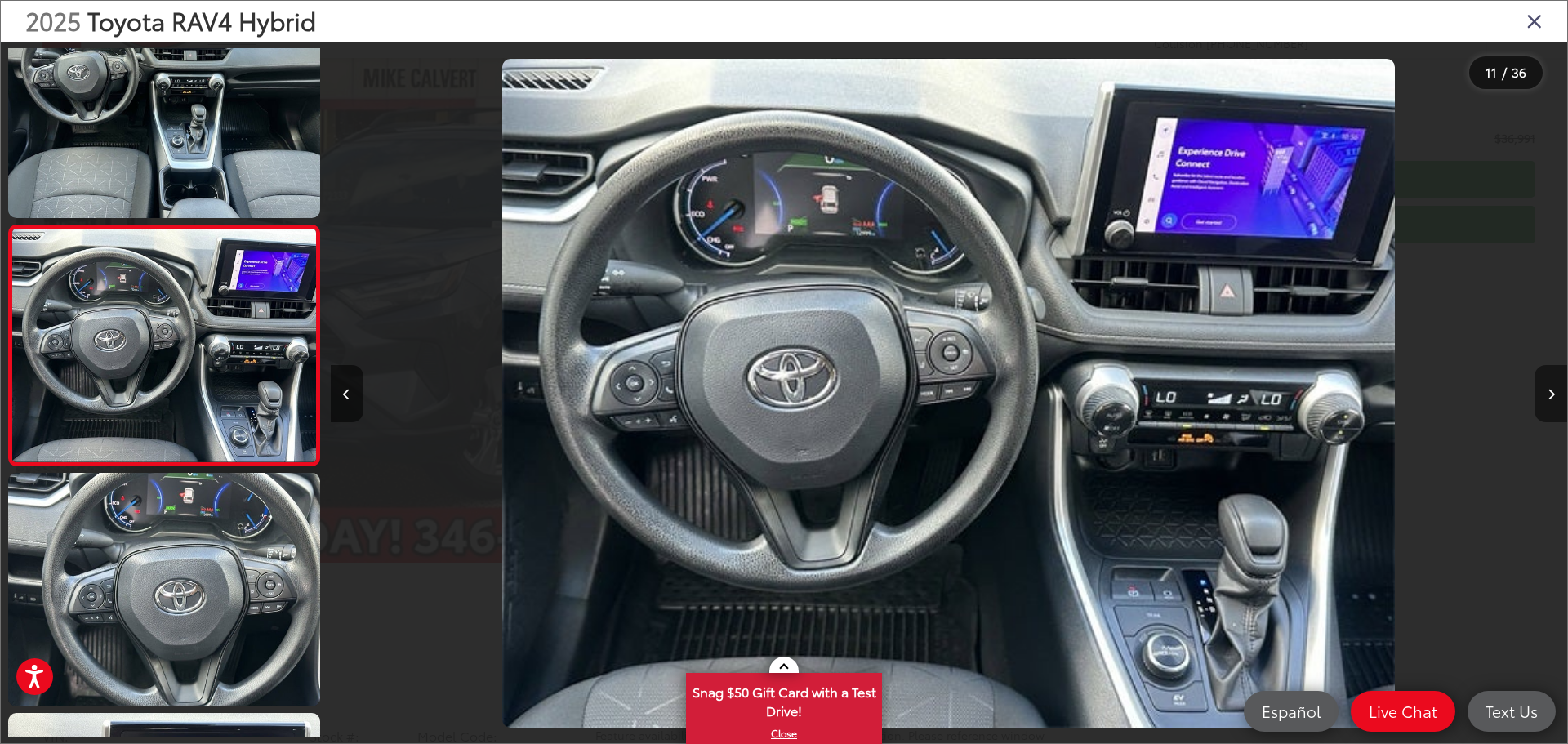
click at [1545, 393] on button "Next image" at bounding box center [1551, 394] width 33 height 57
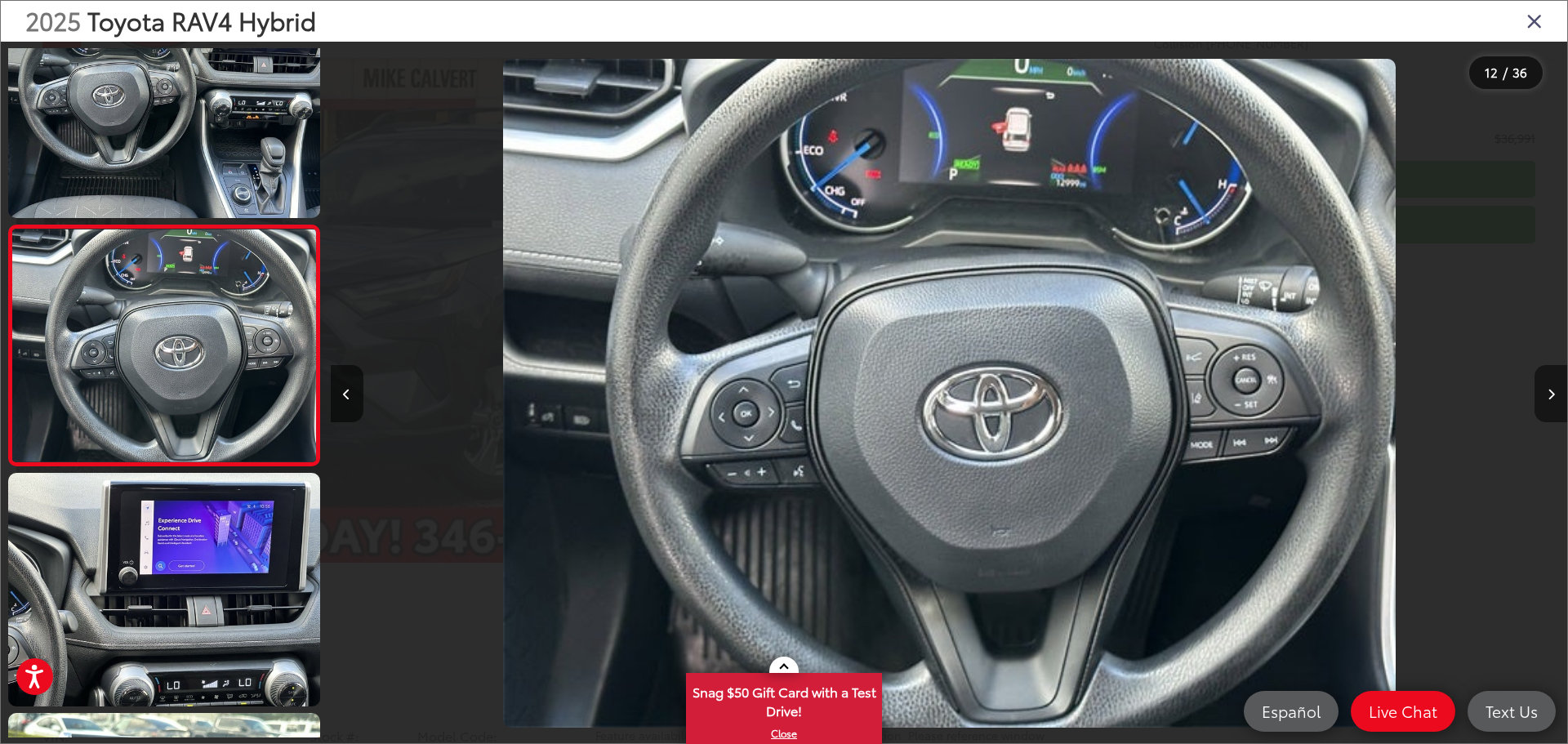
click at [1545, 392] on button "Next image" at bounding box center [1551, 394] width 33 height 57
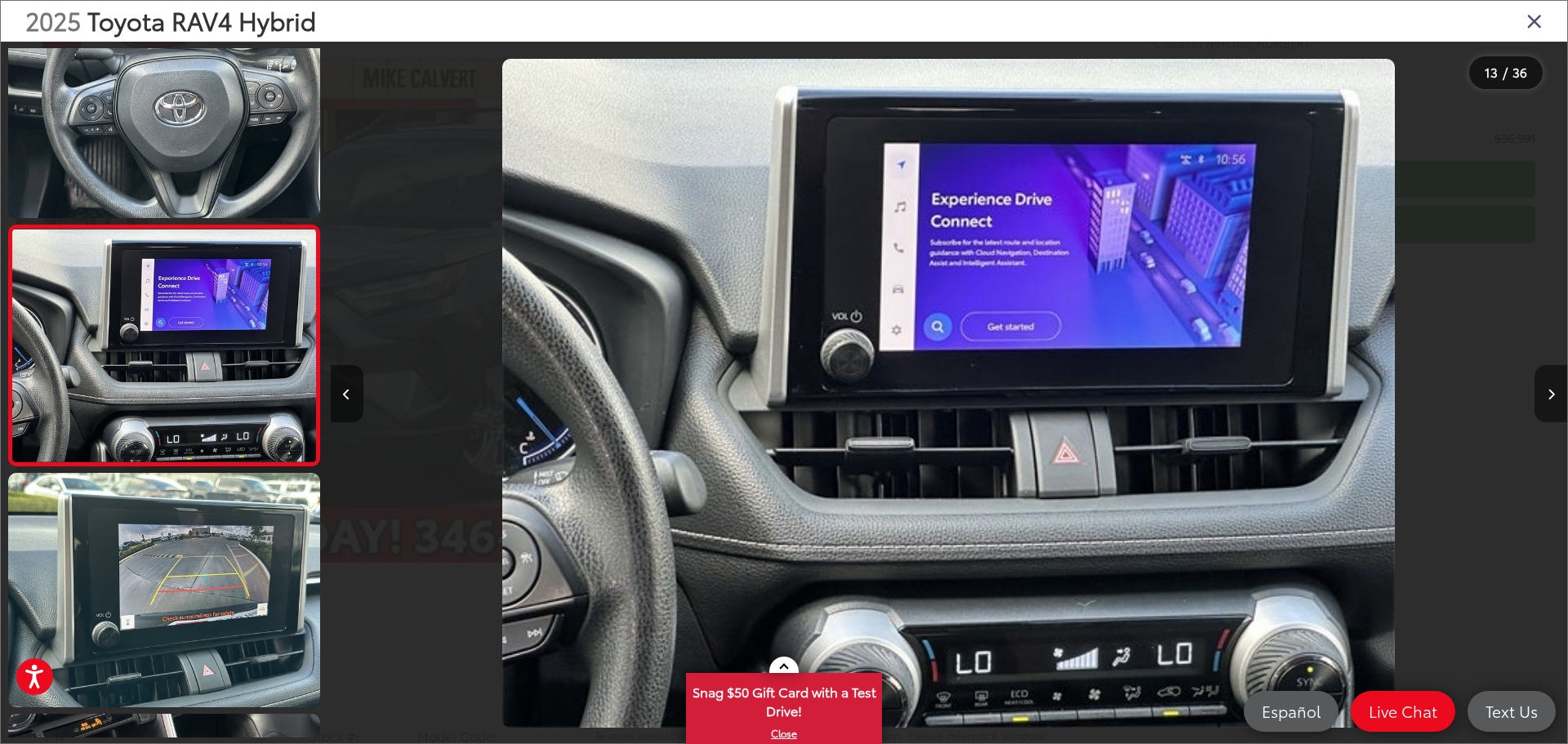
click at [1545, 392] on button "Next image" at bounding box center [1551, 394] width 33 height 57
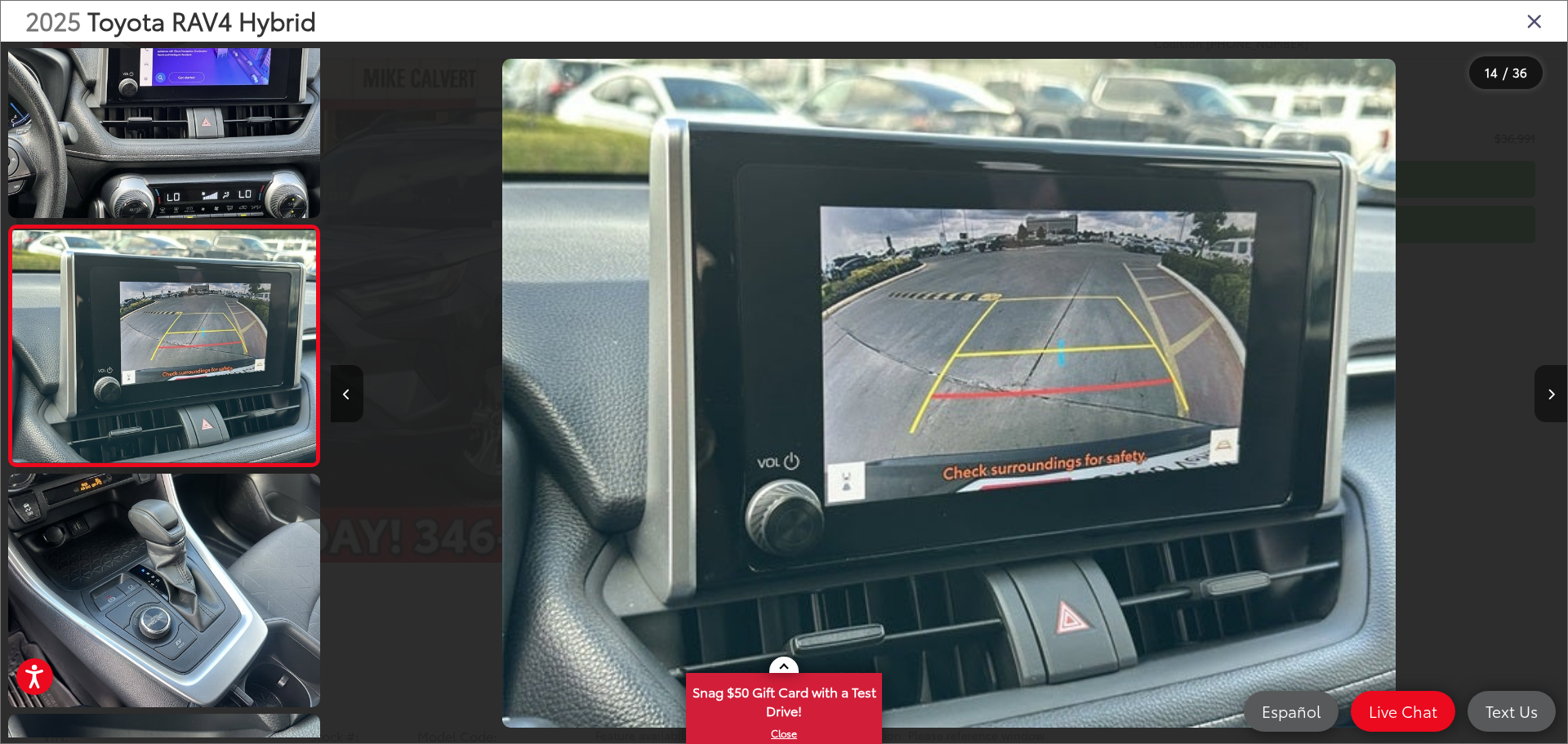
click at [1545, 392] on button "Next image" at bounding box center [1551, 394] width 33 height 57
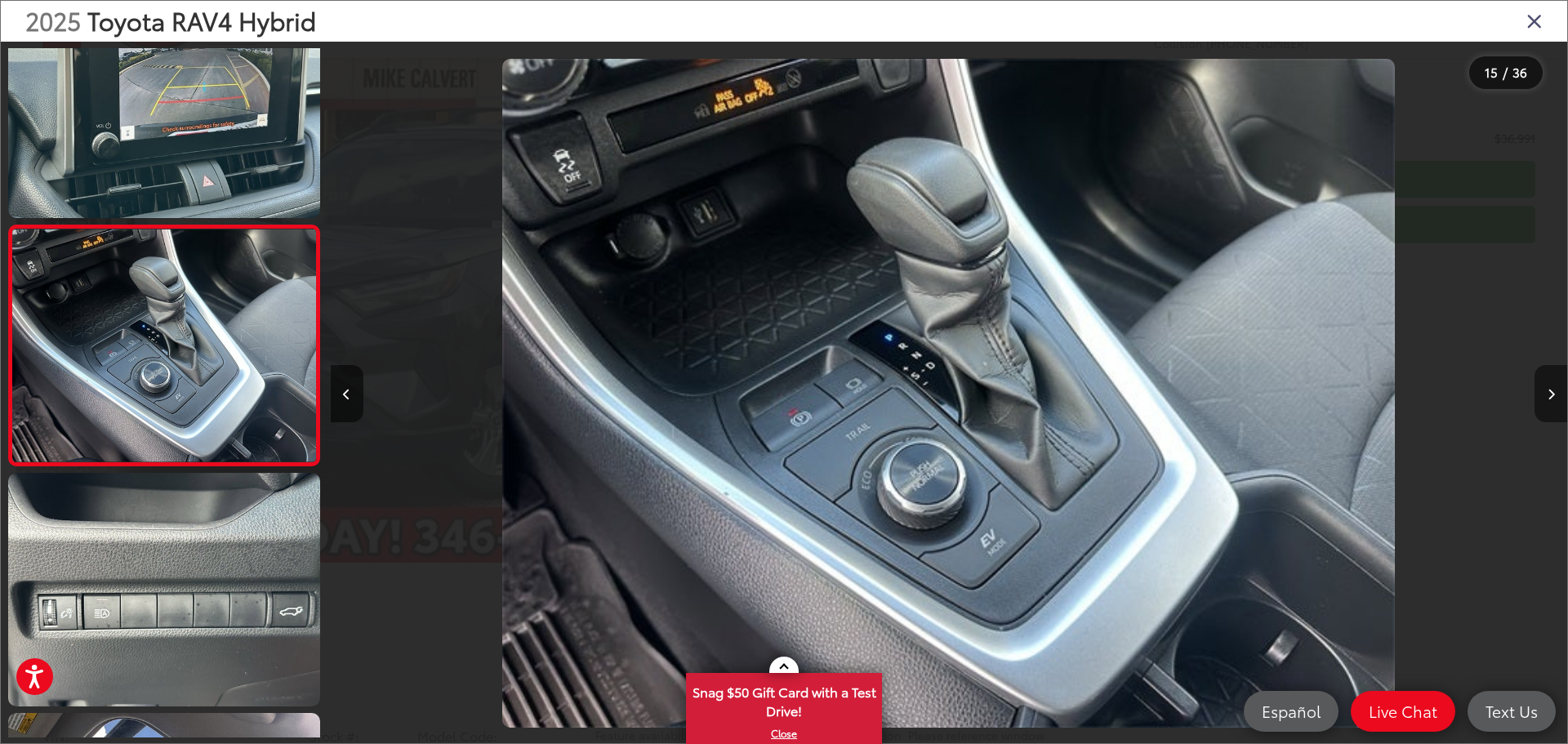
click at [1545, 392] on button "Next image" at bounding box center [1551, 394] width 33 height 57
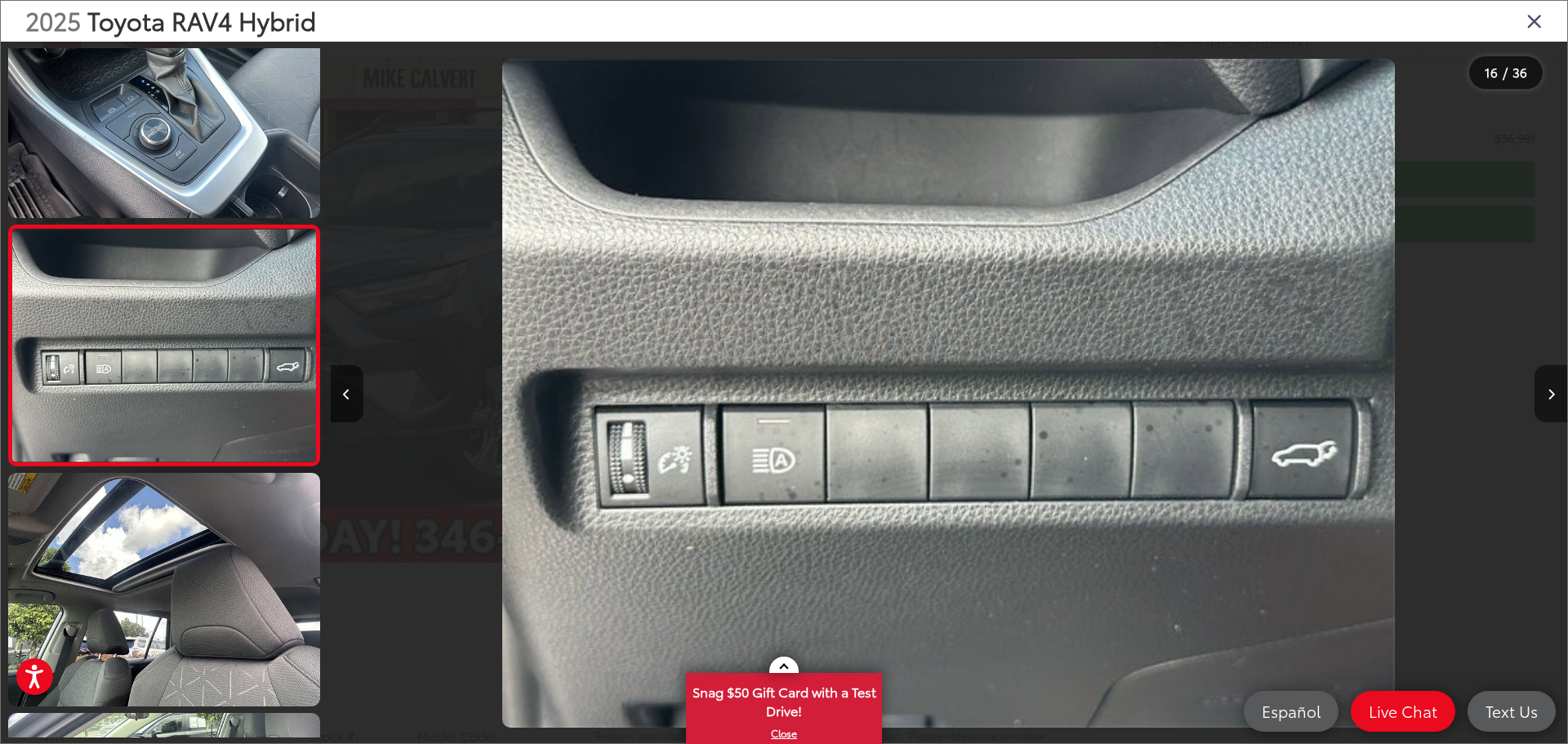
click at [1545, 392] on button "Next image" at bounding box center [1551, 394] width 33 height 57
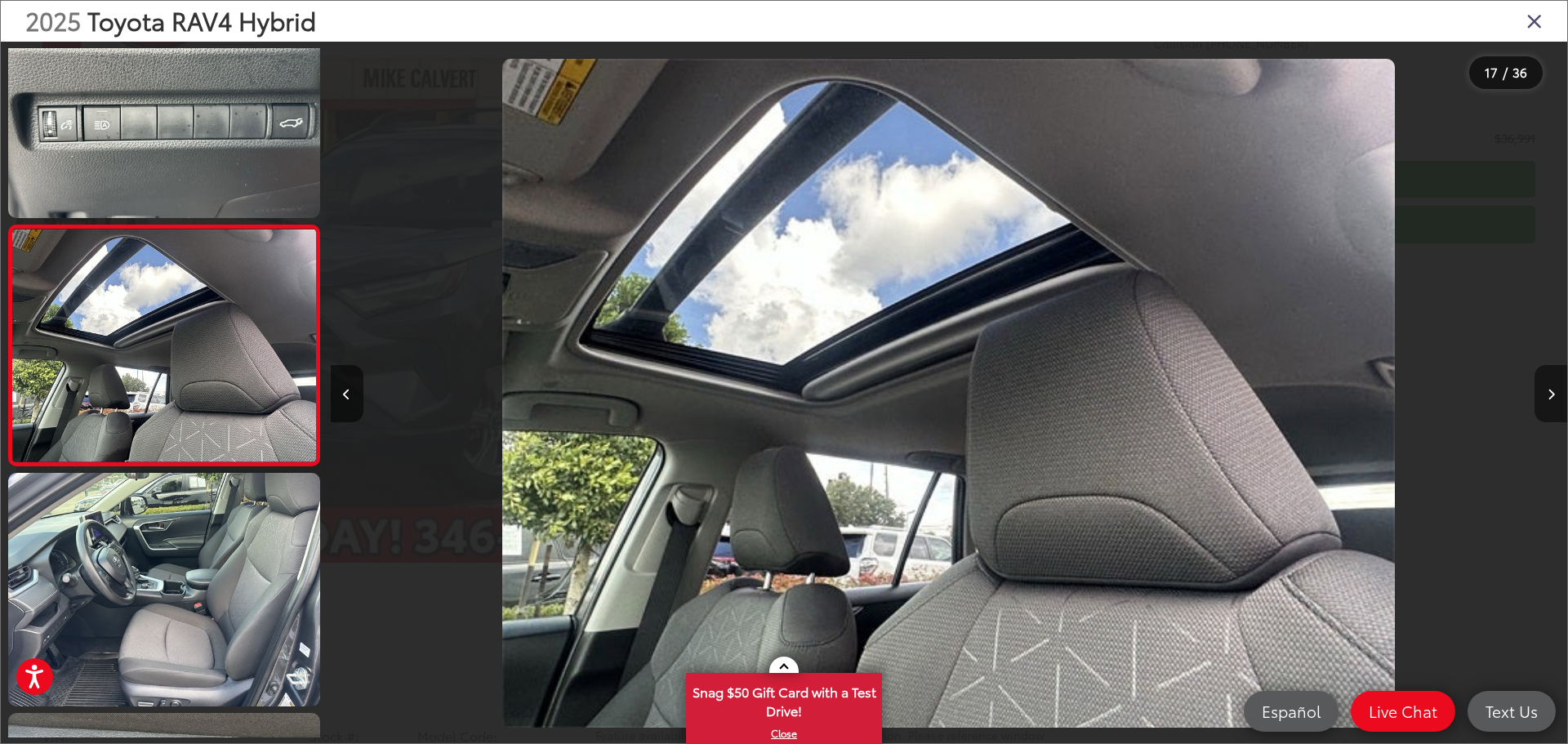
click at [1545, 392] on button "Next image" at bounding box center [1551, 394] width 33 height 57
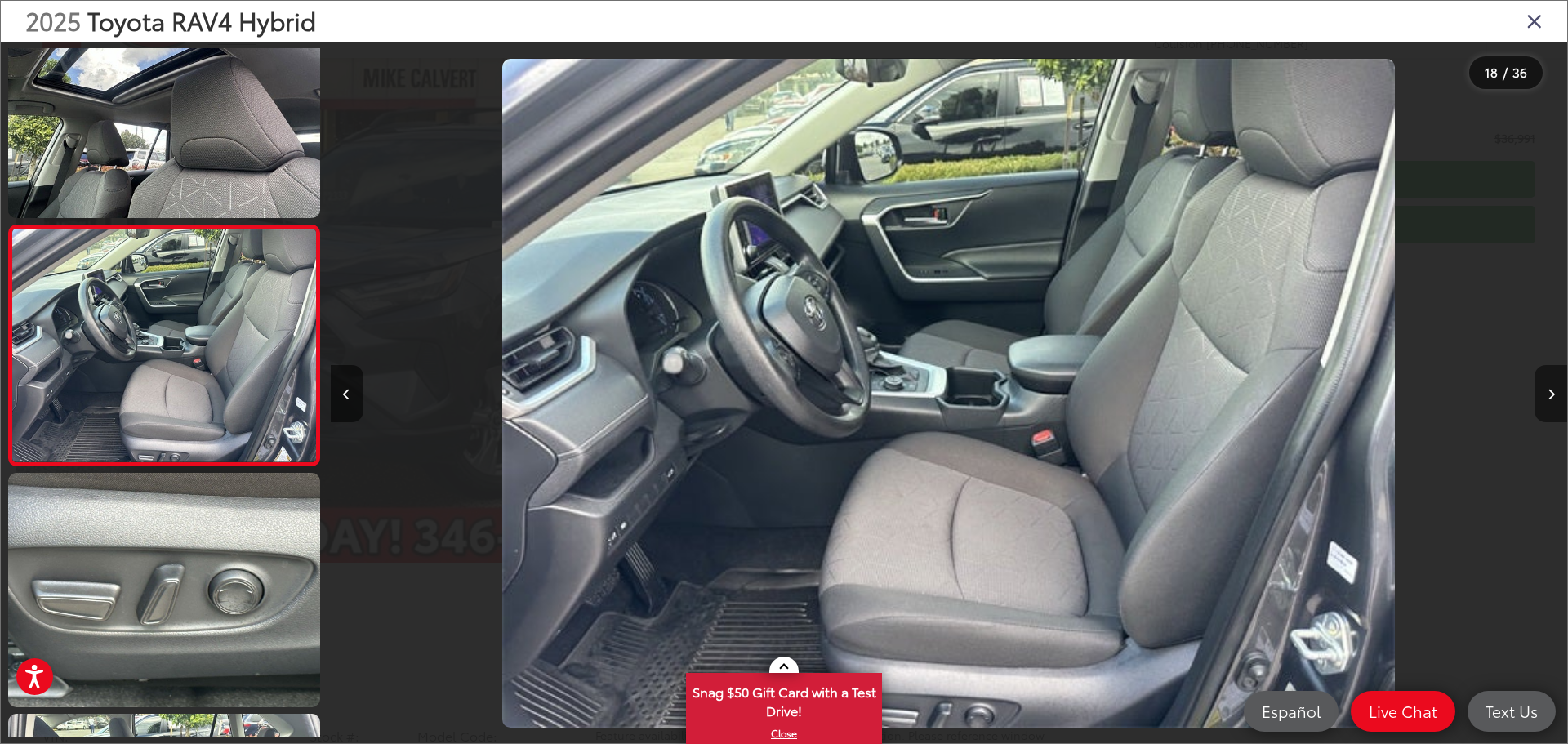
click at [1545, 392] on button "Next image" at bounding box center [1551, 394] width 33 height 57
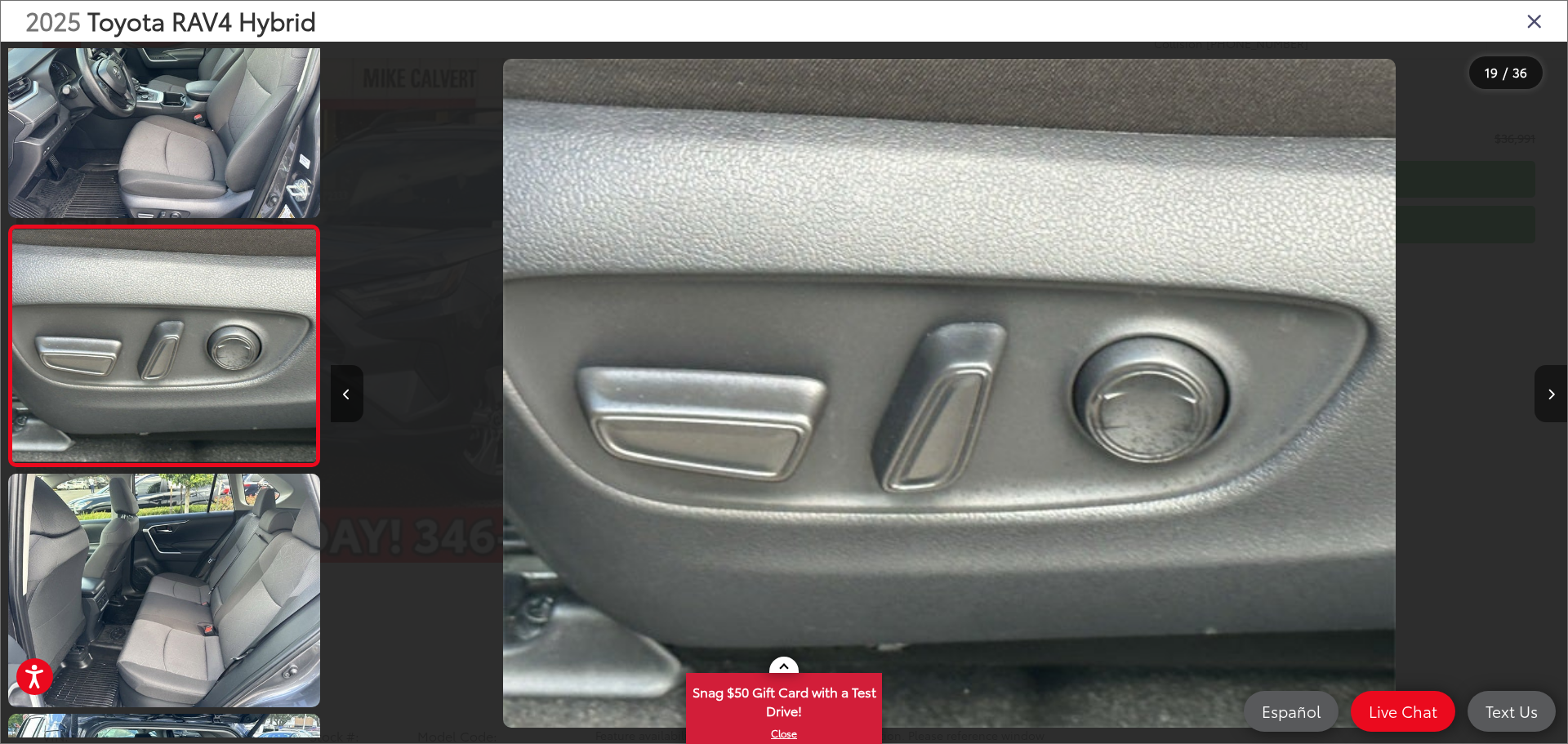
click at [1545, 392] on button "Next image" at bounding box center [1551, 394] width 33 height 57
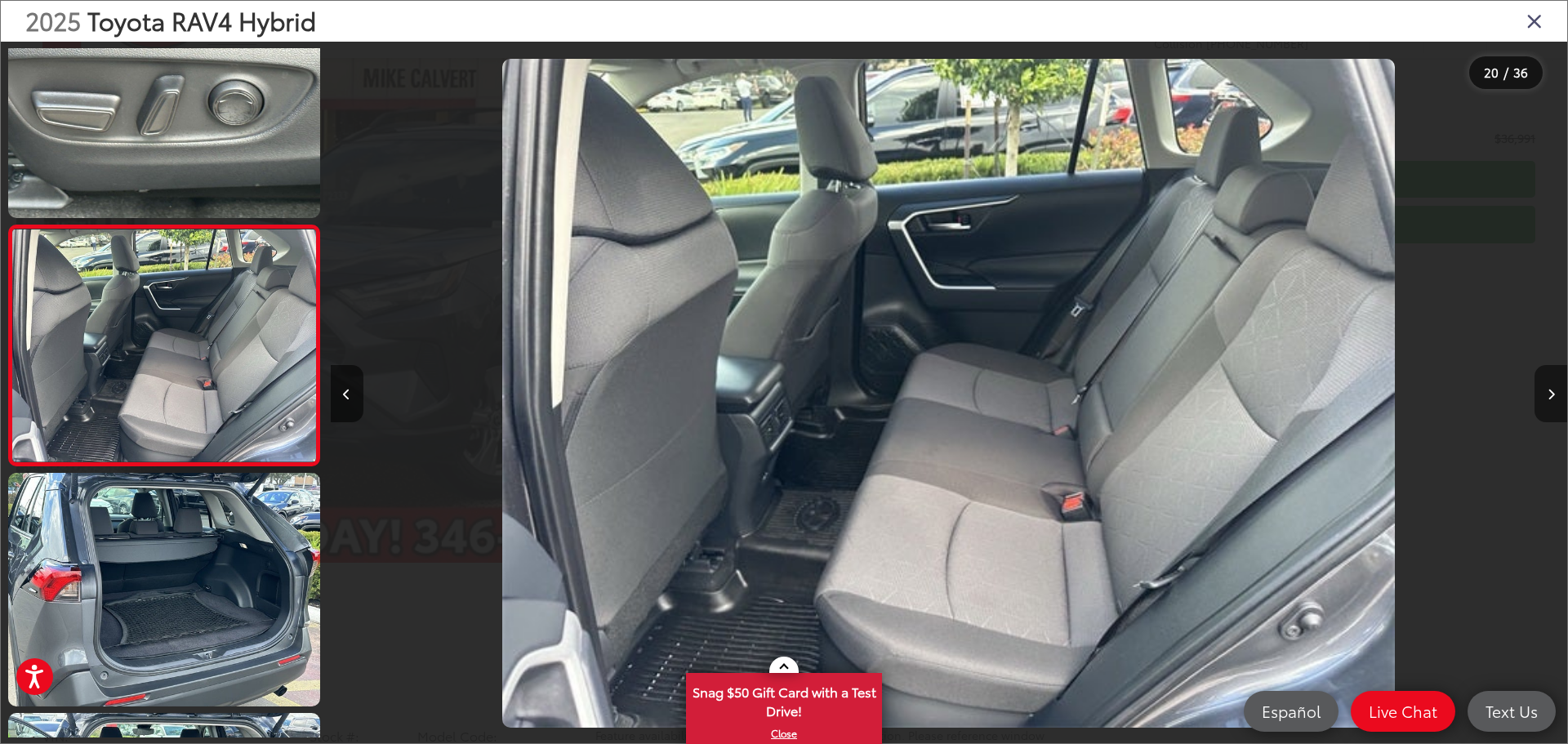
click at [1545, 392] on button "Next image" at bounding box center [1551, 394] width 33 height 57
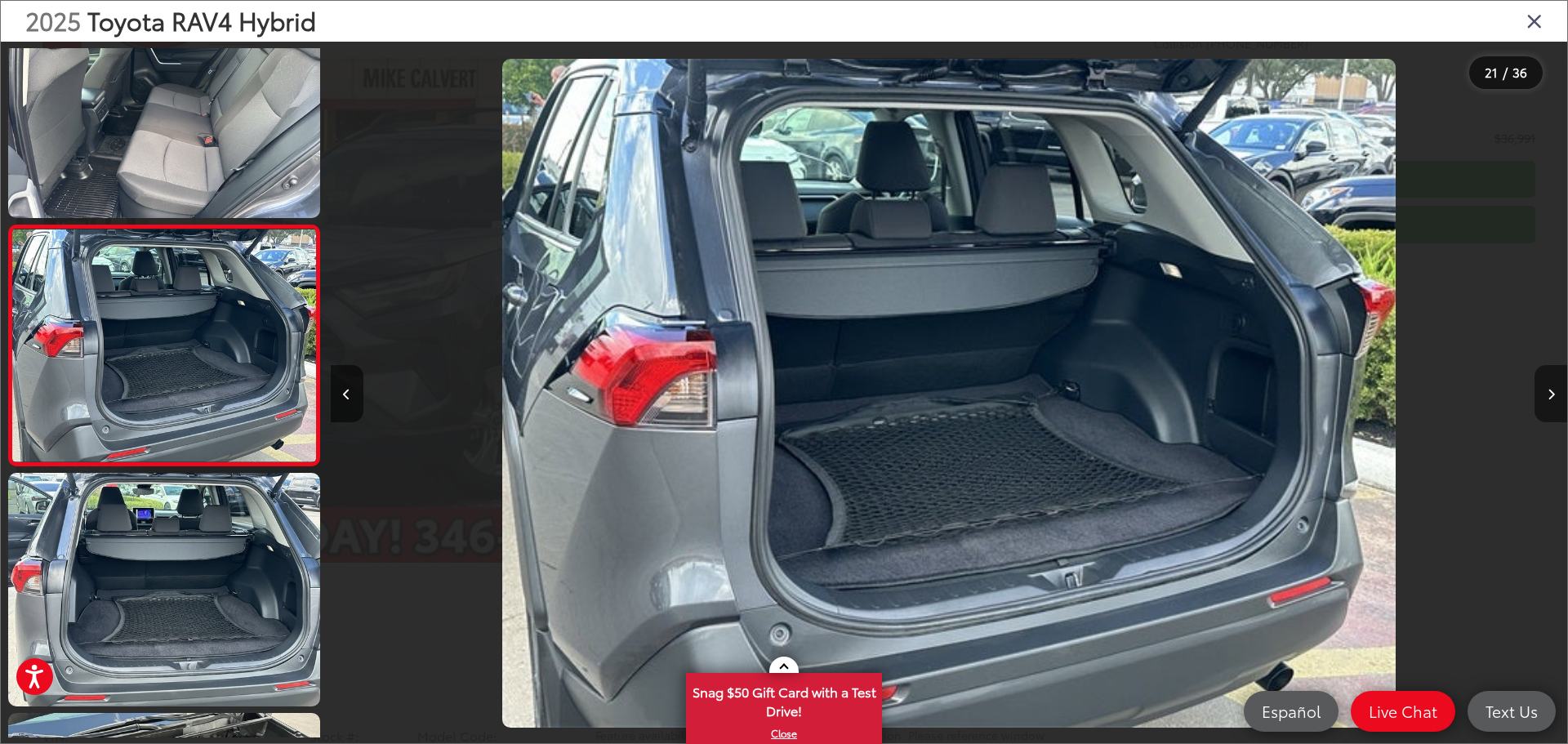
click at [1545, 392] on button "Next image" at bounding box center [1551, 394] width 33 height 57
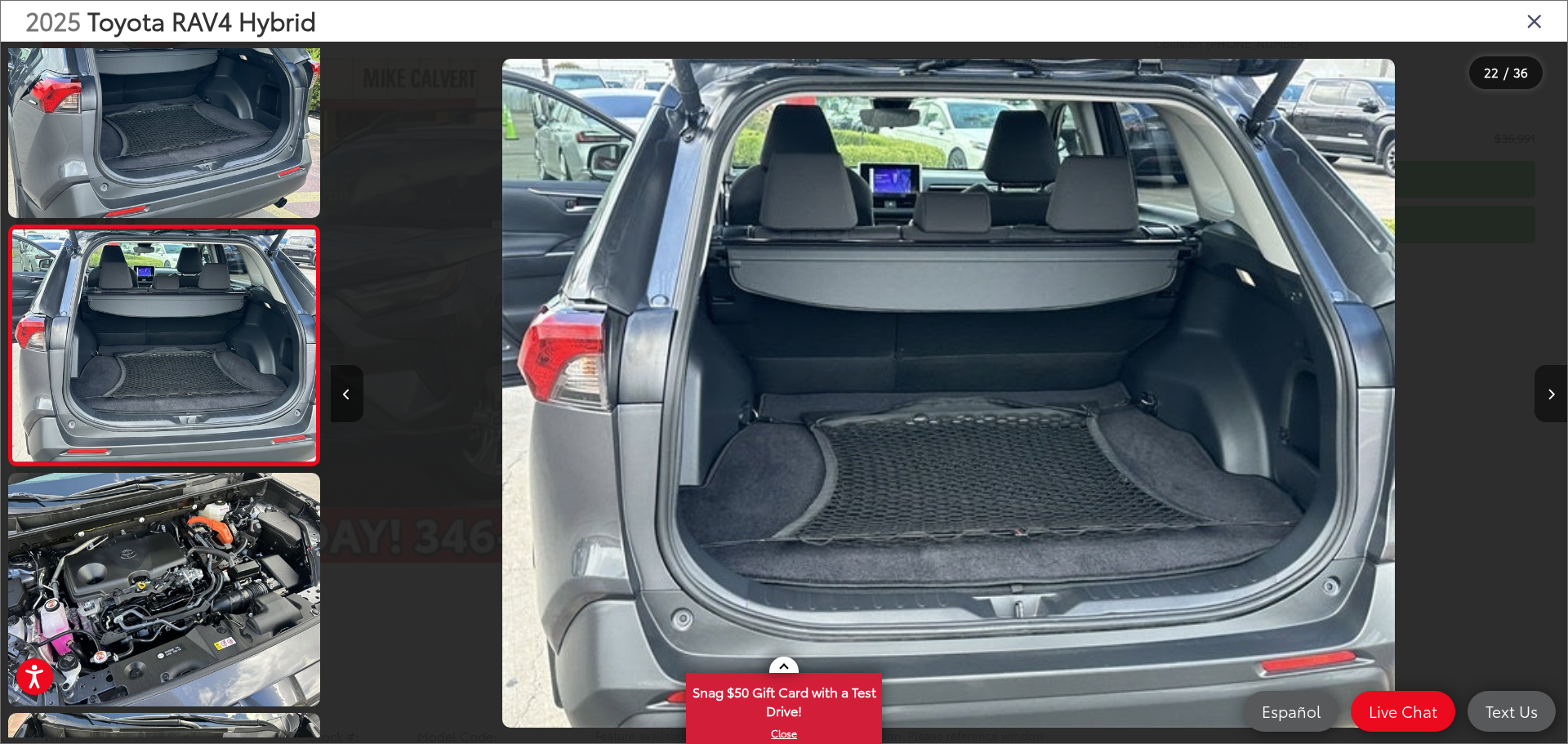
click at [1545, 392] on button "Next image" at bounding box center [1551, 394] width 33 height 57
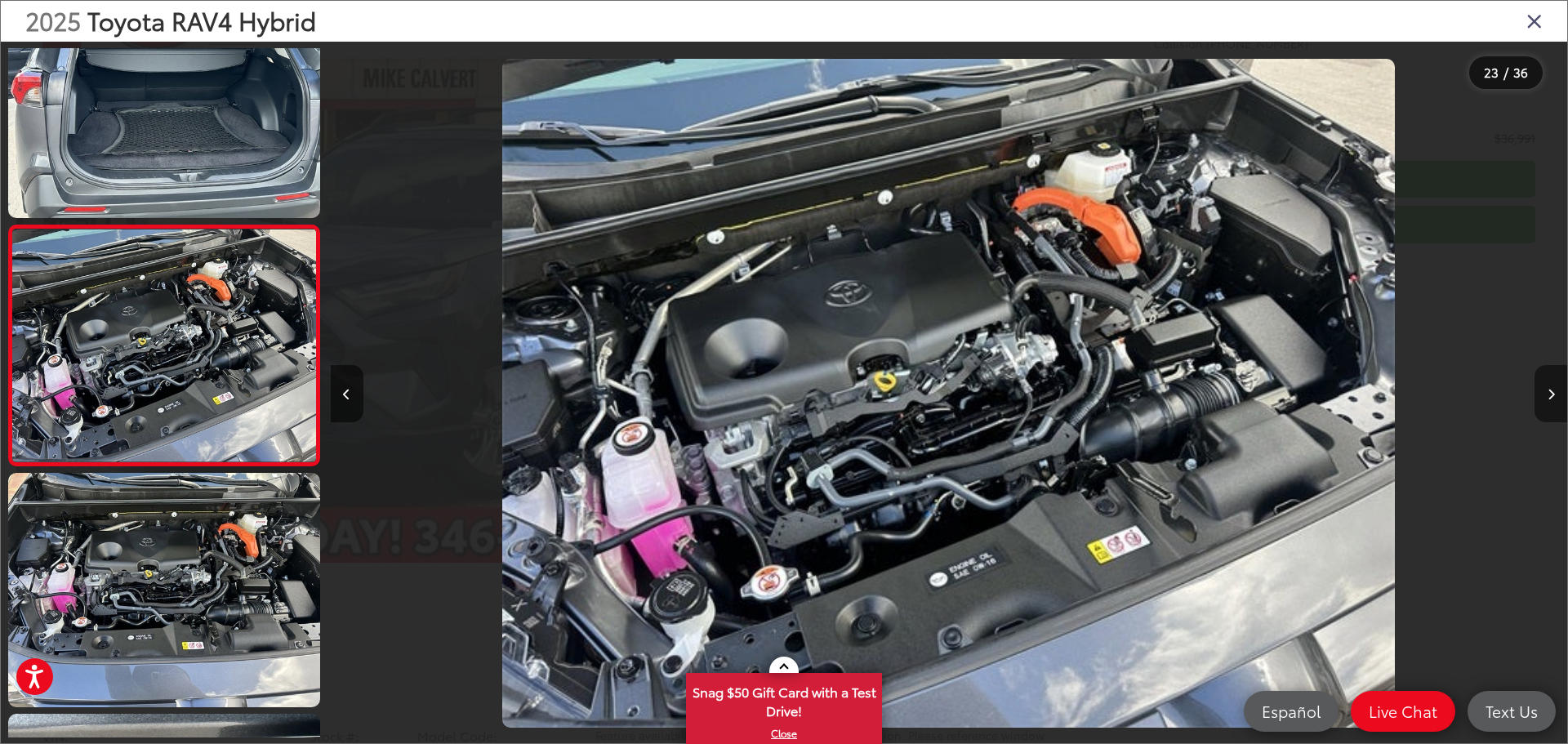
click at [1545, 392] on button "Next image" at bounding box center [1551, 394] width 33 height 57
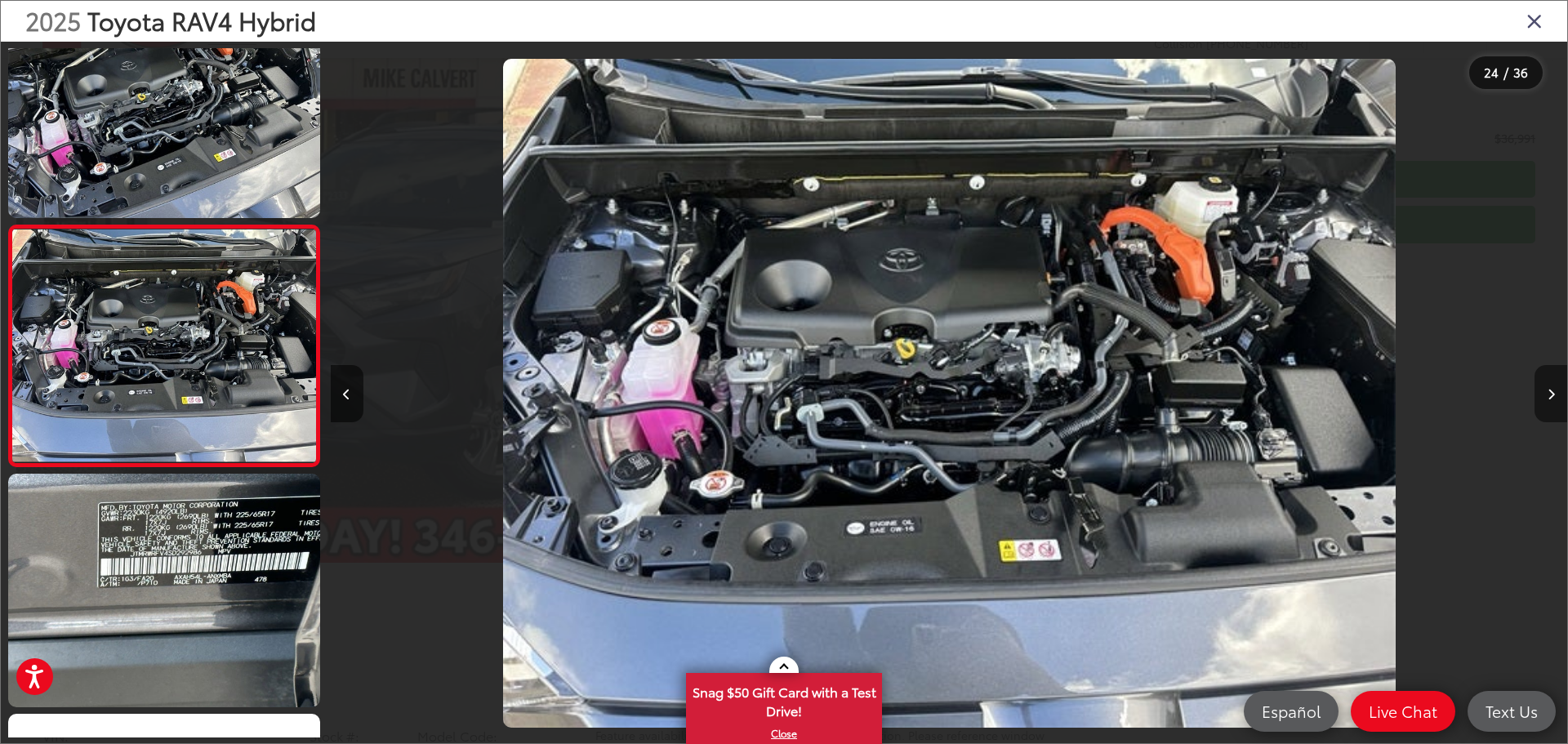
click at [1545, 392] on button "Next image" at bounding box center [1551, 394] width 33 height 57
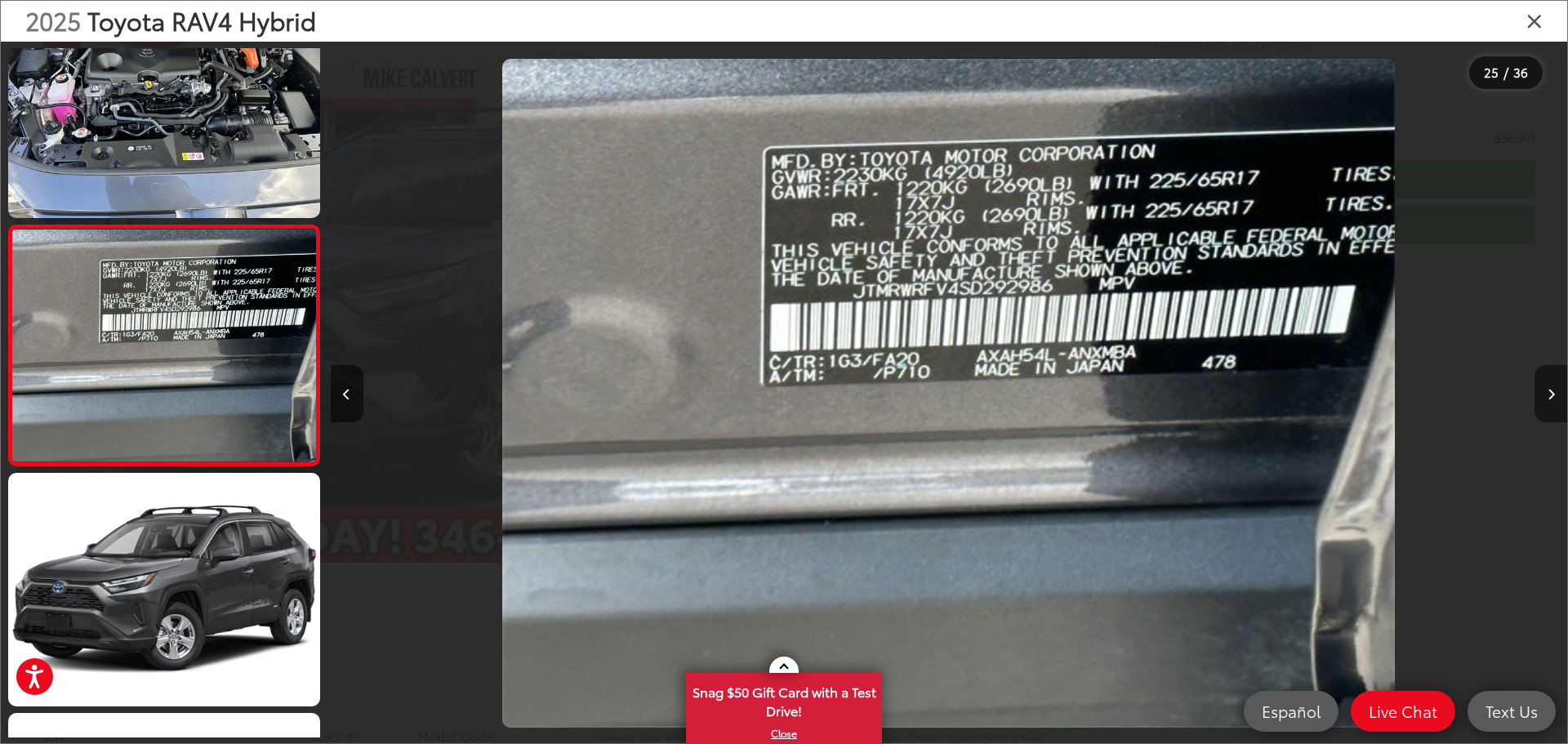
click at [1545, 392] on button "Next image" at bounding box center [1551, 394] width 33 height 57
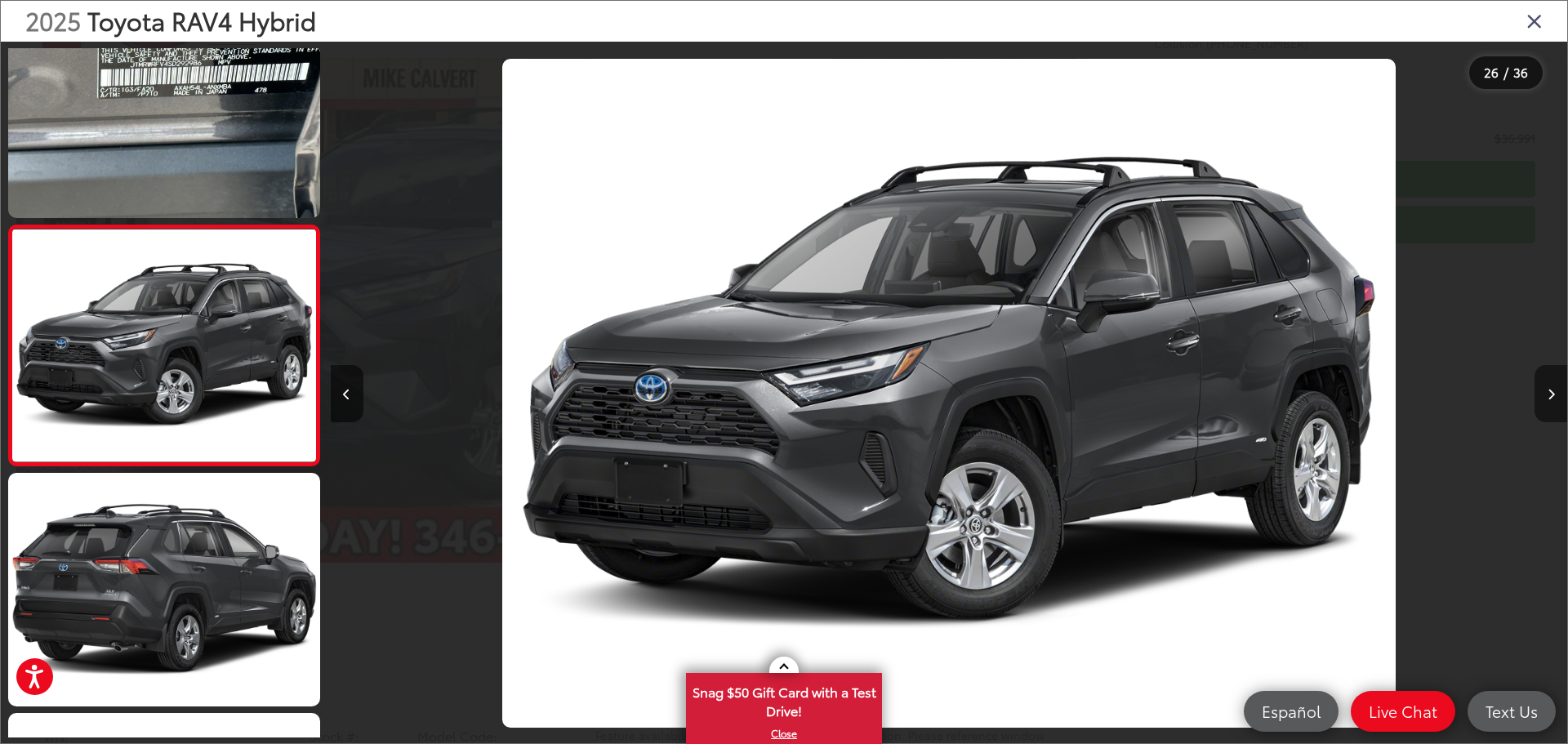
click at [1545, 392] on button "Next image" at bounding box center [1551, 394] width 33 height 57
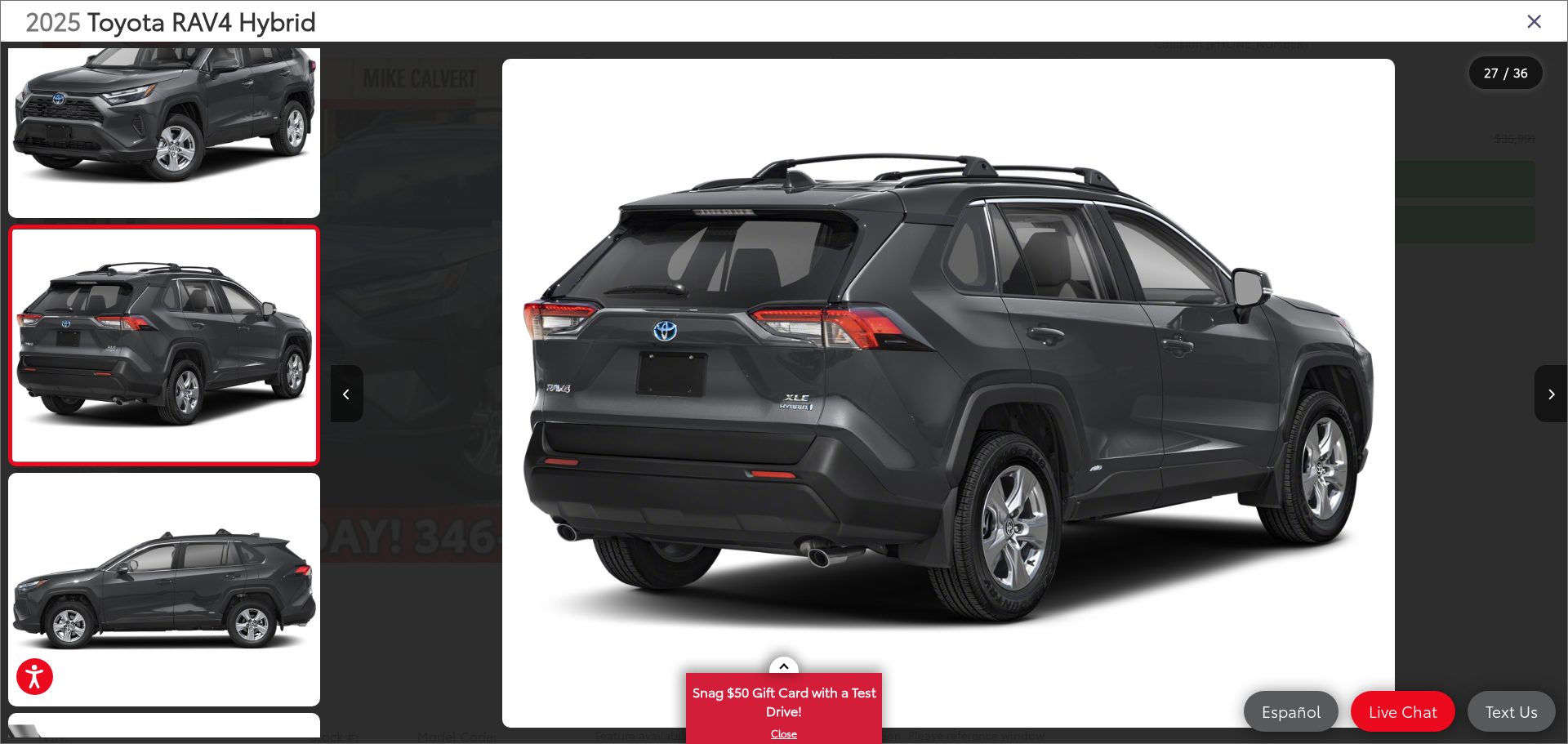
click at [1536, 23] on icon "Close gallery" at bounding box center [1534, 20] width 17 height 21
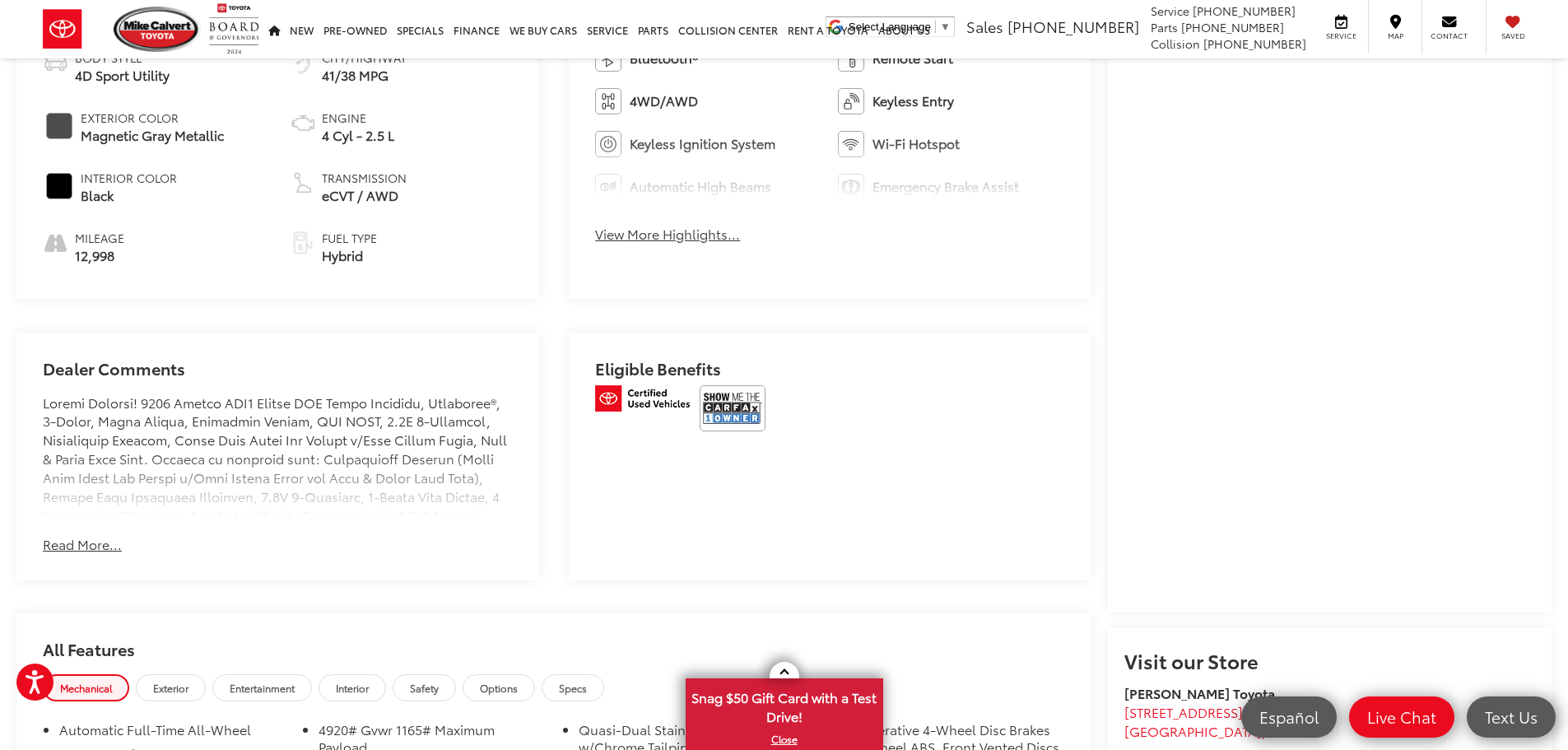
click at [77, 544] on button "Read More..." at bounding box center [82, 544] width 79 height 19
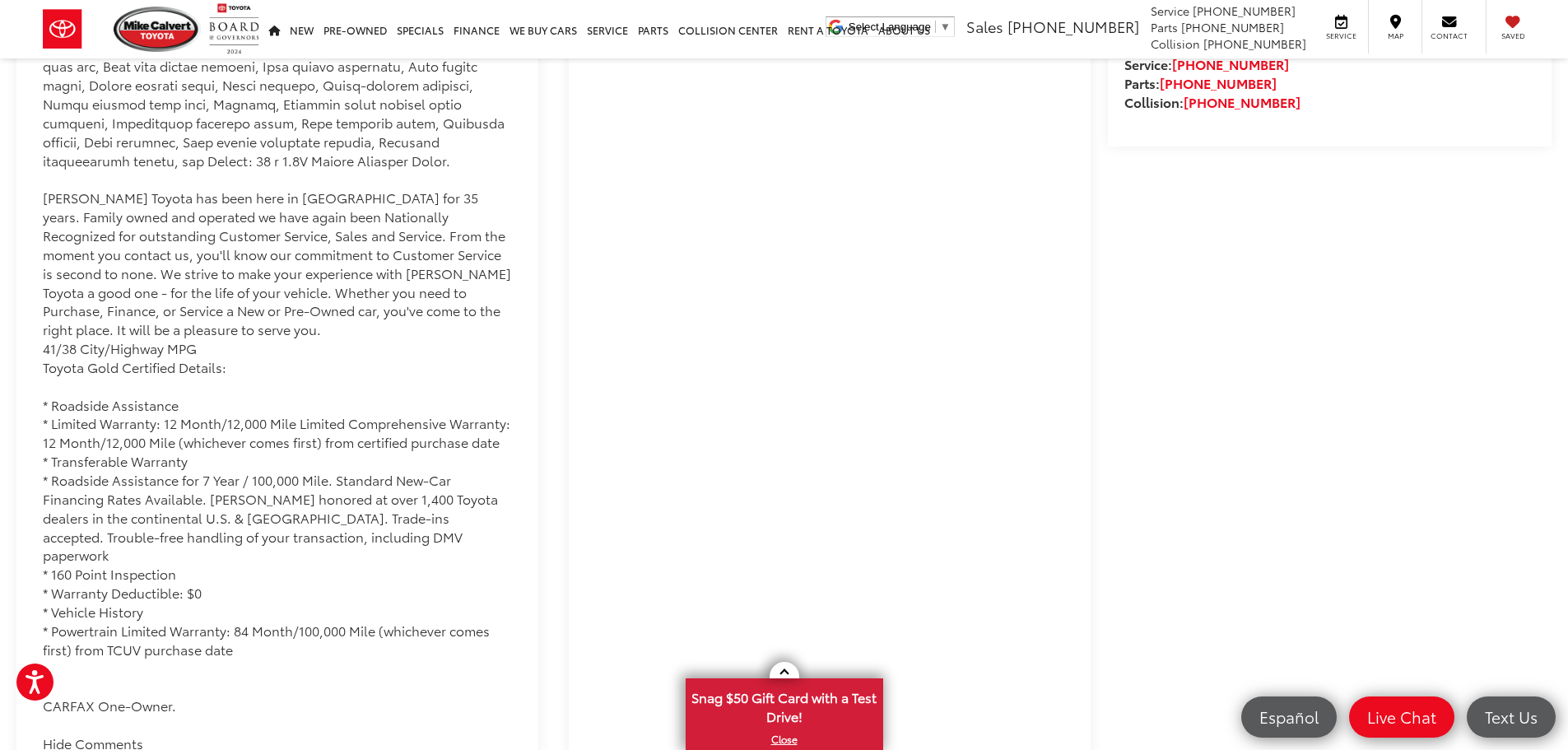
scroll to position [1728, 0]
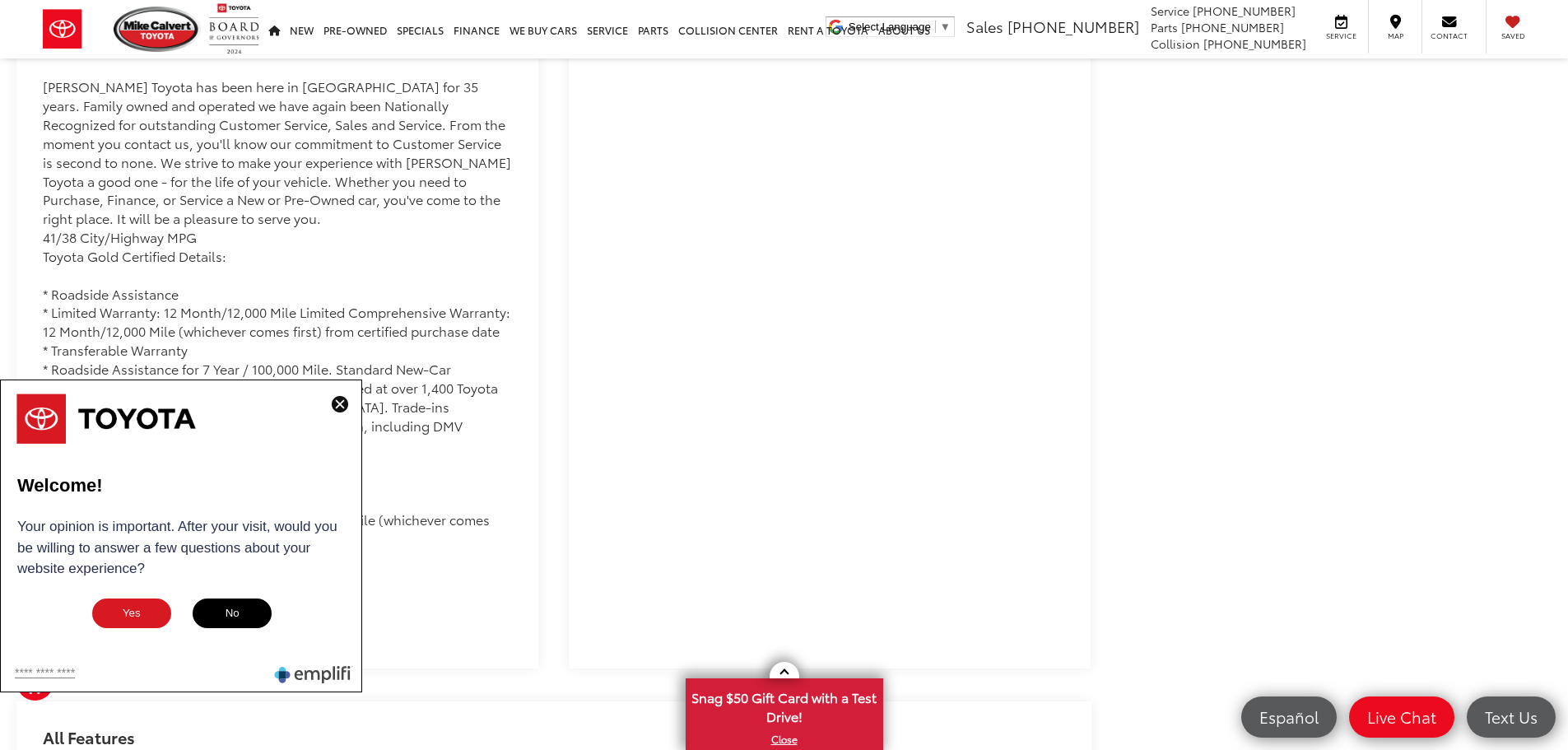
click at [342, 407] on img at bounding box center [340, 404] width 17 height 17
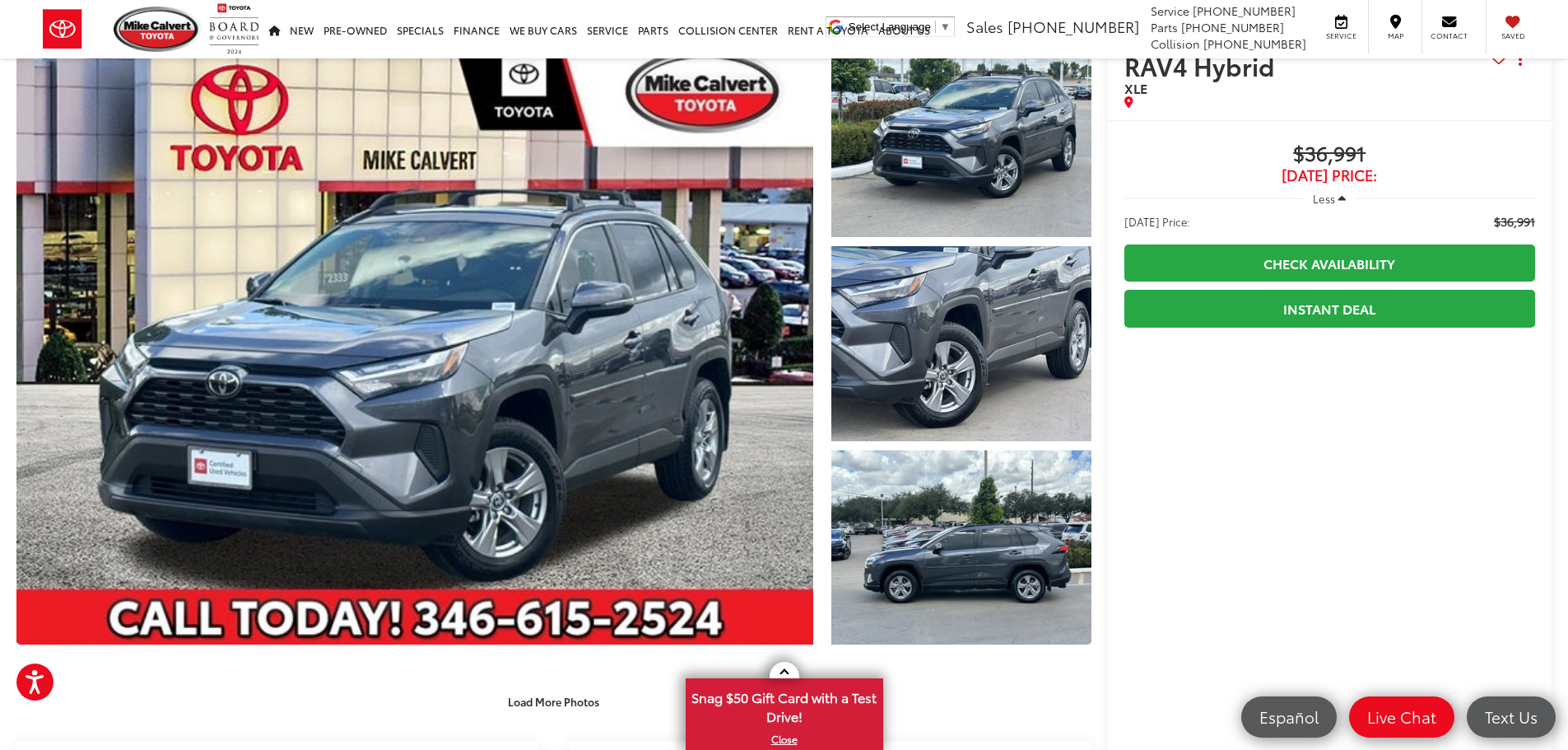
scroll to position [0, 0]
